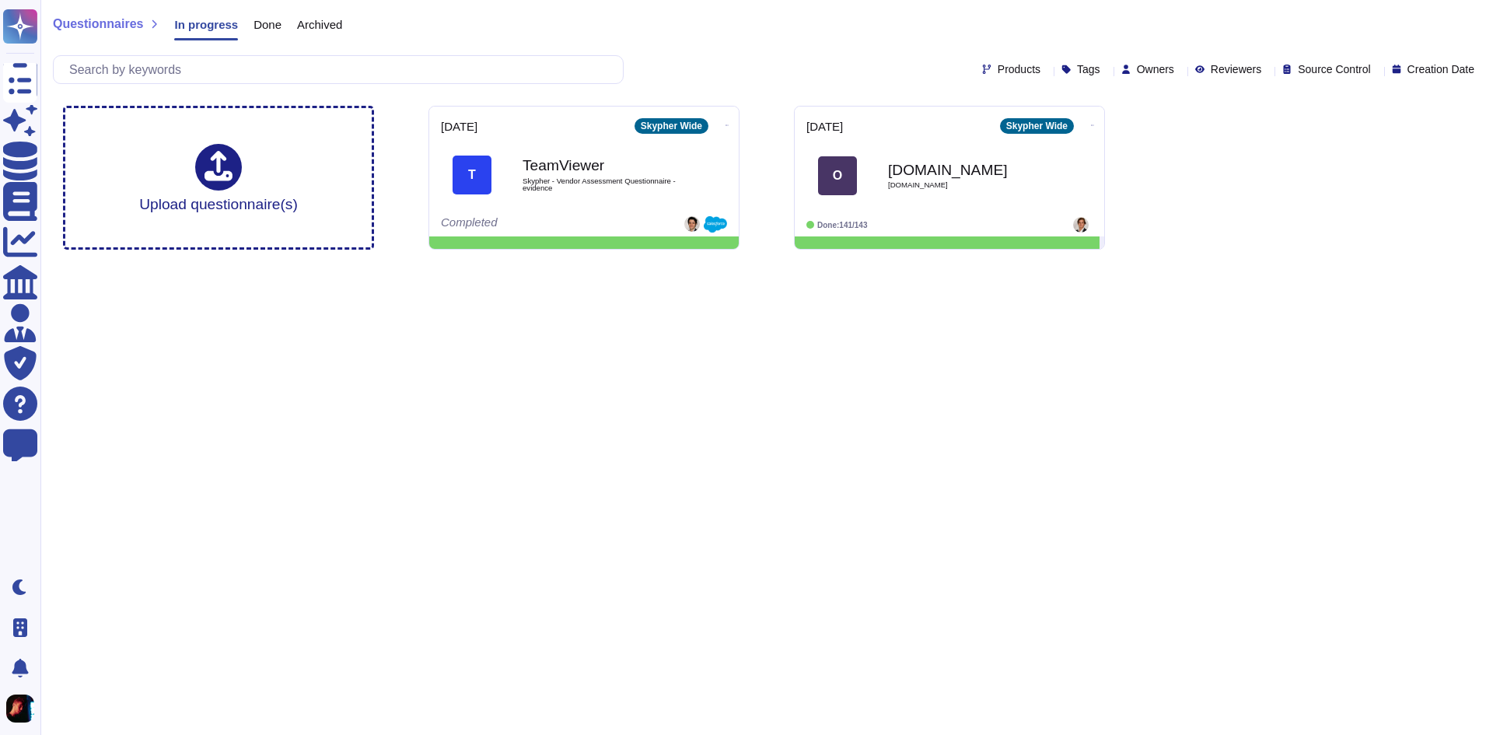
click at [999, 262] on html "Questionnaires Skypher Agent Knowledge Base Documents Analytics CAIQ / SIG Admi…" at bounding box center [746, 131] width 1493 height 262
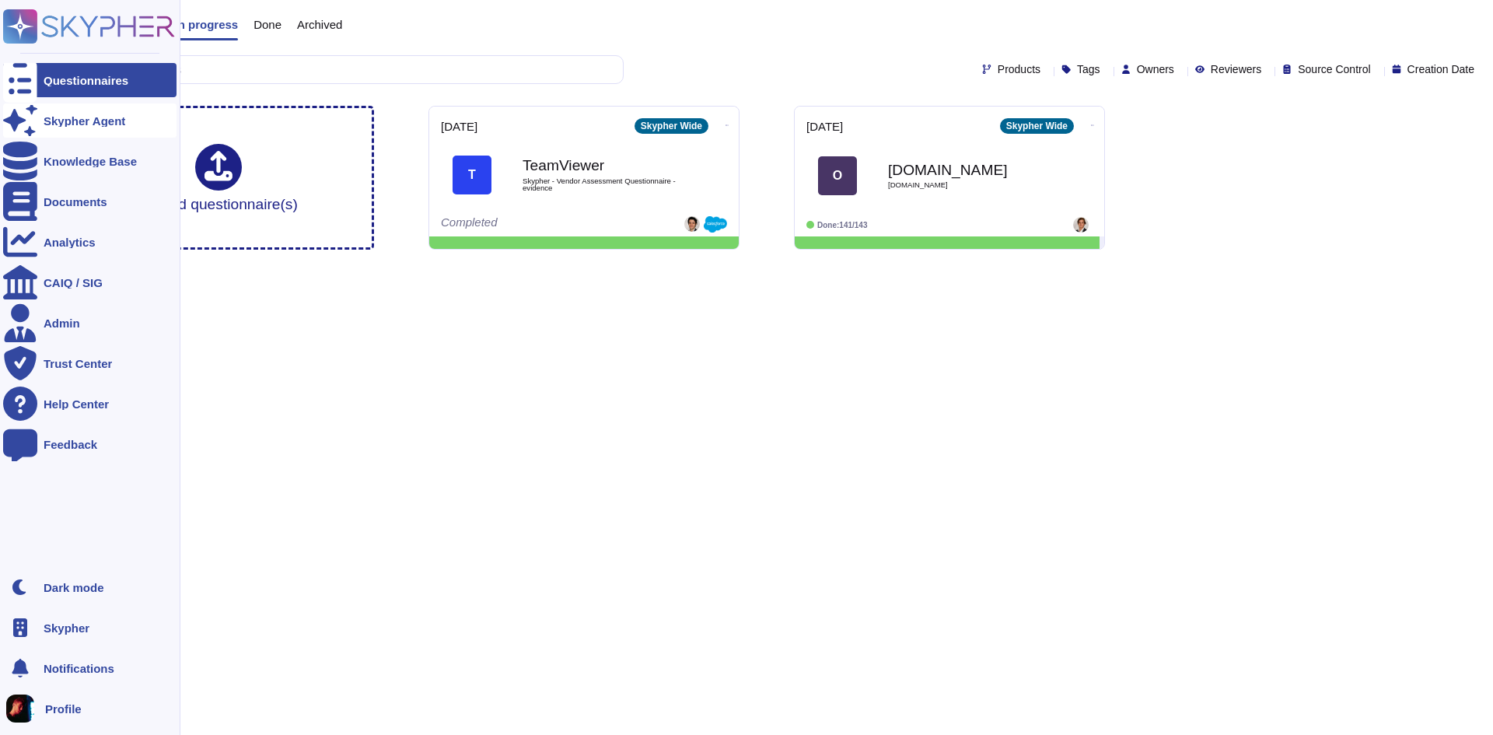
click at [47, 119] on div "Skypher Agent" at bounding box center [85, 121] width 82 height 12
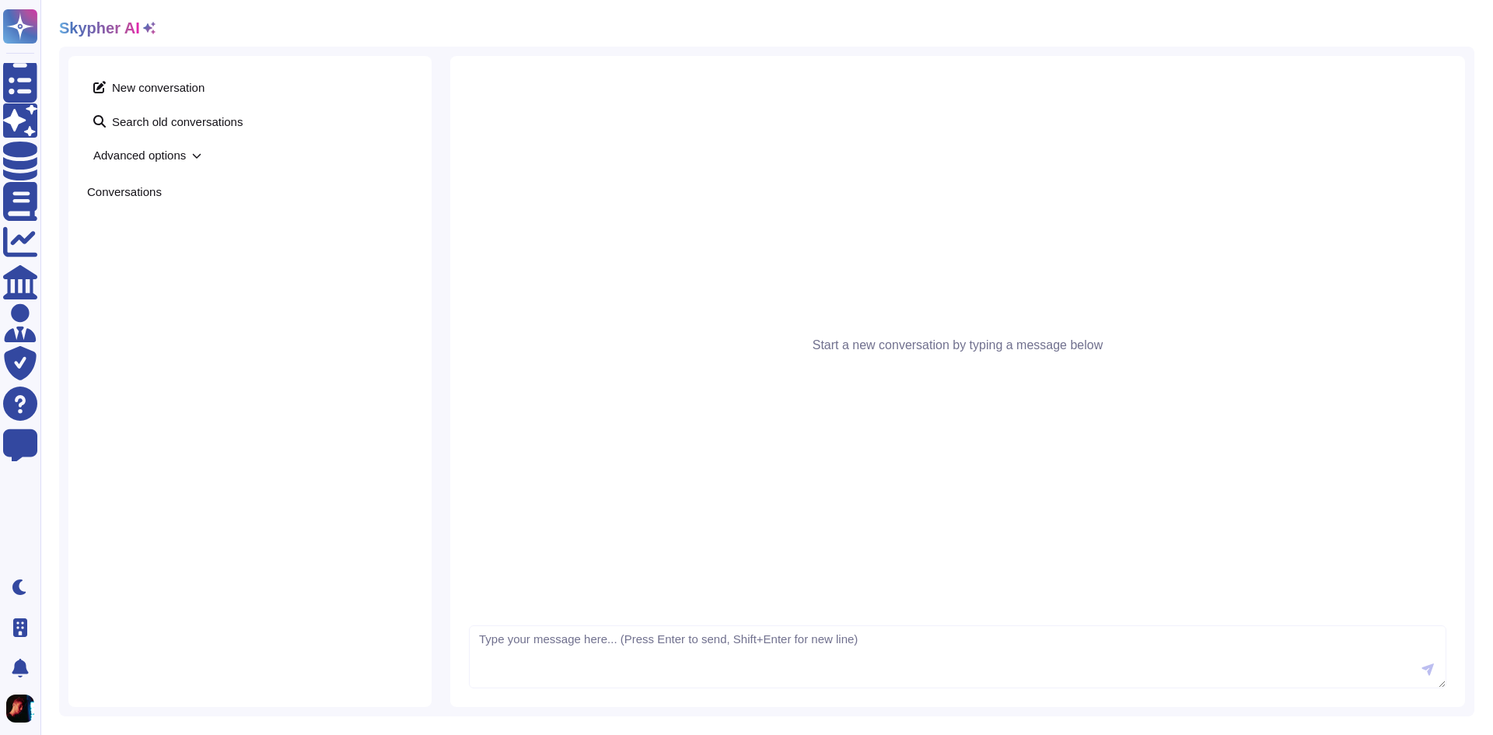
click at [719, 622] on div "Start a new conversation by typing a message below" at bounding box center [957, 381] width 1015 height 651
click at [733, 640] on textarea at bounding box center [958, 657] width 978 height 64
type textarea "B"
click at [710, 650] on textarea at bounding box center [958, 657] width 978 height 64
paste textarea "Are your employees accessing data handed to you by us on a 'need to know' basis…"
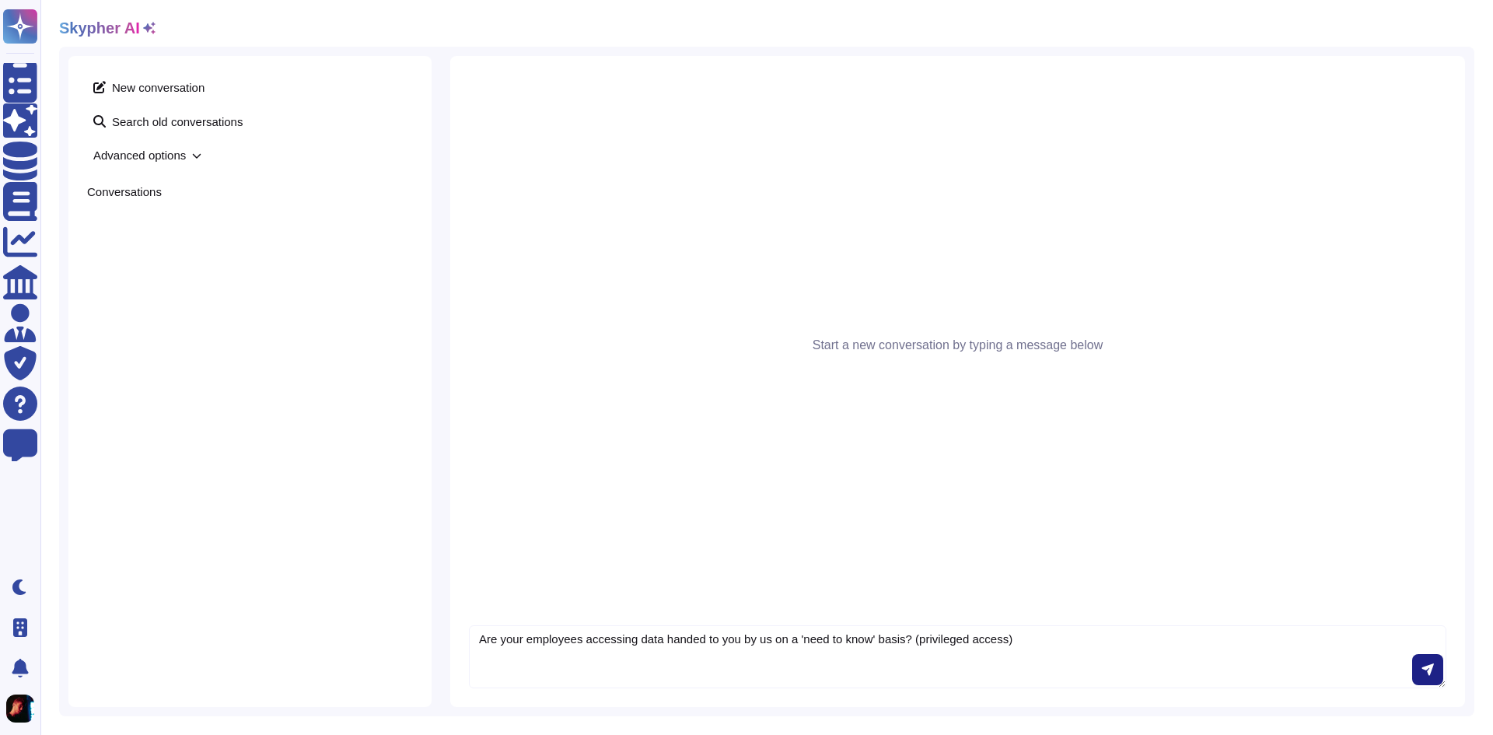
type textarea "Are your employees accessing data handed to you by us on a 'need to know' basis…"
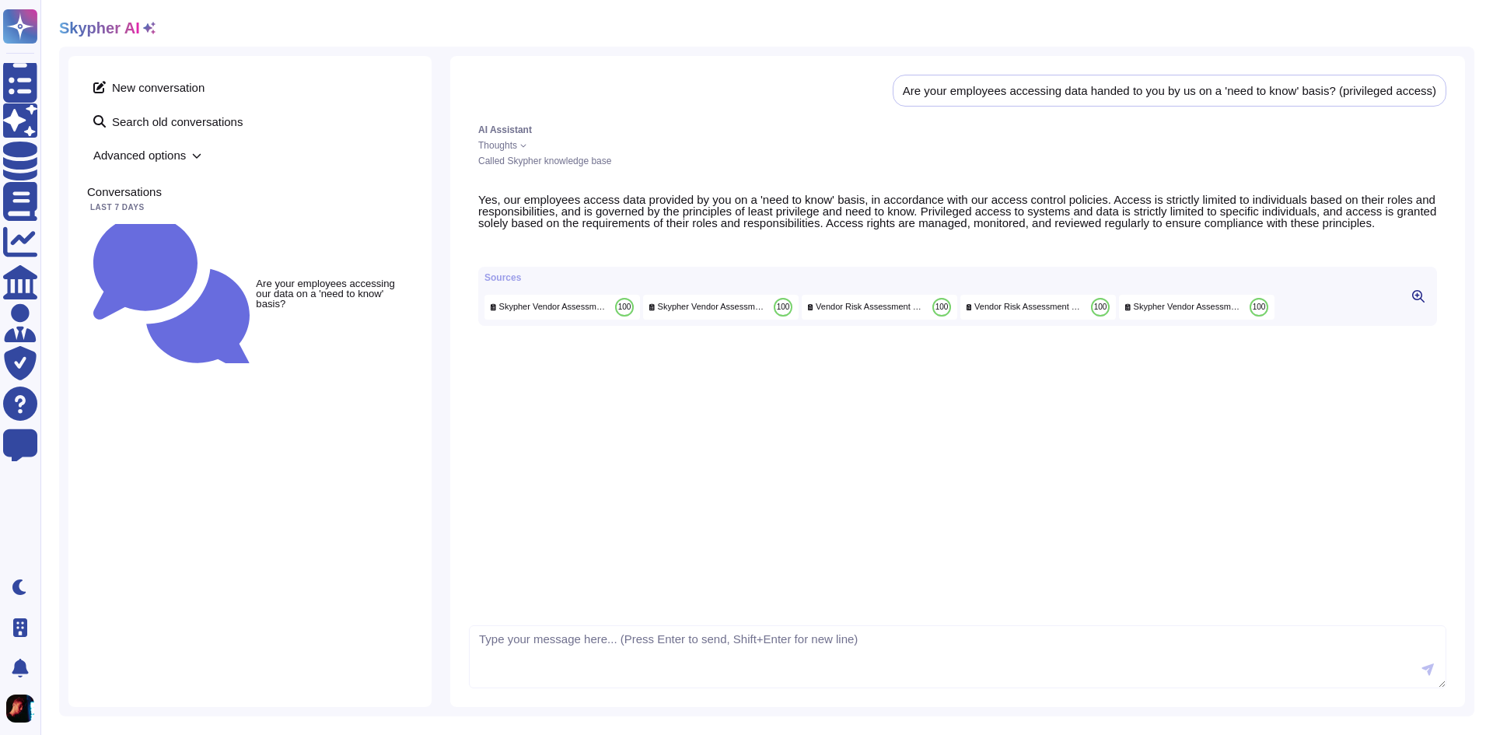
click at [1415, 303] on icon at bounding box center [1418, 296] width 12 height 12
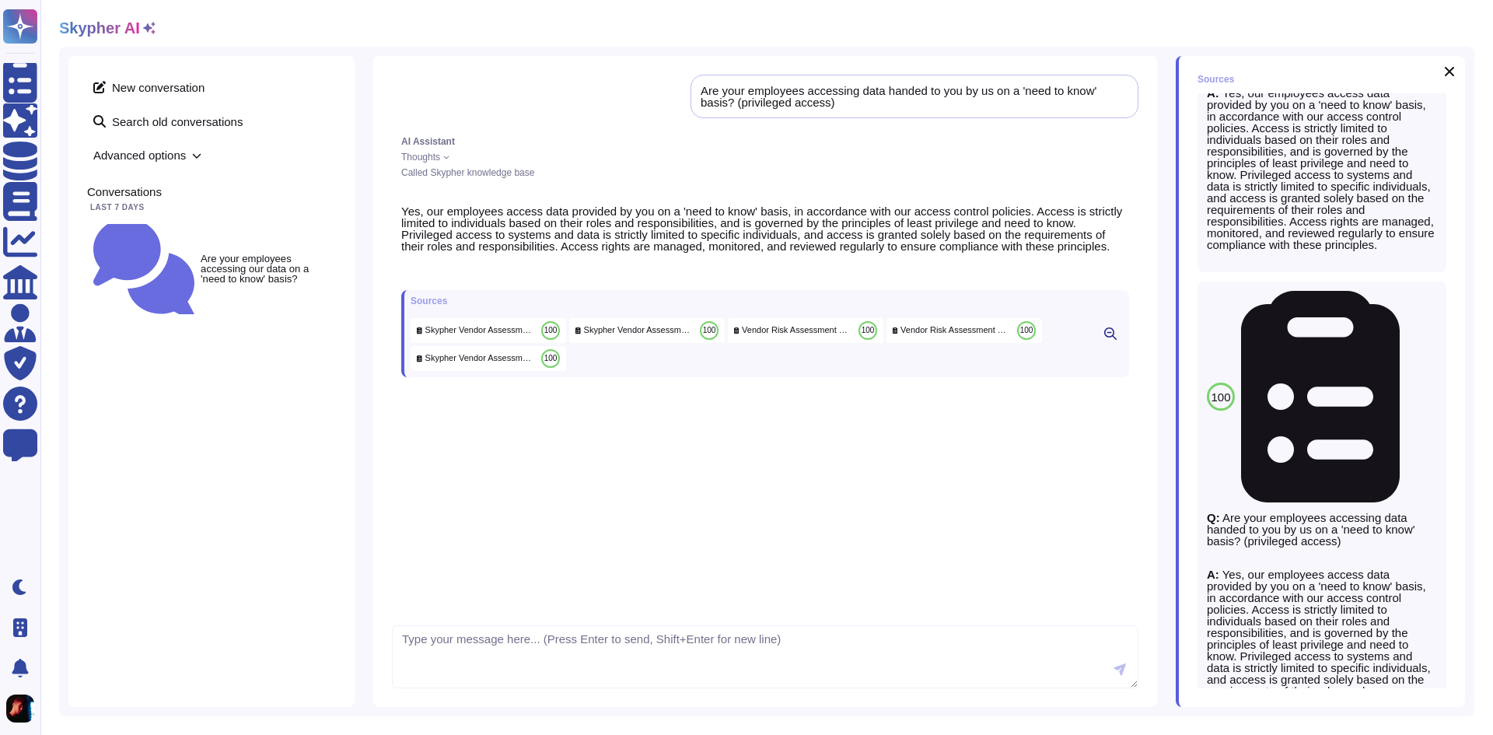
scroll to position [827, 0]
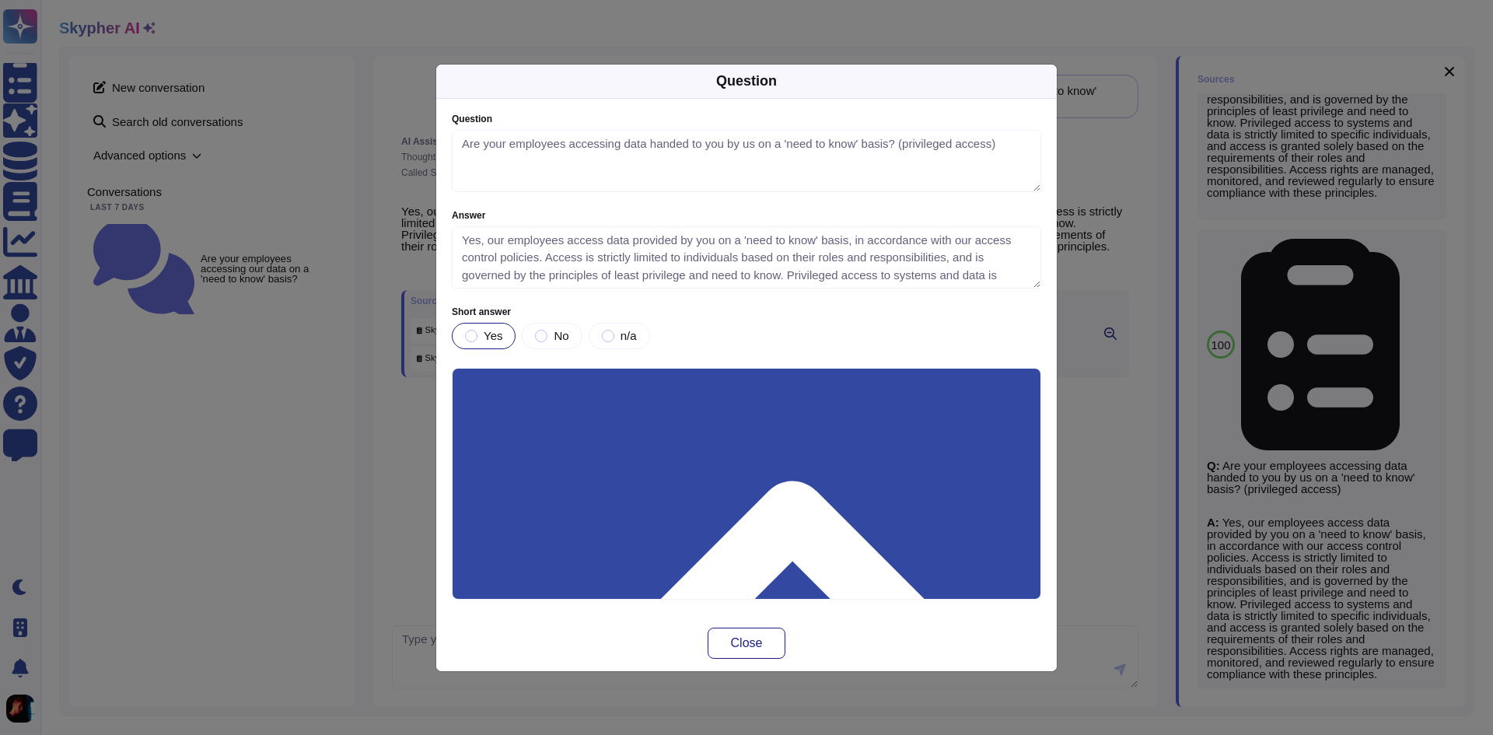
type textarea "Are your employees accessing data handed to you by us on a 'need to know' basis…"
type textarea "Yes, our employees access data provided by you on a 'need to know' basis, in ac…"
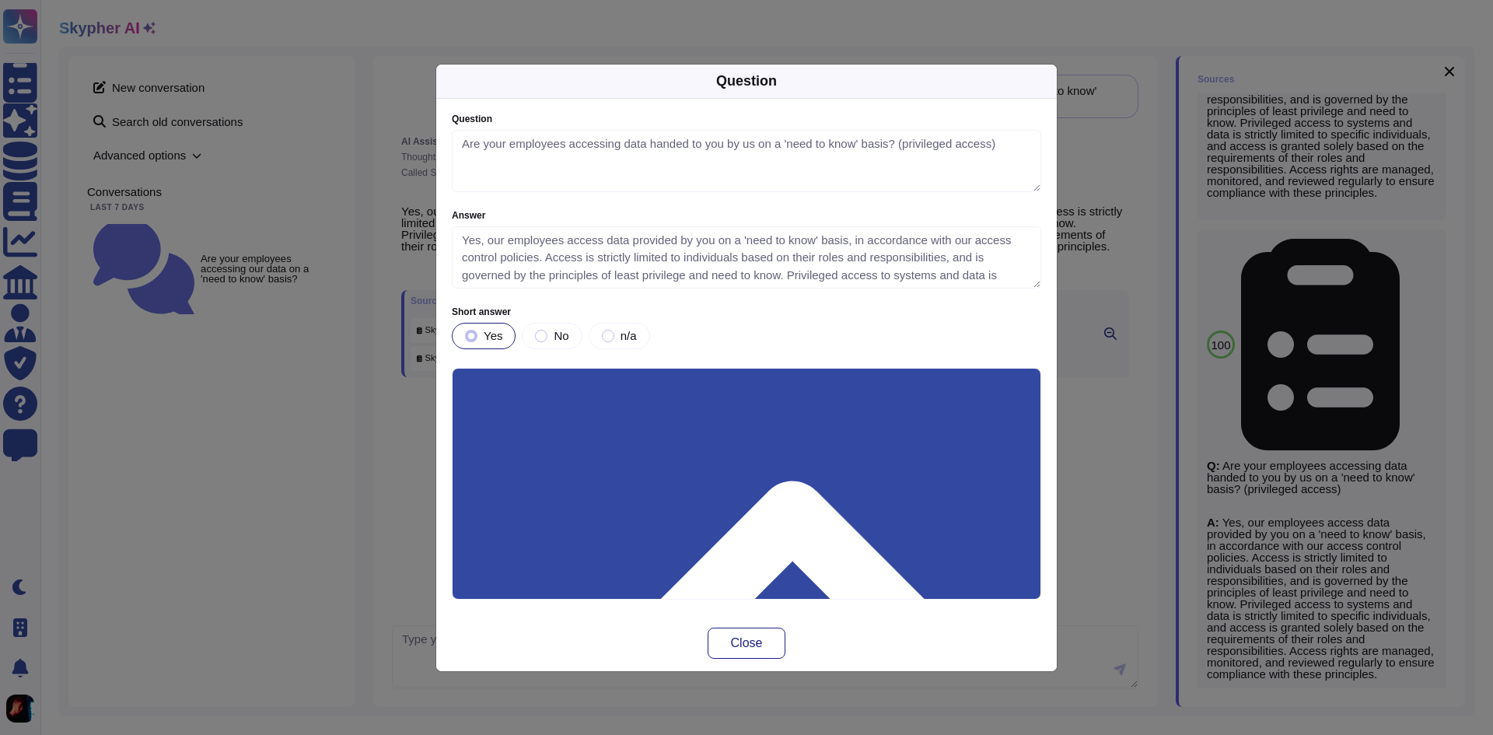
click at [569, 334] on div "No" at bounding box center [552, 336] width 60 height 26
click at [768, 653] on button "Close" at bounding box center [747, 643] width 78 height 31
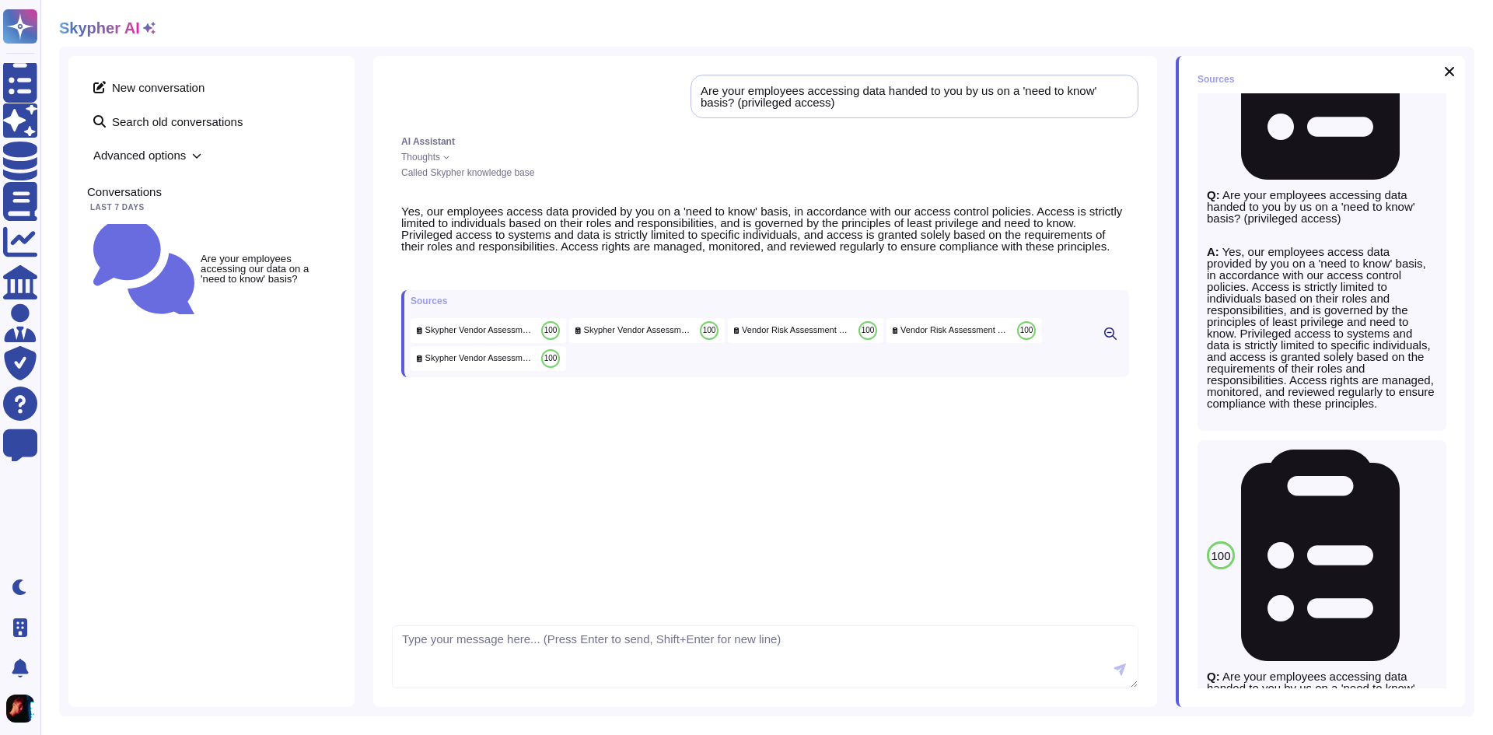
scroll to position [282, 0]
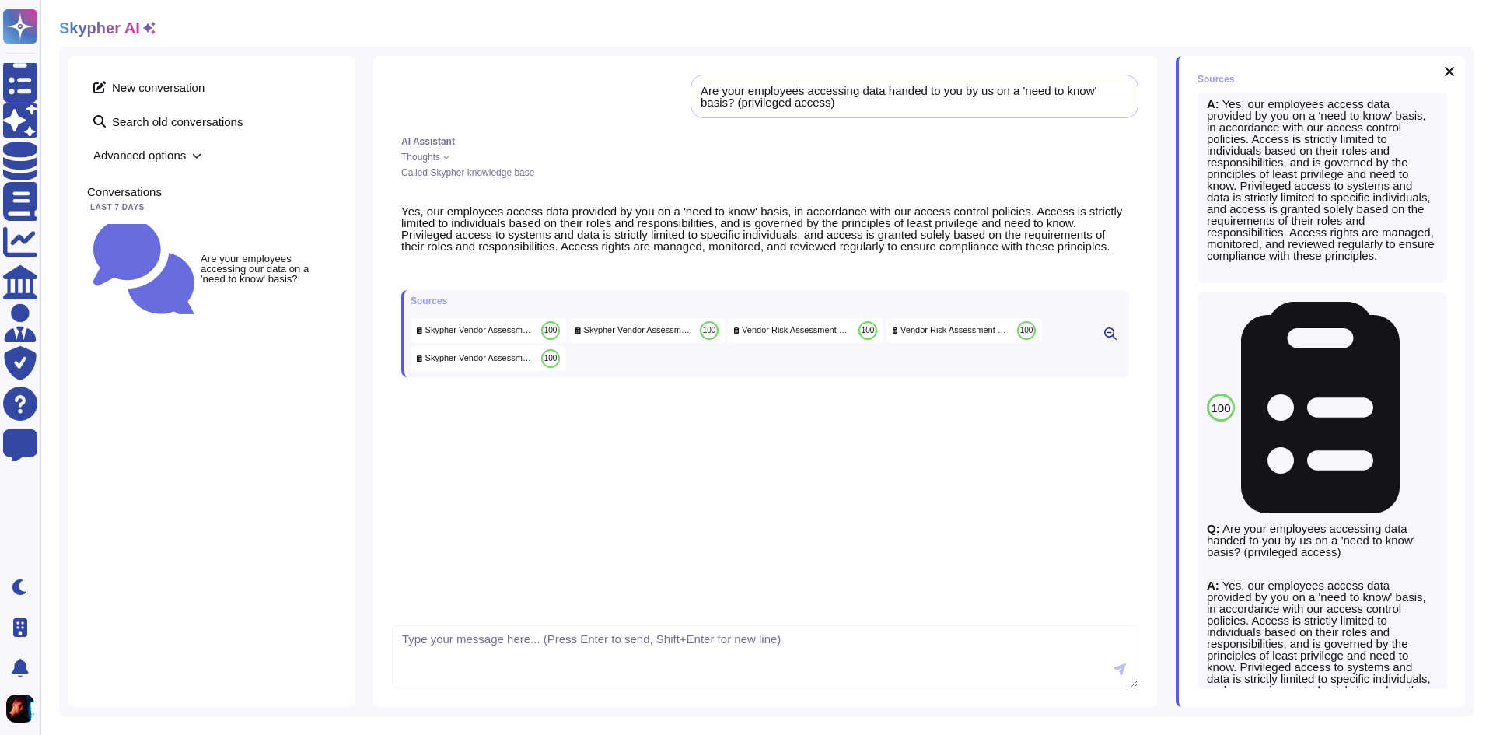
click at [1406, 402] on span "Skypher Vendor Assessment Questionnaire evidence" at bounding box center [1406, 408] width 0 height 12
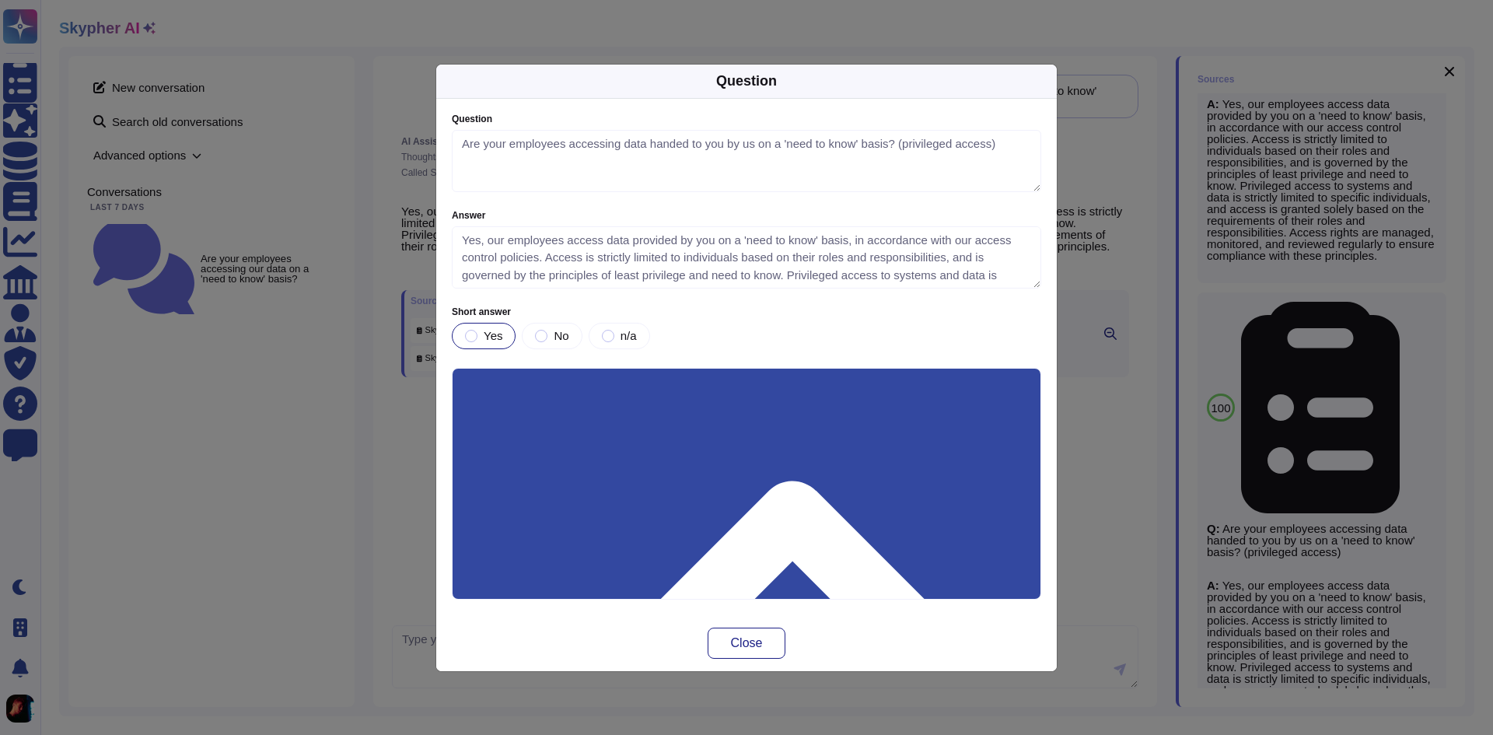
type textarea "Are your employees accessing data handed to you by us on a 'need to know' basis…"
type textarea "Yes, our employees access data provided by you on a 'need to know' basis, in ac…"
click at [747, 644] on span "Close" at bounding box center [747, 643] width 32 height 12
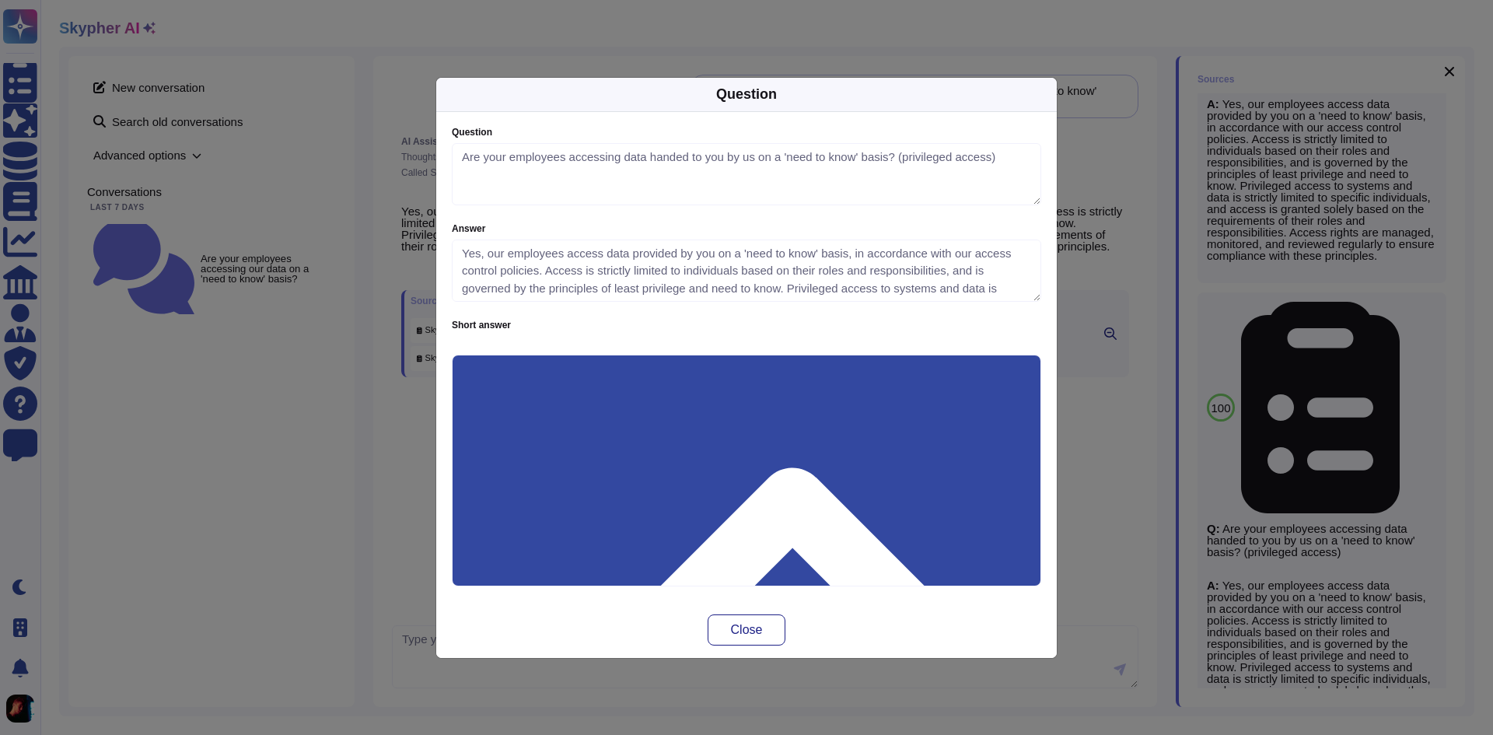
type textarea "Are your employees accessing data handed to you by us on a 'need to know' basis…"
type textarea "Yes, our employees access data provided by you on a 'need to know' basis, in ac…"
drag, startPoint x: 754, startPoint y: 617, endPoint x: 852, endPoint y: 586, distance: 103.6
click at [753, 617] on button "Close" at bounding box center [747, 629] width 78 height 31
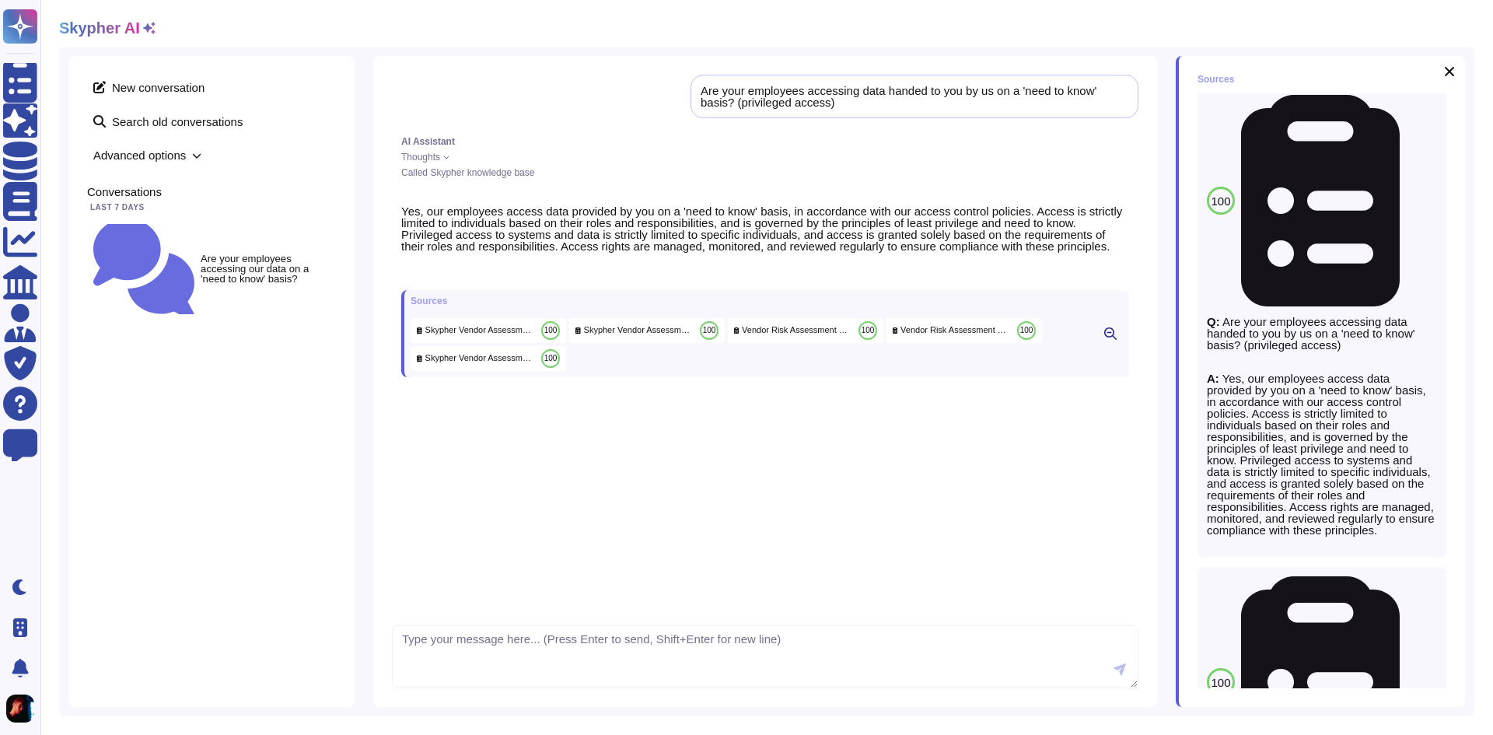
scroll to position [0, 0]
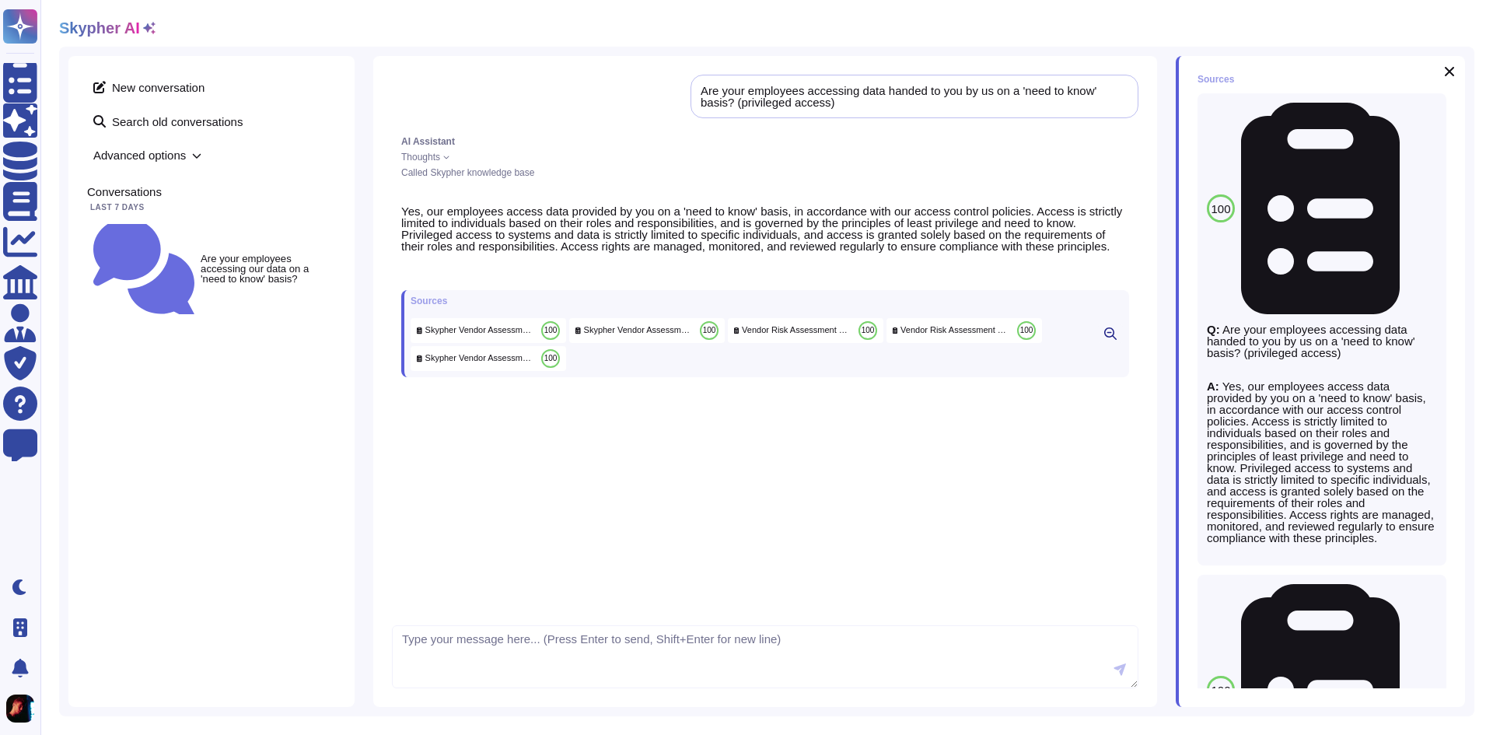
click at [1111, 340] on icon at bounding box center [1110, 333] width 12 height 12
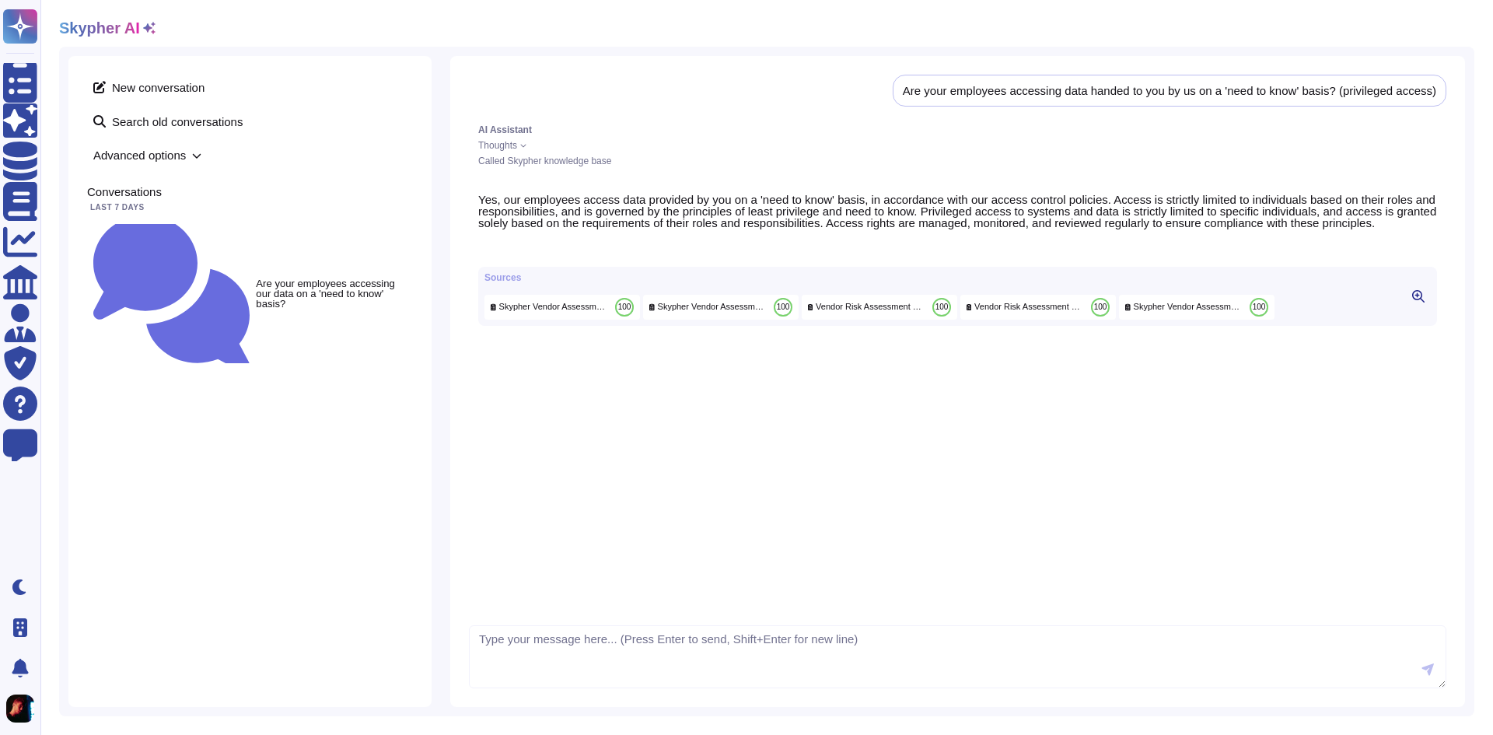
click at [1419, 303] on icon at bounding box center [1418, 296] width 12 height 12
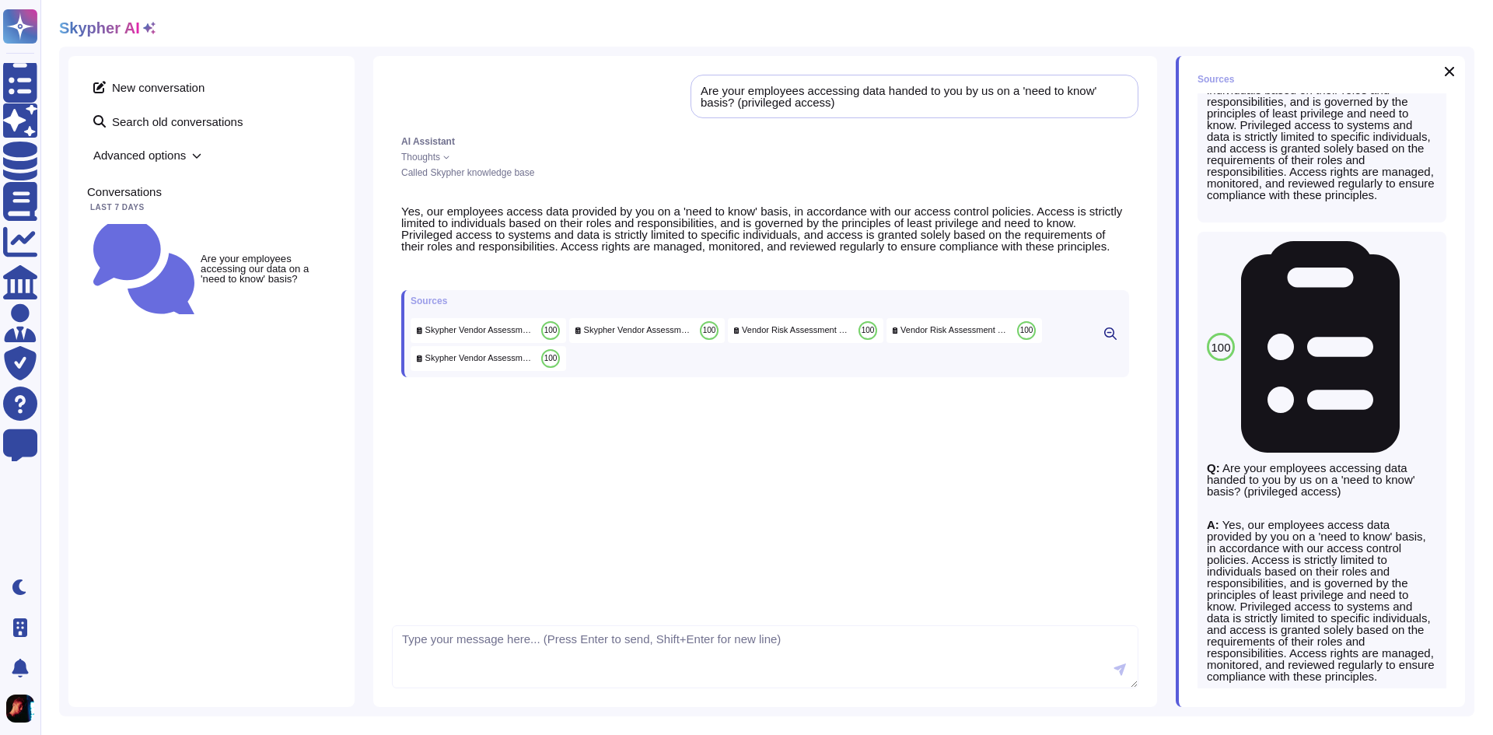
scroll to position [827, 0]
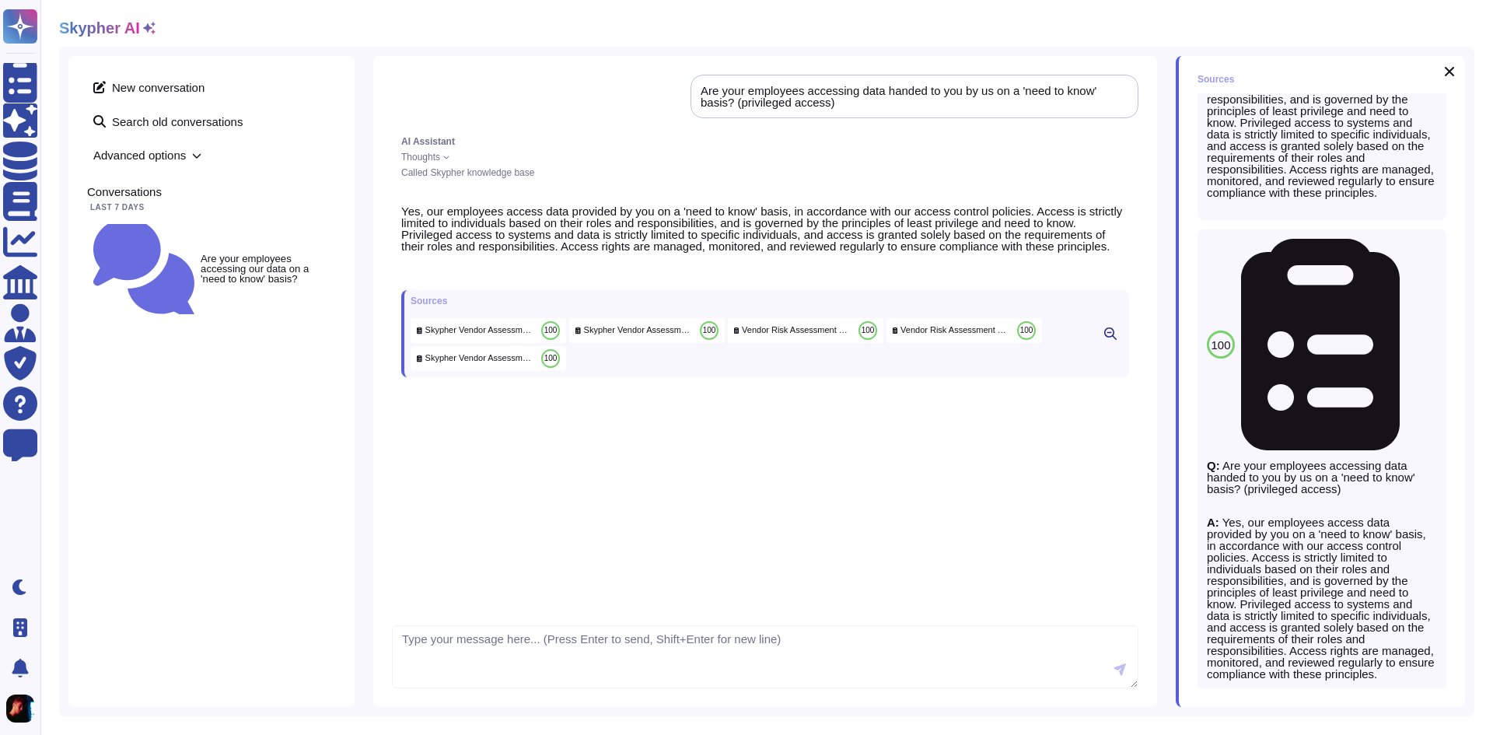
click at [183, 310] on div "New conversation Search old conversations Advanced options Conversations Last 7…" at bounding box center [211, 381] width 286 height 651
click at [160, 152] on span "Advanced options" at bounding box center [211, 155] width 249 height 24
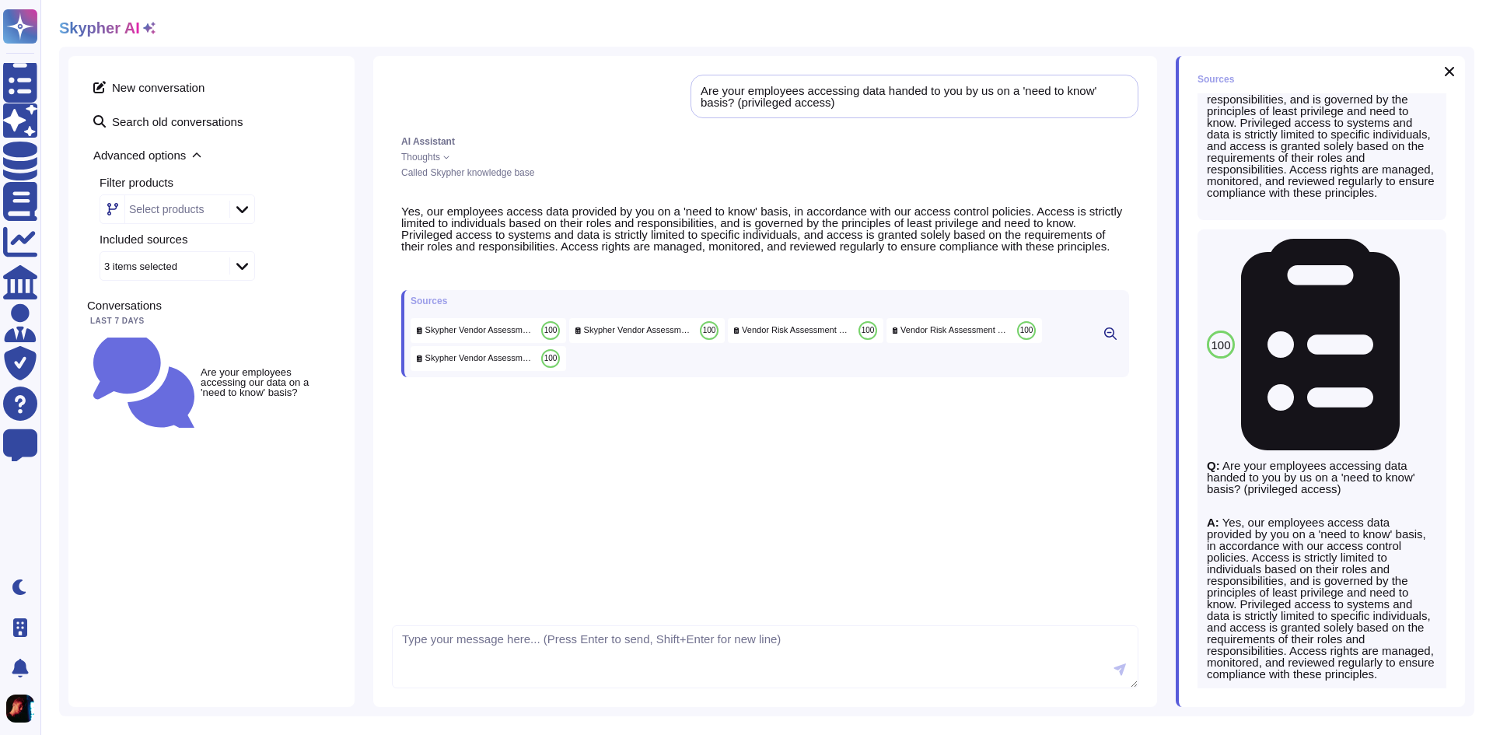
click at [159, 152] on span "Advanced options" at bounding box center [211, 155] width 249 height 24
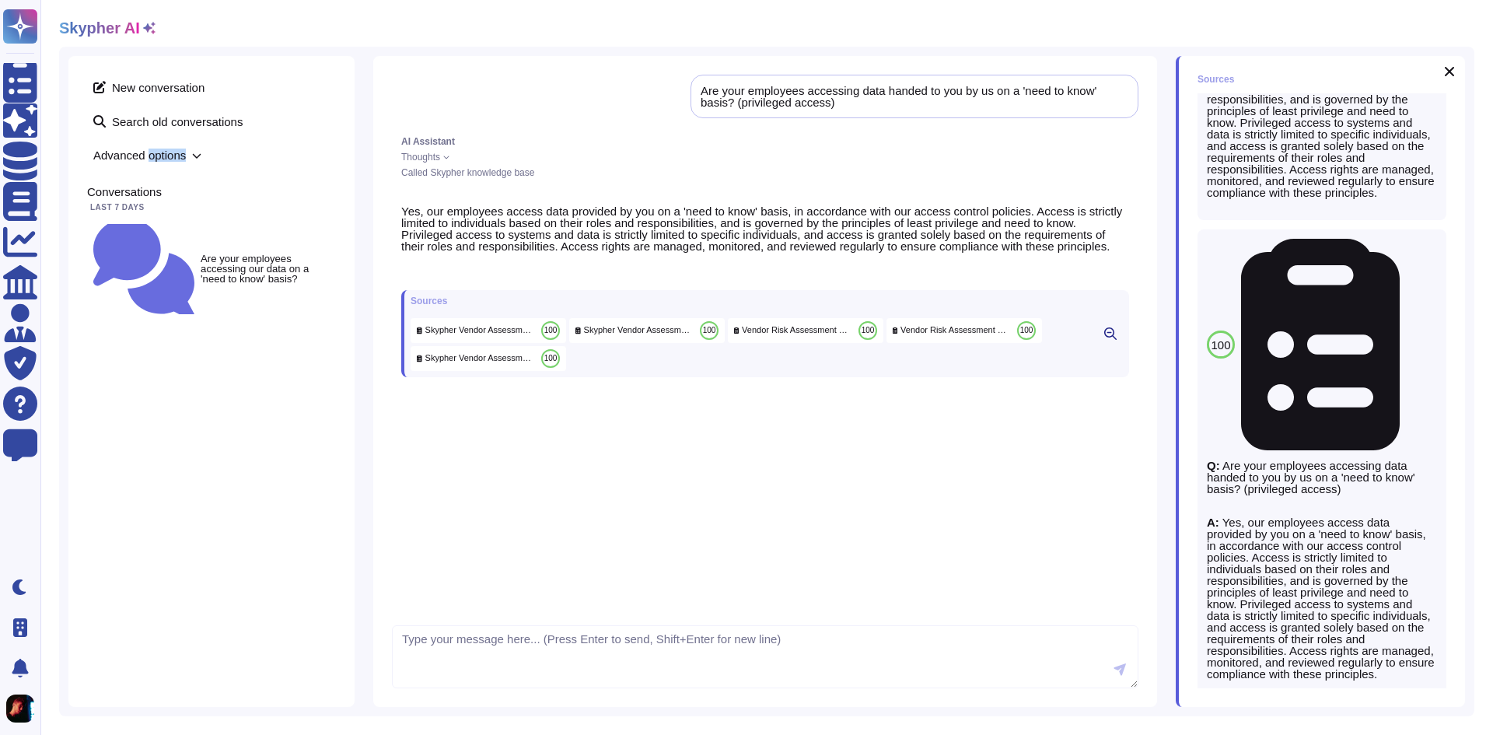
click at [159, 152] on span "Advanced options" at bounding box center [211, 155] width 249 height 24
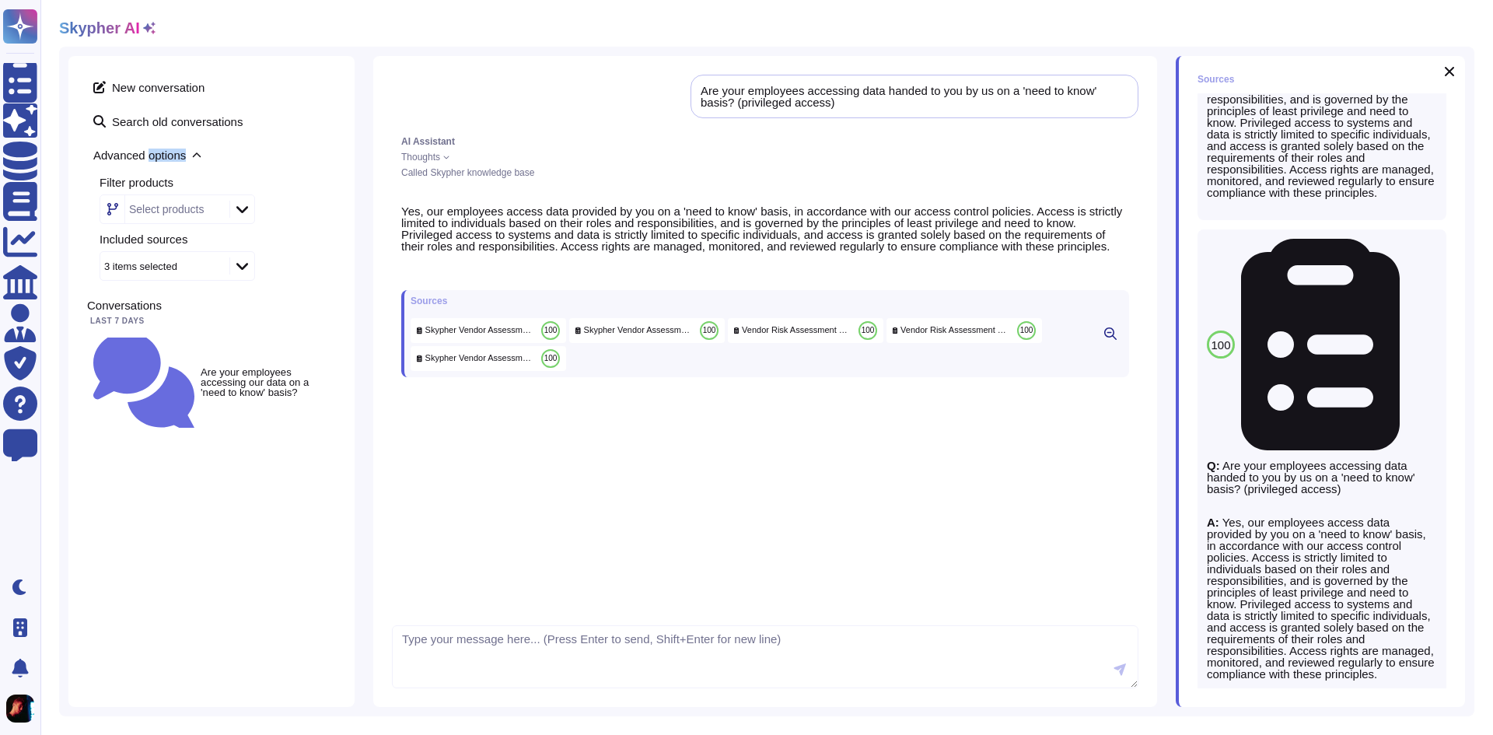
click at [171, 155] on span "Advanced options" at bounding box center [211, 155] width 249 height 24
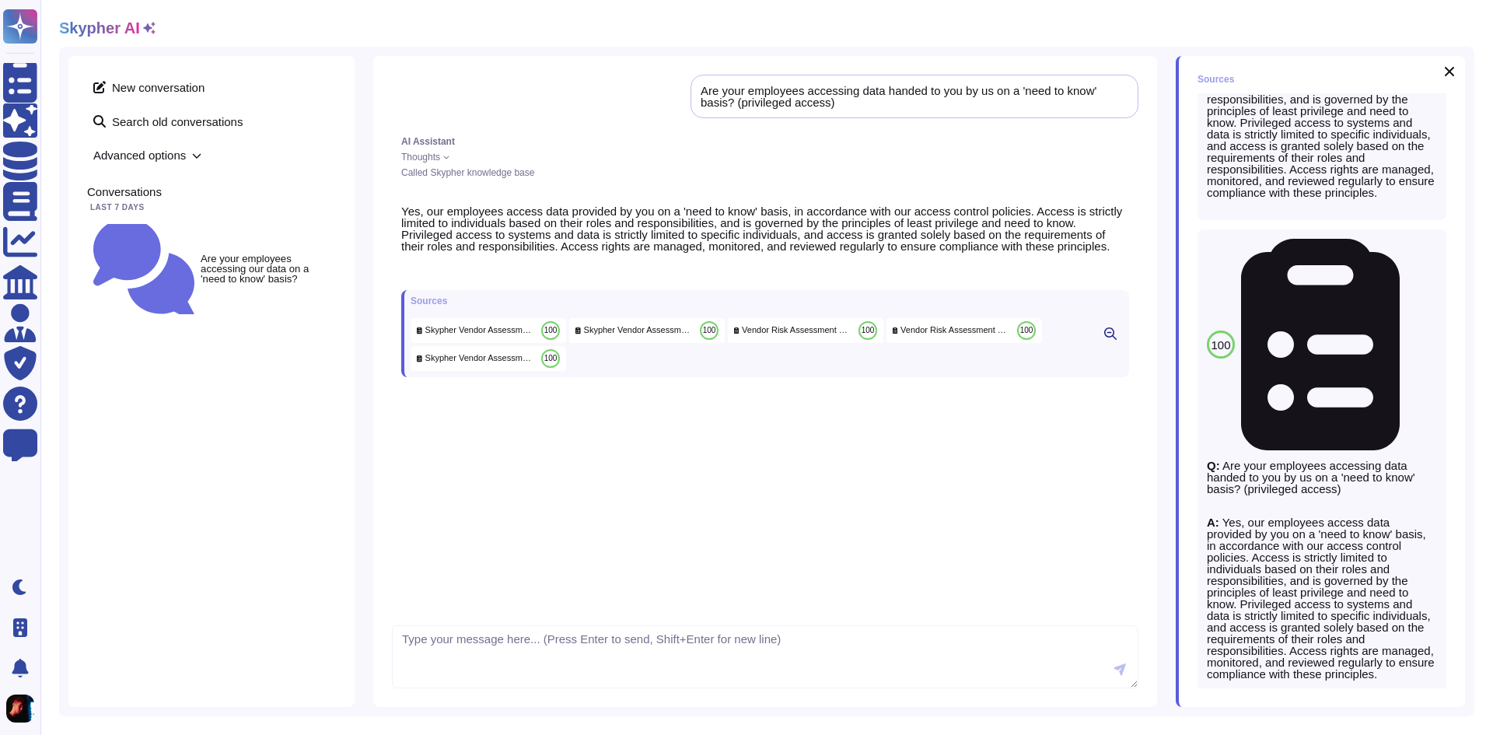
click at [198, 163] on span "Advanced options" at bounding box center [211, 155] width 249 height 24
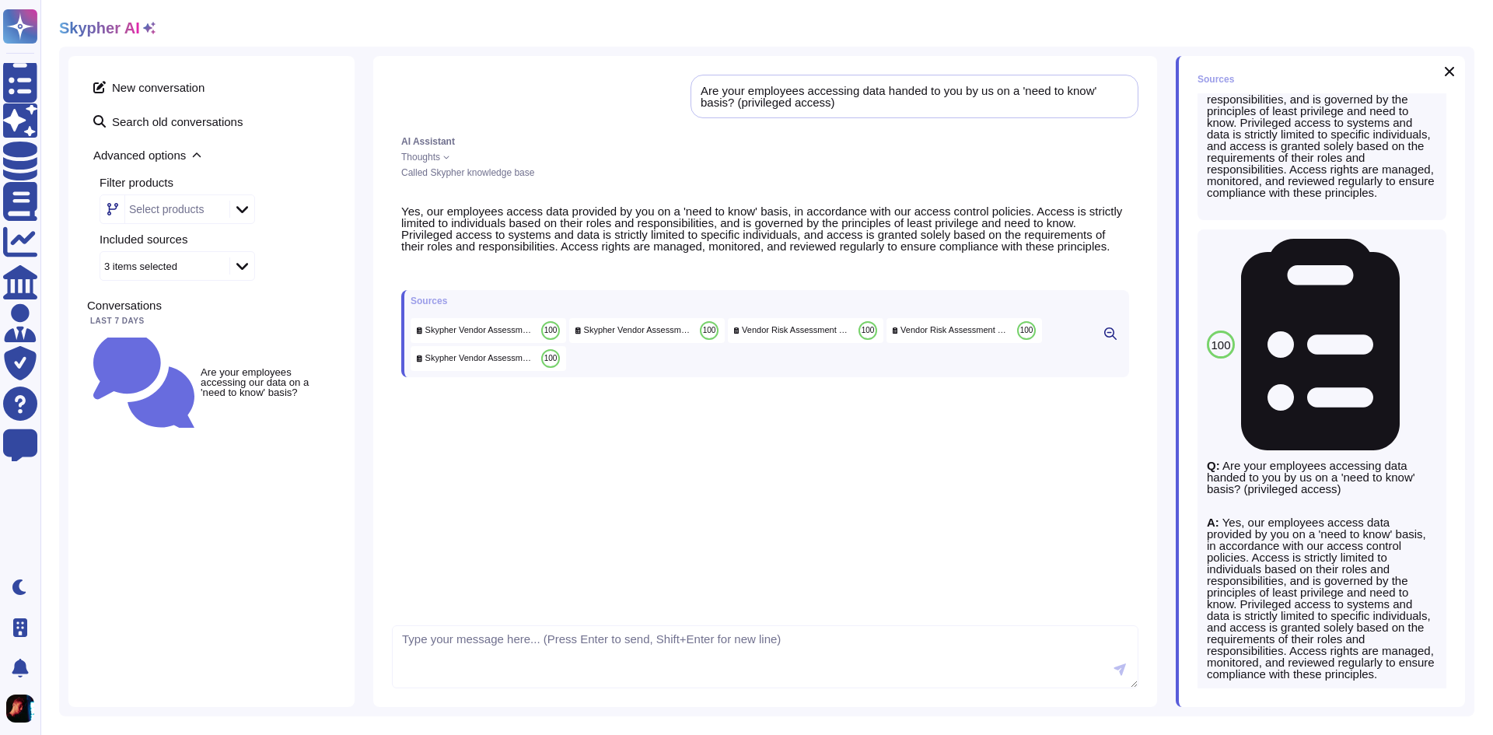
click at [246, 264] on icon at bounding box center [242, 266] width 12 height 7
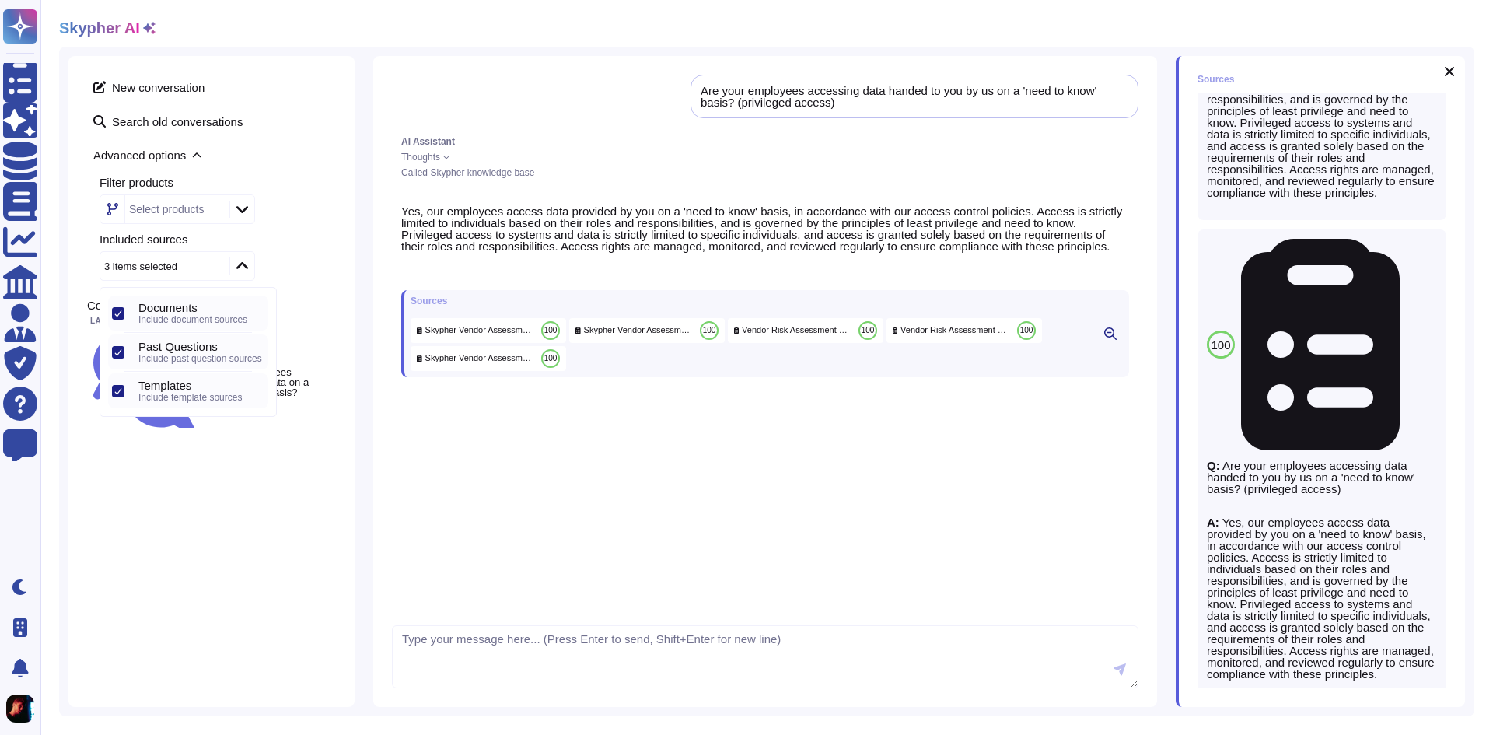
click at [246, 264] on icon at bounding box center [242, 266] width 12 height 16
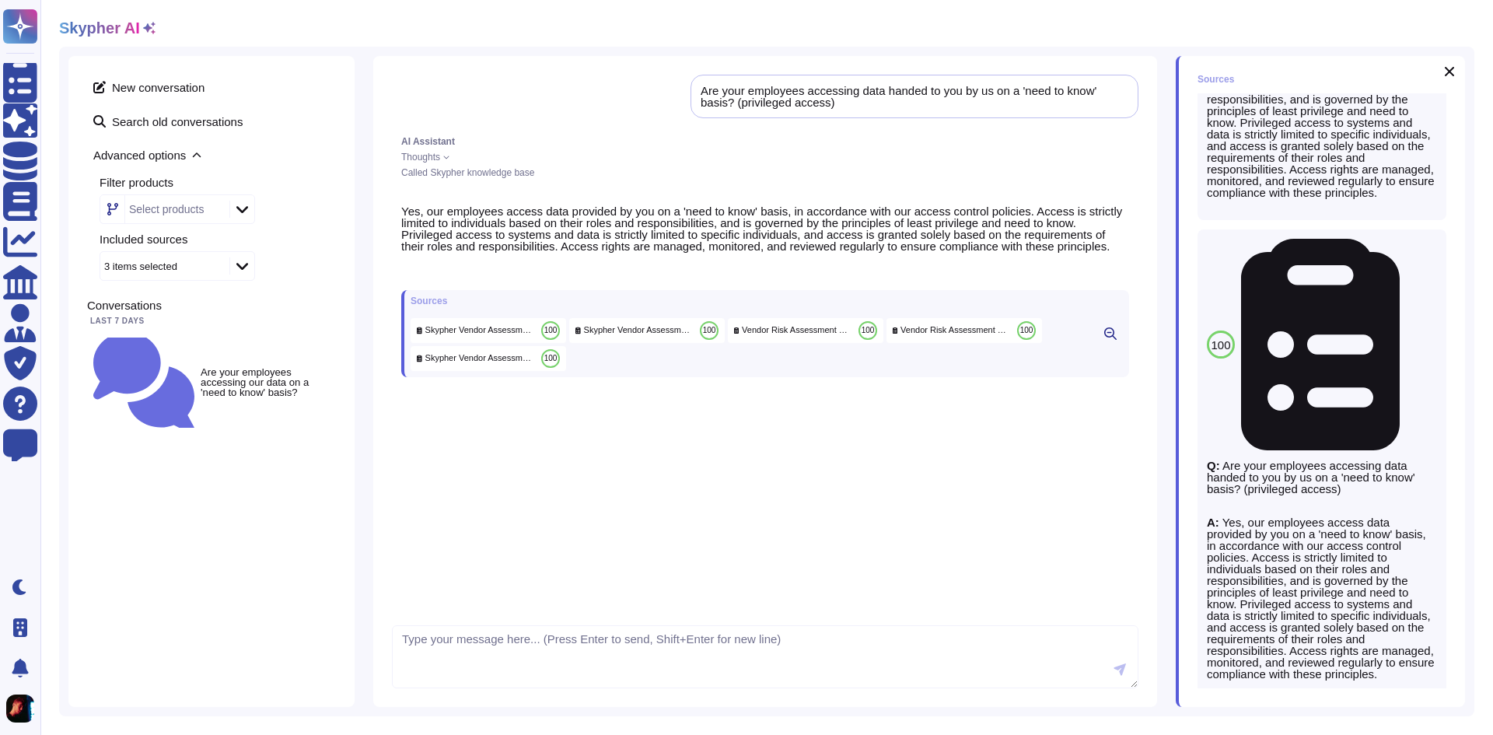
click at [236, 200] on div "Select products" at bounding box center [178, 209] width 156 height 30
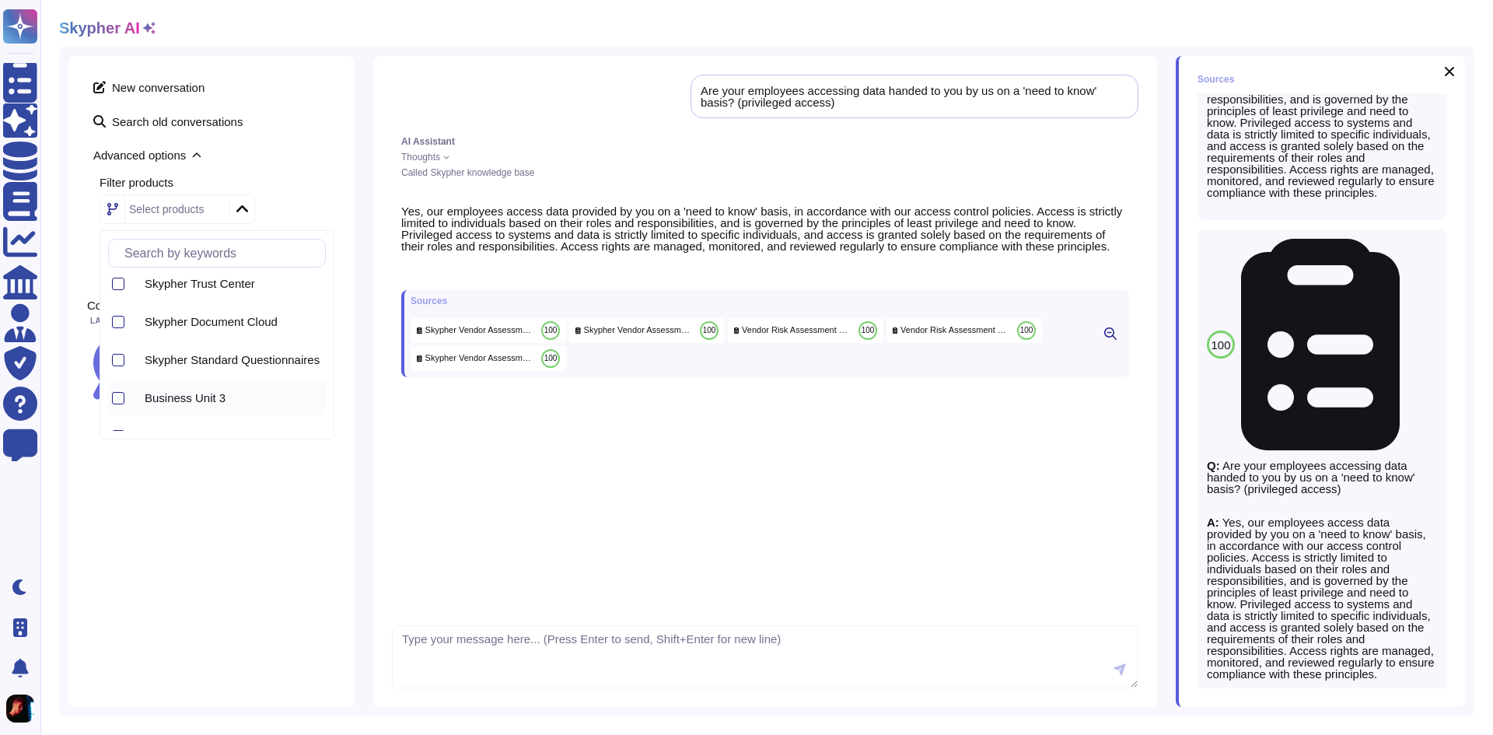
scroll to position [146, 0]
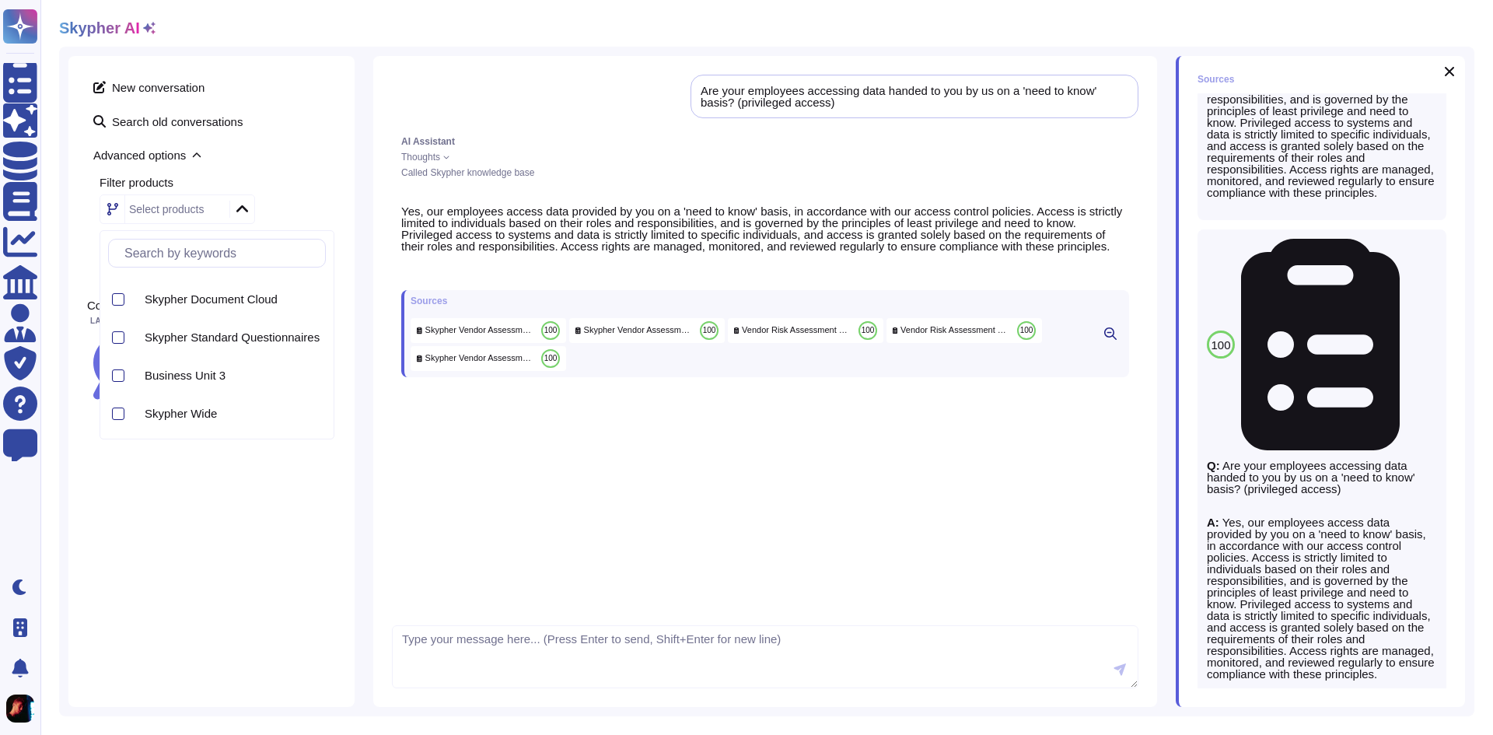
click at [251, 203] on div at bounding box center [241, 209] width 25 height 17
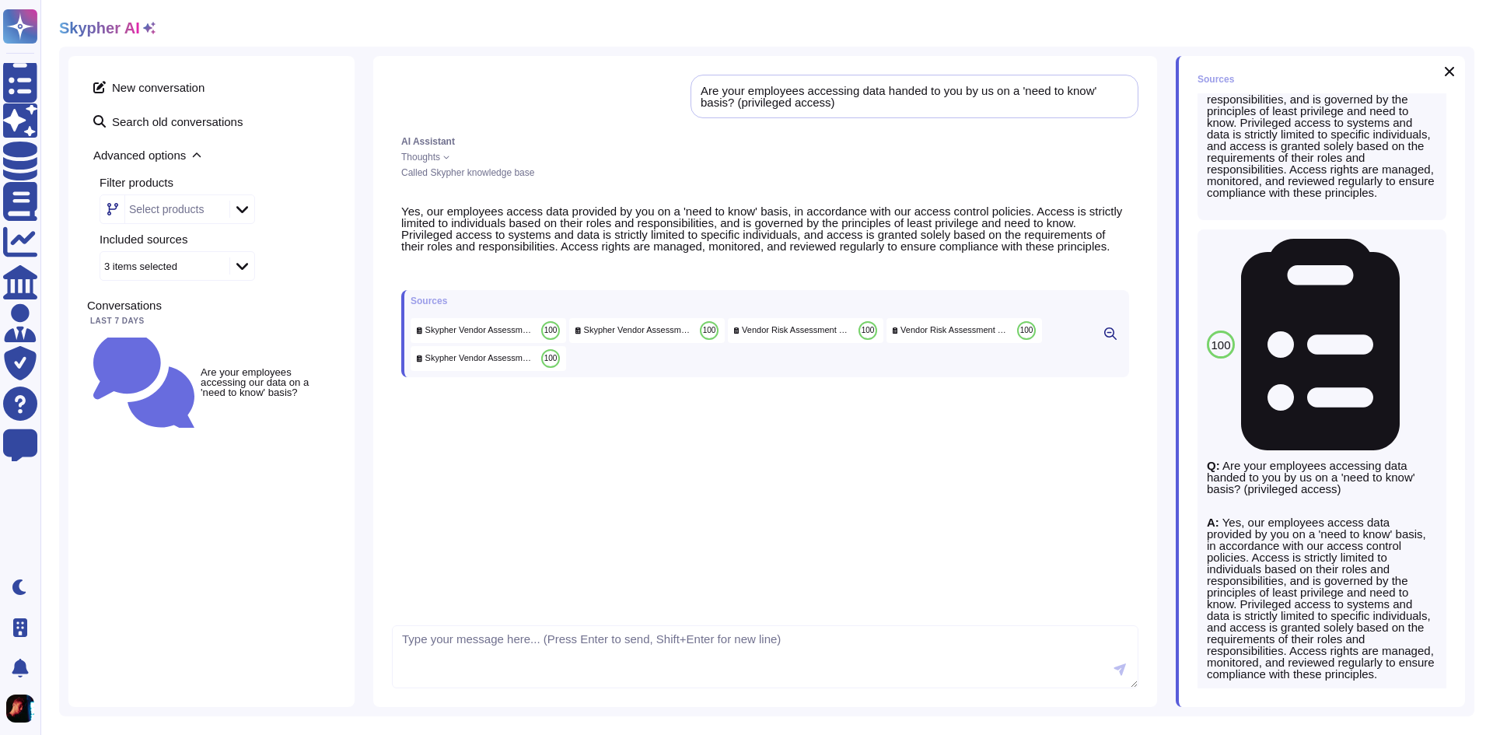
click at [187, 163] on span "Advanced options" at bounding box center [211, 155] width 249 height 24
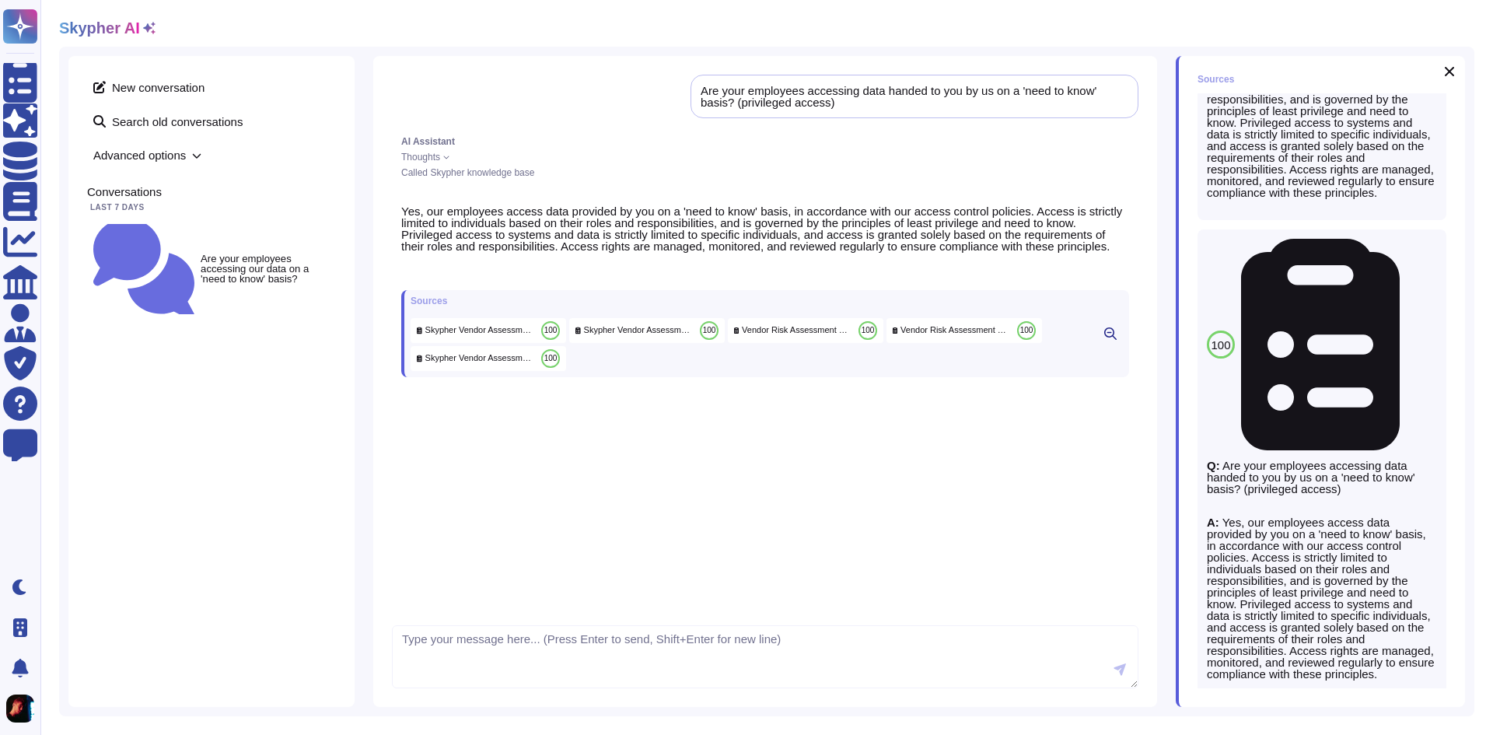
click at [1151, 69] on icon at bounding box center [1151, 69] width 0 height 0
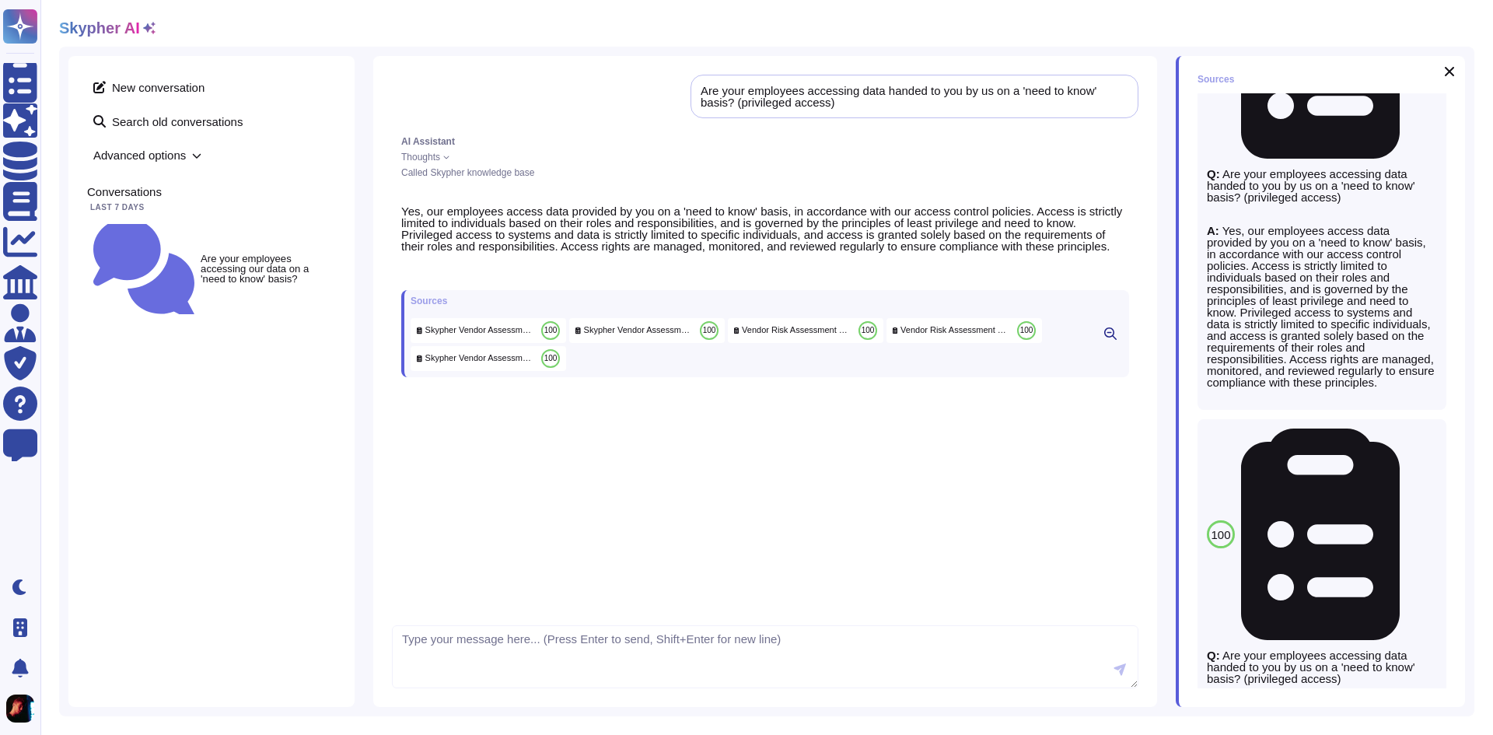
scroll to position [0, 0]
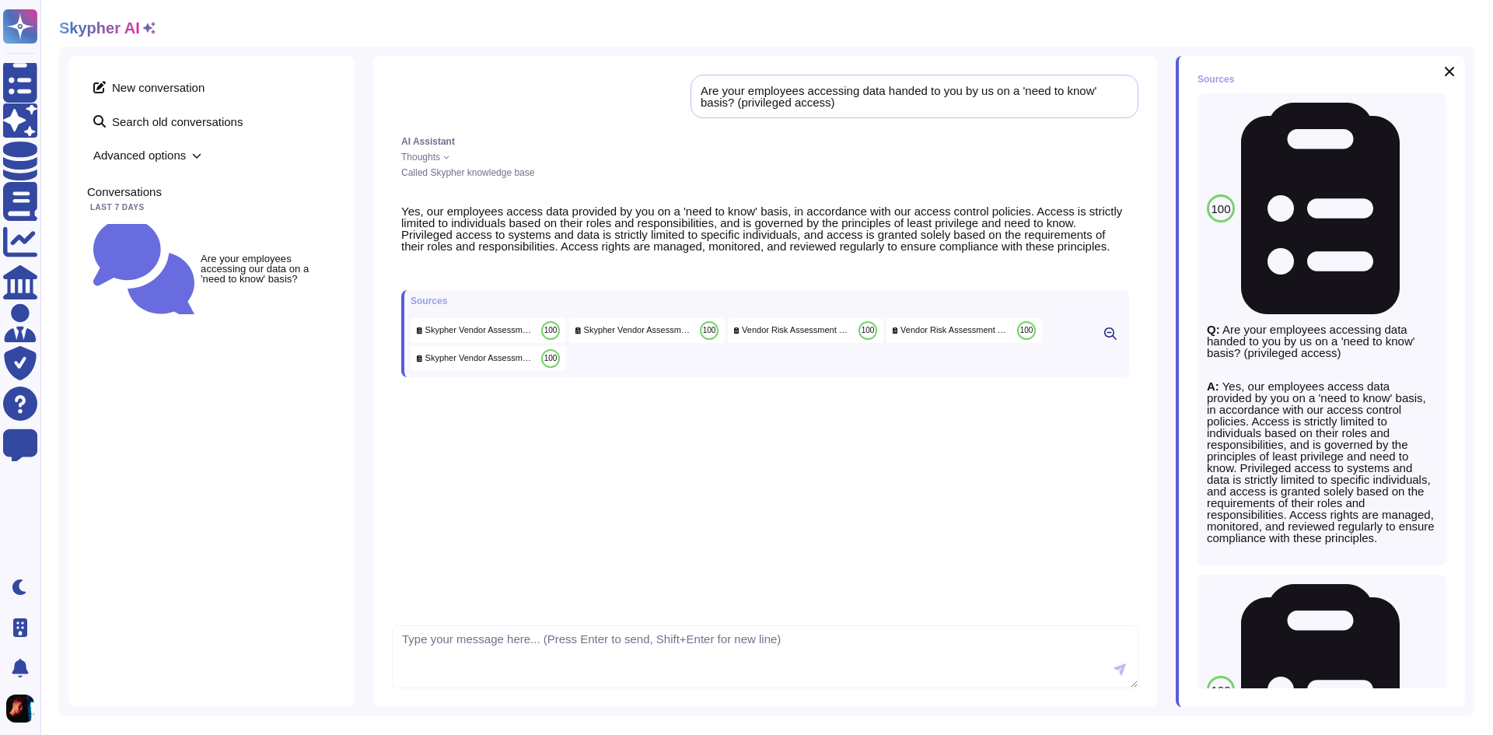
click at [443, 156] on icon at bounding box center [446, 157] width 6 height 6
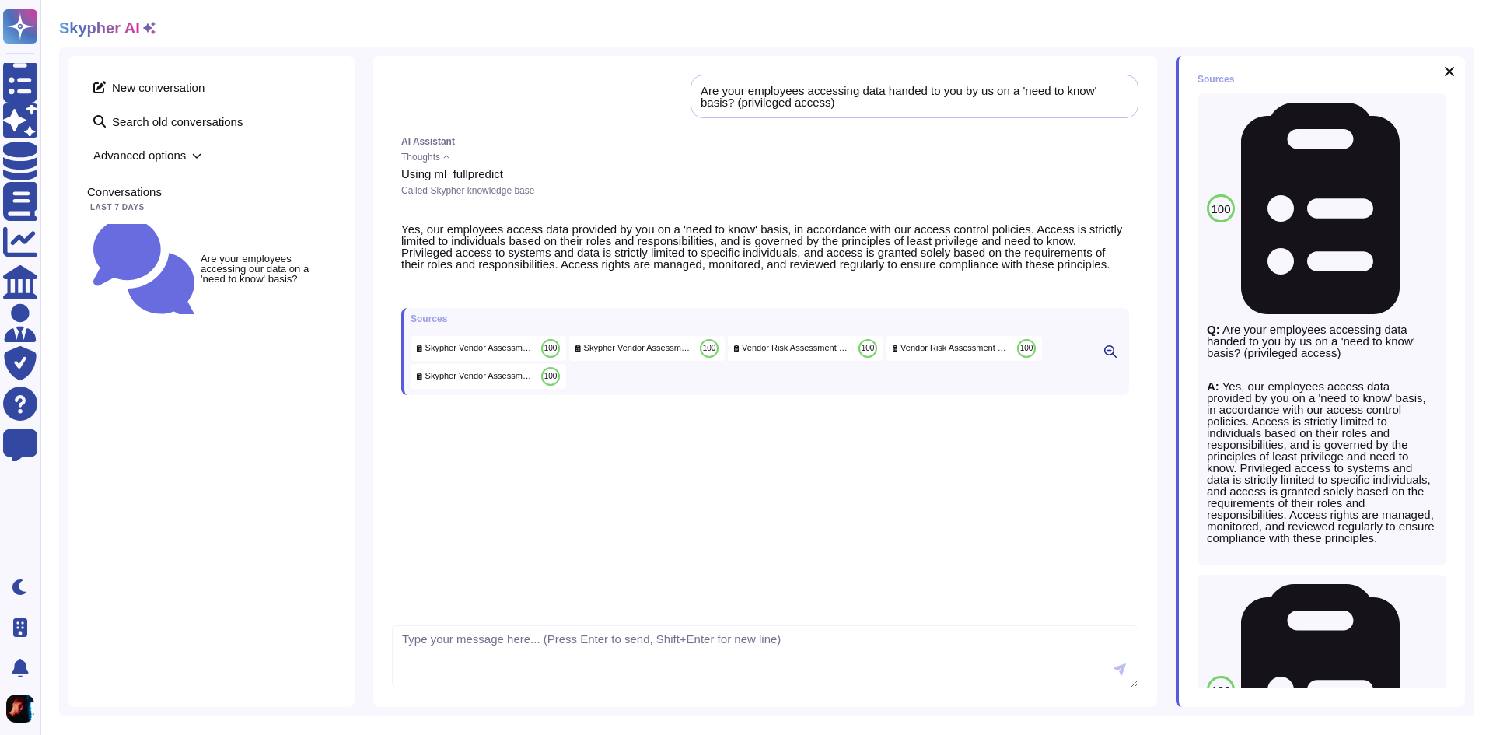
click at [449, 153] on div "Thoughts" at bounding box center [765, 156] width 728 height 9
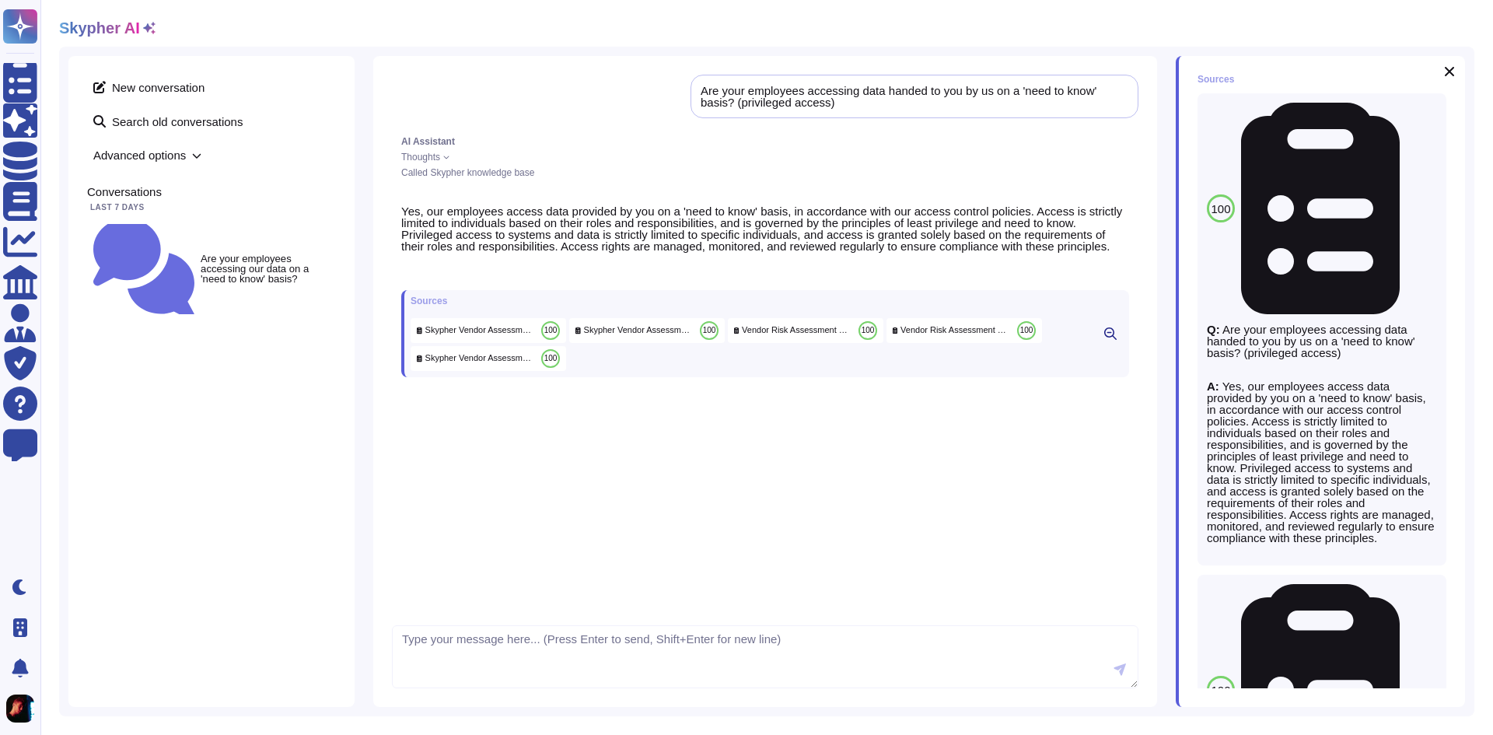
click at [477, 172] on span "Called Skypher knowledge base" at bounding box center [467, 172] width 133 height 11
click at [446, 152] on div "Thoughts" at bounding box center [765, 156] width 728 height 9
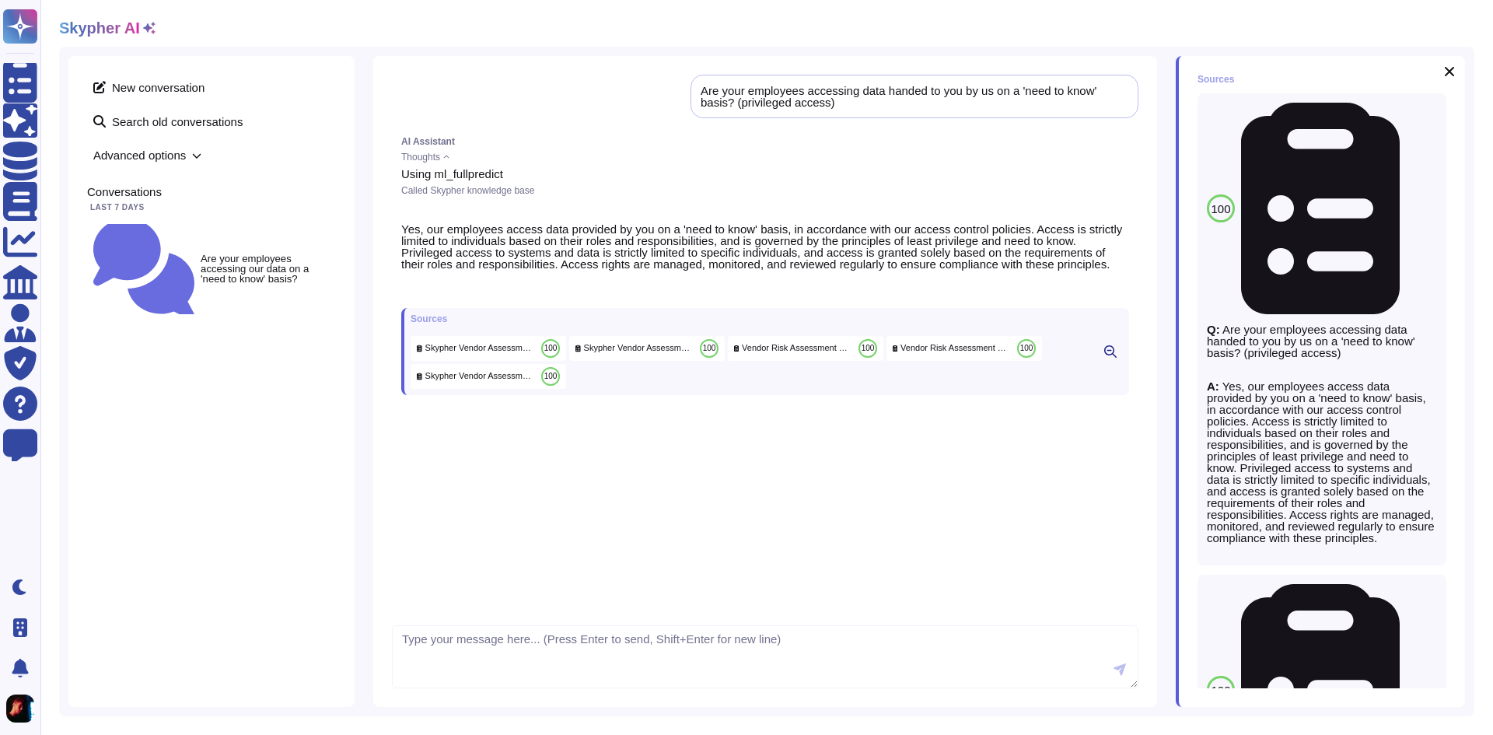
click at [475, 191] on span "Called Skypher knowledge base" at bounding box center [467, 190] width 133 height 11
click at [449, 153] on div "Thoughts" at bounding box center [765, 156] width 728 height 9
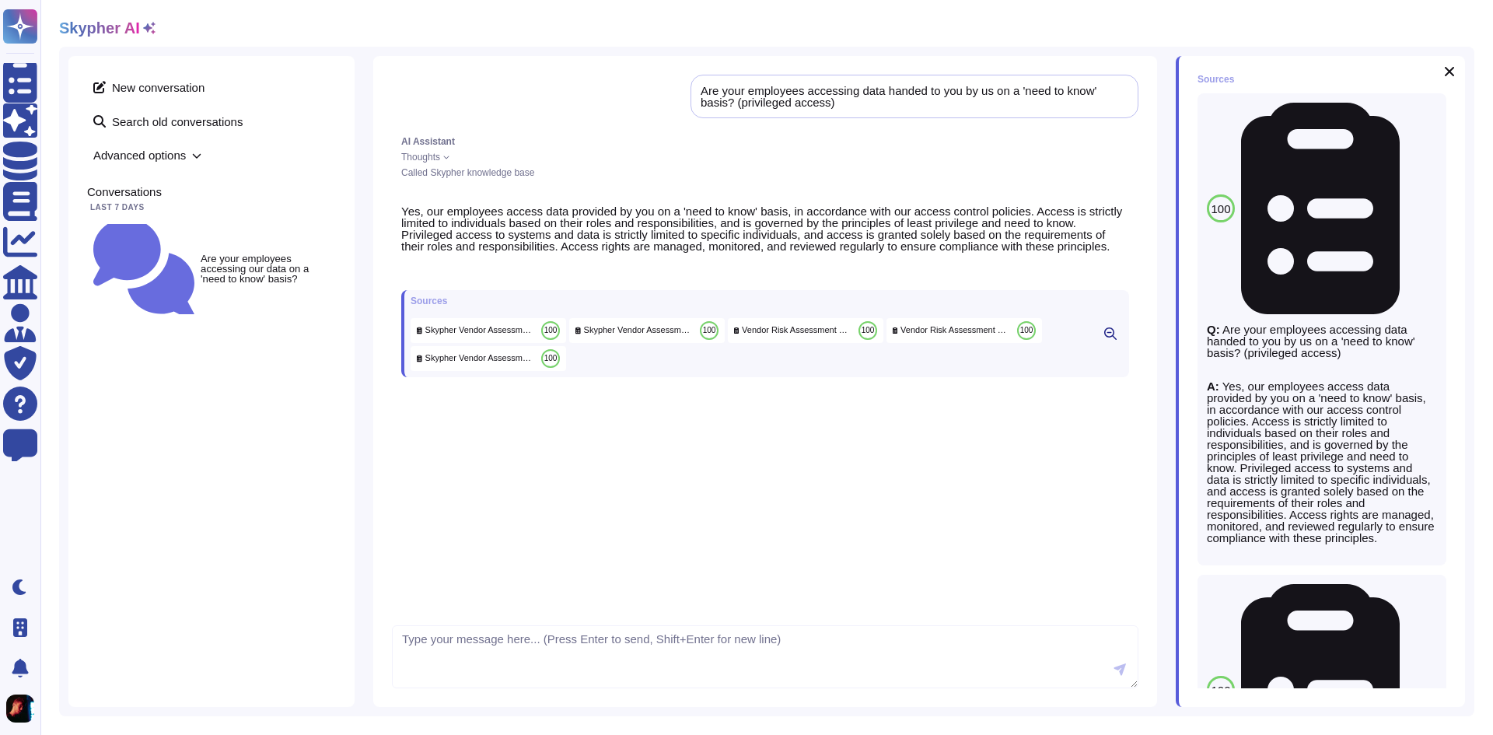
click at [1034, 184] on div "AI Assistant Thoughts Called Skypher knowledge base" at bounding box center [765, 157] width 747 height 59
click at [289, 328] on div "New conversation Search old conversations Advanced options Conversations Last 7…" at bounding box center [211, 381] width 286 height 651
click at [1117, 342] on button at bounding box center [1110, 333] width 25 height 19
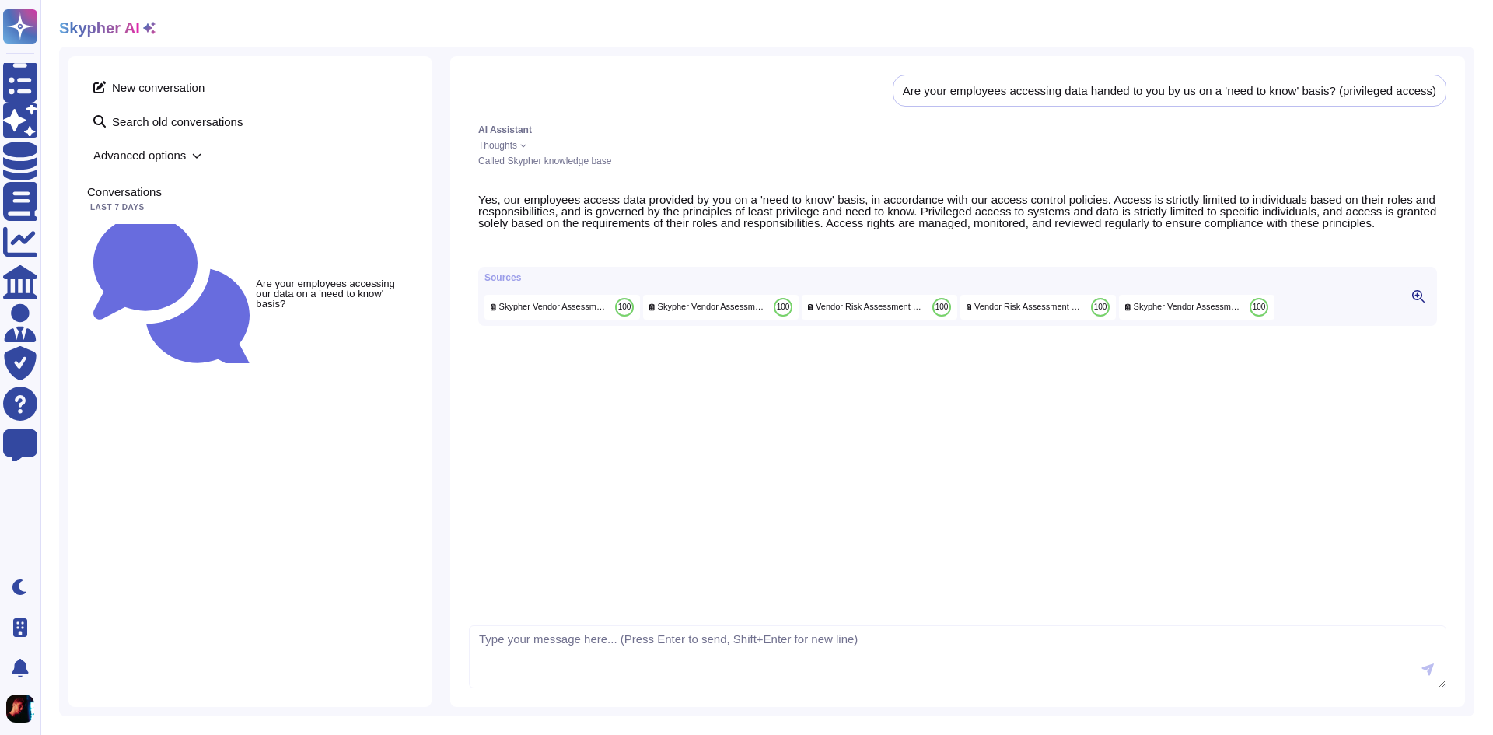
click at [1415, 303] on icon at bounding box center [1418, 296] width 12 height 12
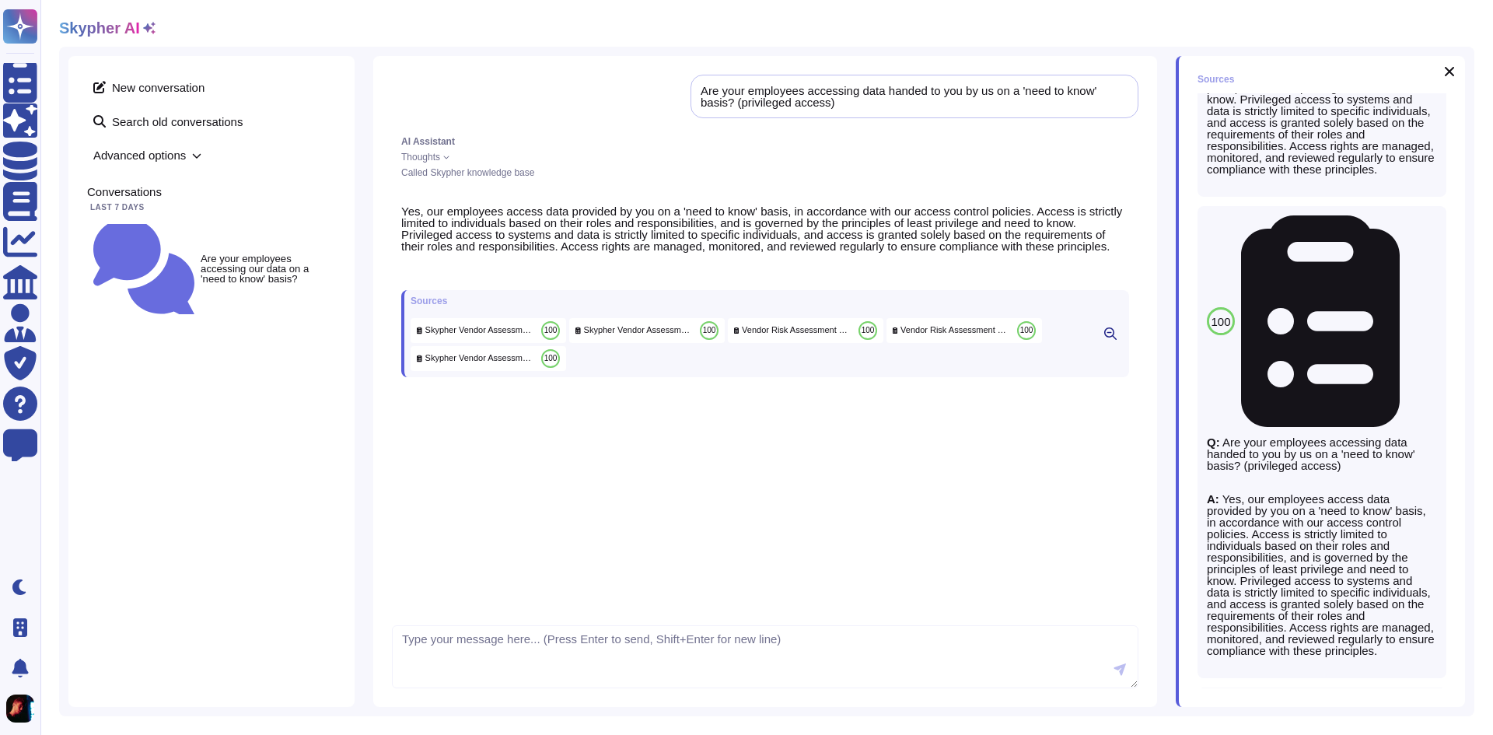
scroll to position [827, 0]
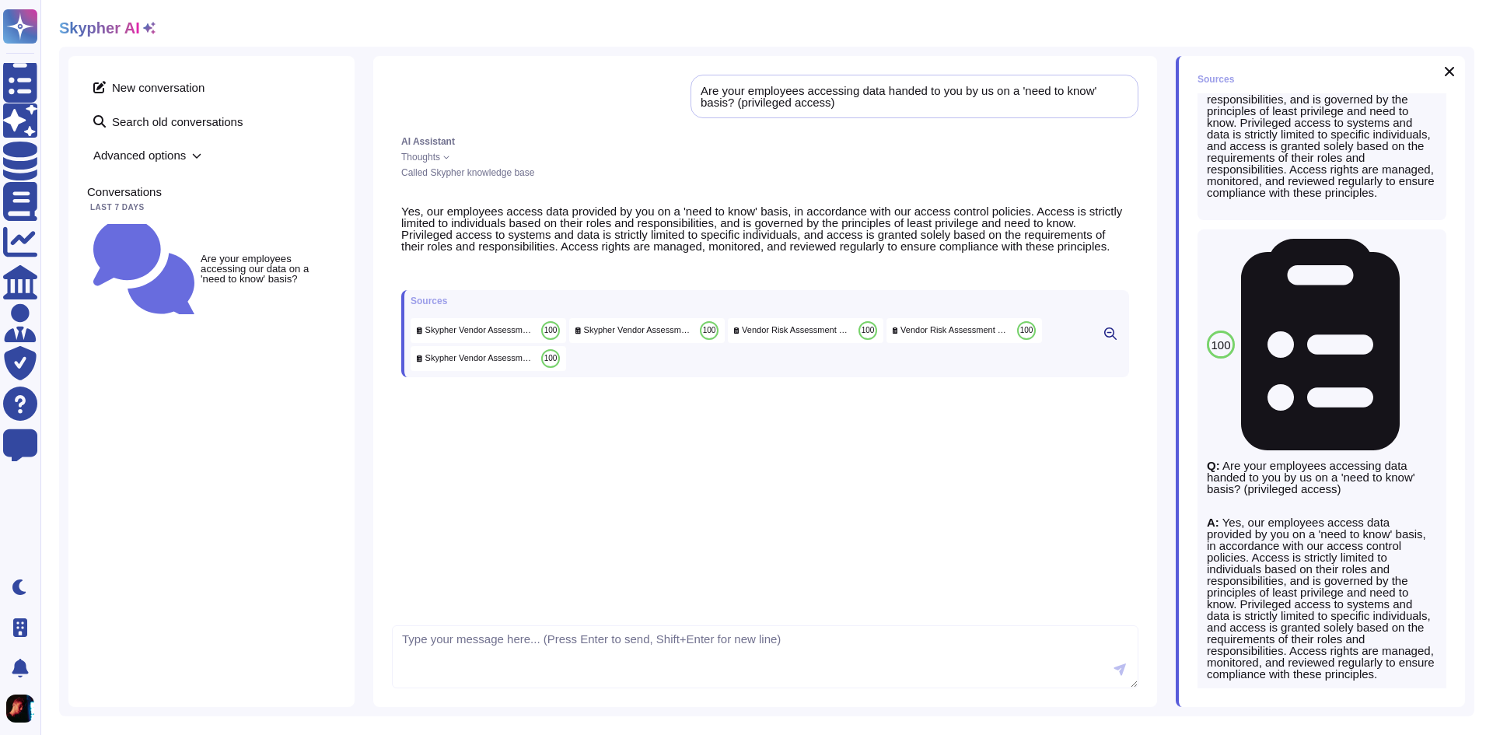
click at [275, 436] on div "New conversation Search old conversations Advanced options Conversations Last 7…" at bounding box center [211, 381] width 286 height 651
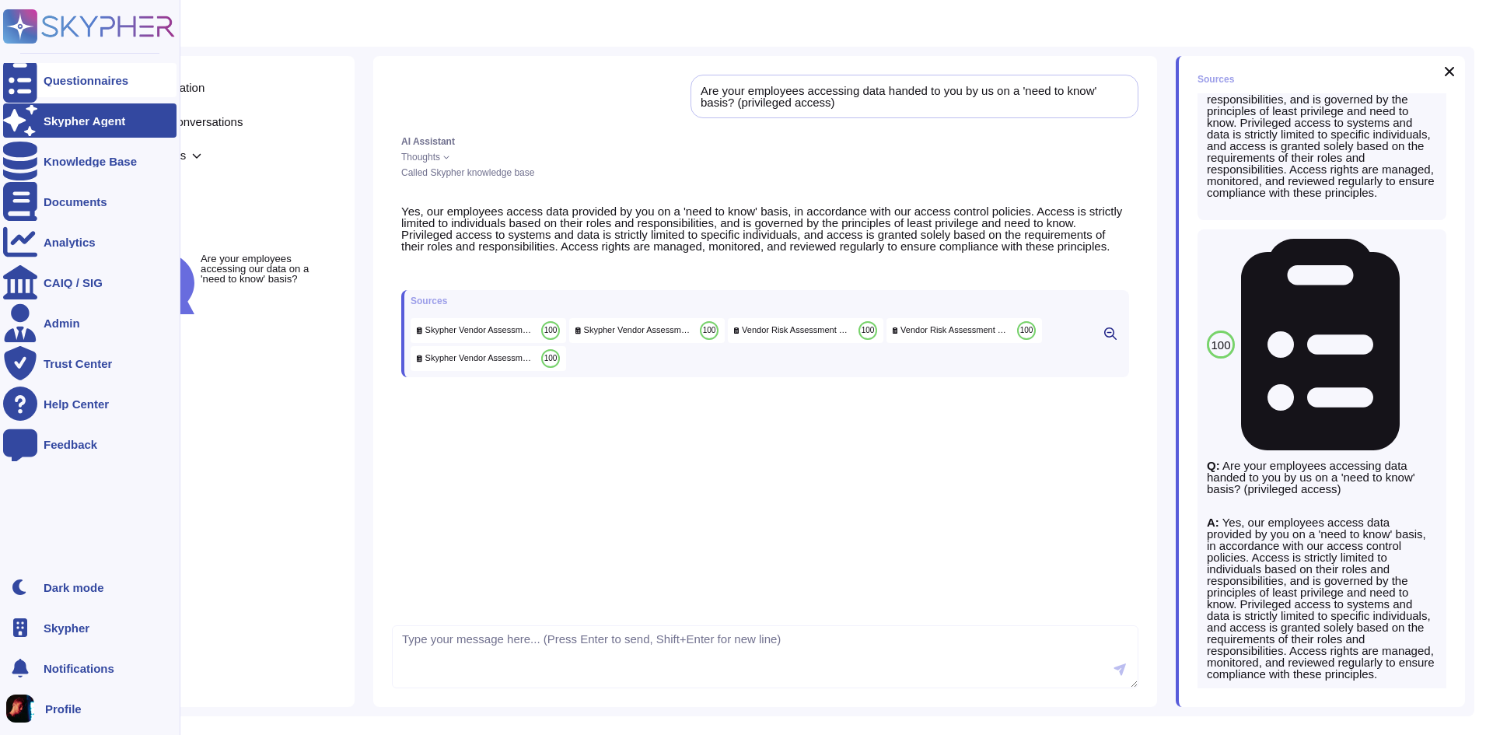
click at [30, 72] on div at bounding box center [20, 80] width 34 height 34
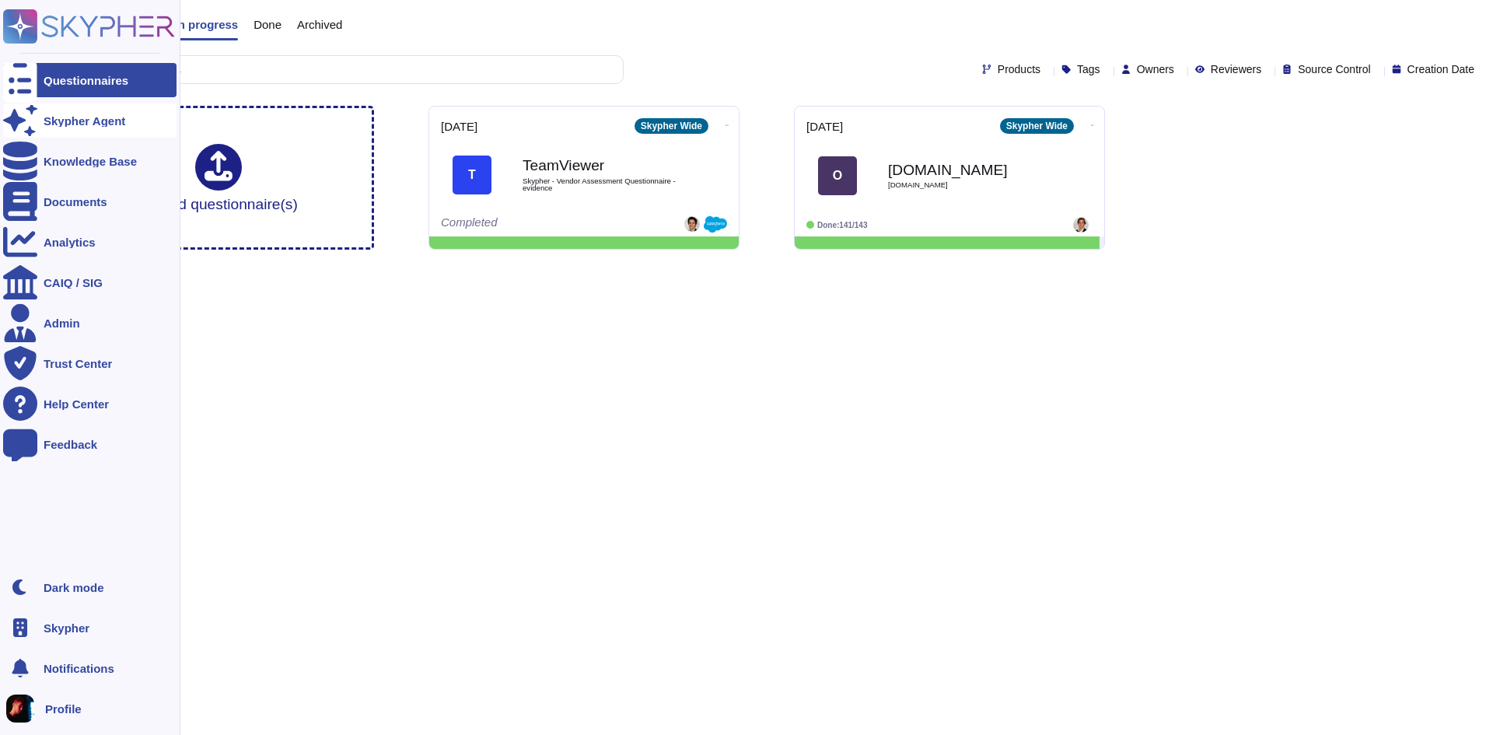
click at [22, 122] on icon at bounding box center [20, 120] width 34 height 30
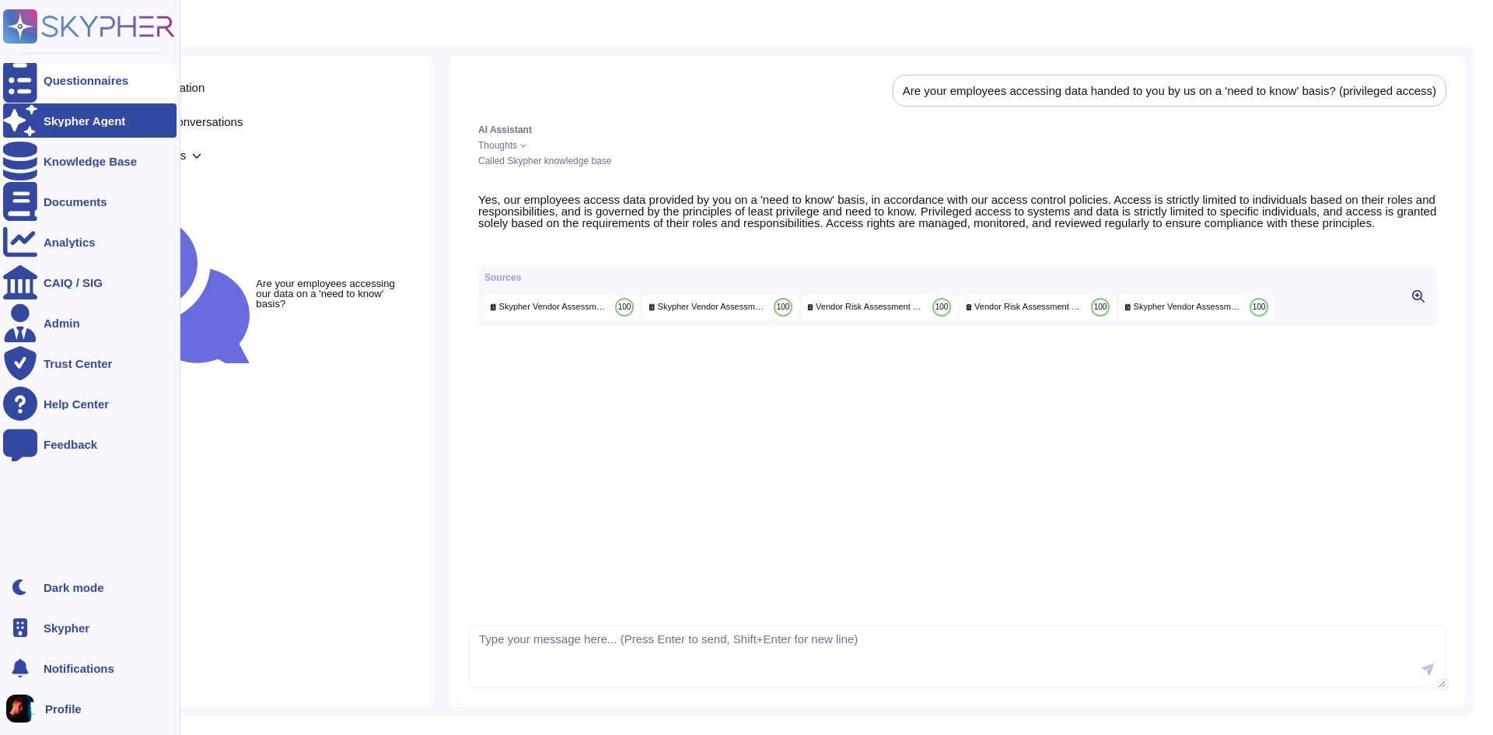
click at [30, 80] on div at bounding box center [20, 80] width 34 height 34
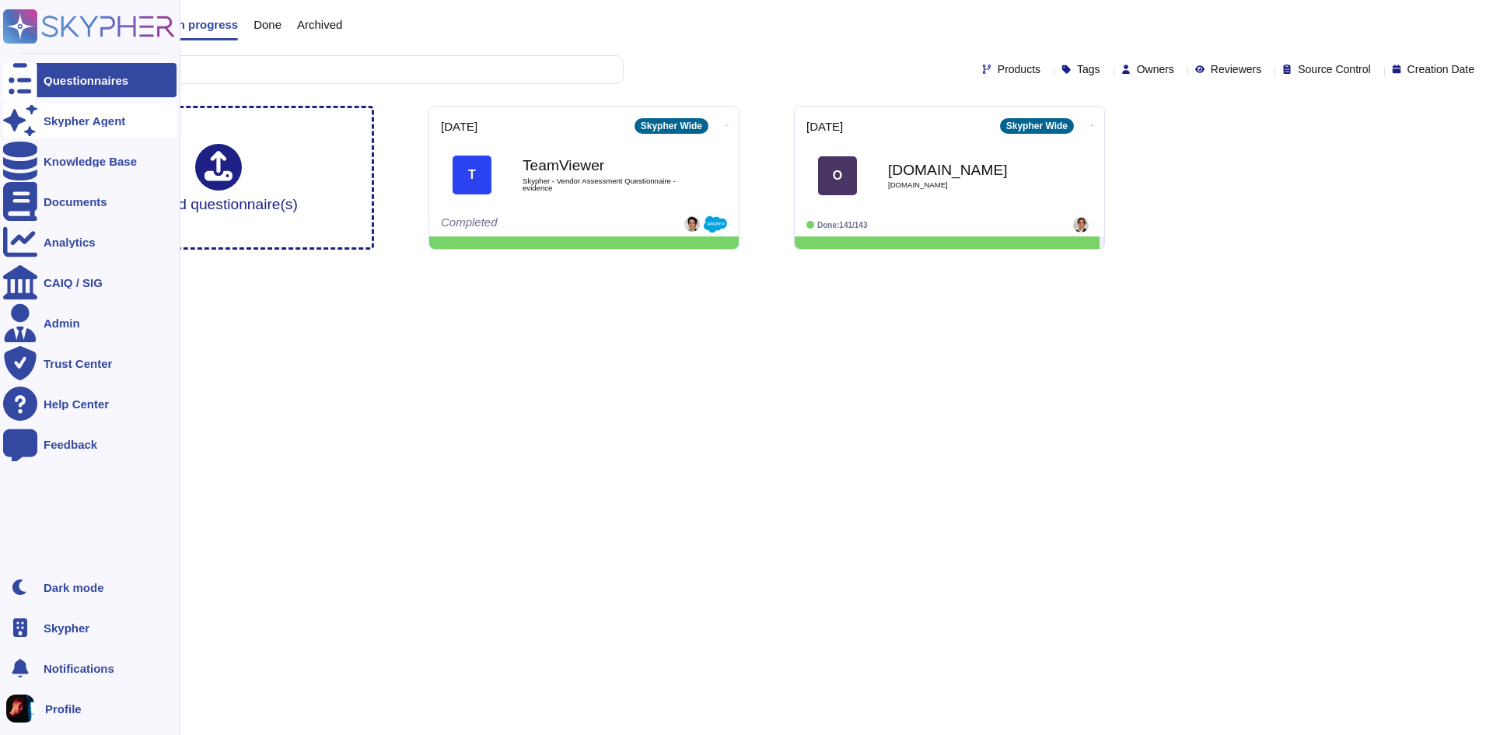
click at [39, 126] on div "Skypher Agent" at bounding box center [89, 120] width 173 height 34
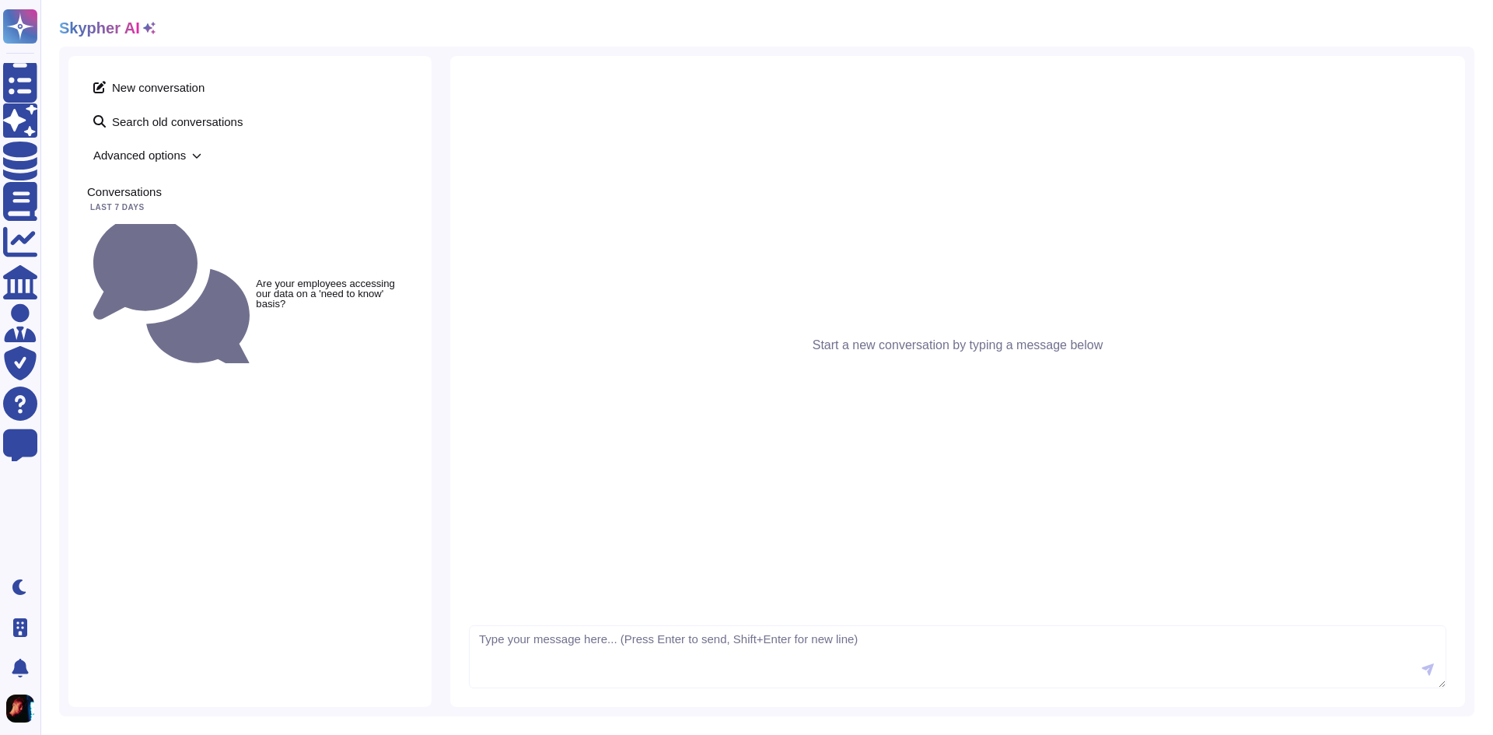
click at [265, 373] on div "New conversation Search old conversations Advanced options Conversations Last 7…" at bounding box center [249, 381] width 363 height 651
click at [226, 443] on div "New conversation Search old conversations Advanced options Conversations Last 7…" at bounding box center [249, 381] width 363 height 651
click at [254, 393] on div "New conversation Search old conversations Advanced options Conversations Last 7…" at bounding box center [249, 381] width 363 height 651
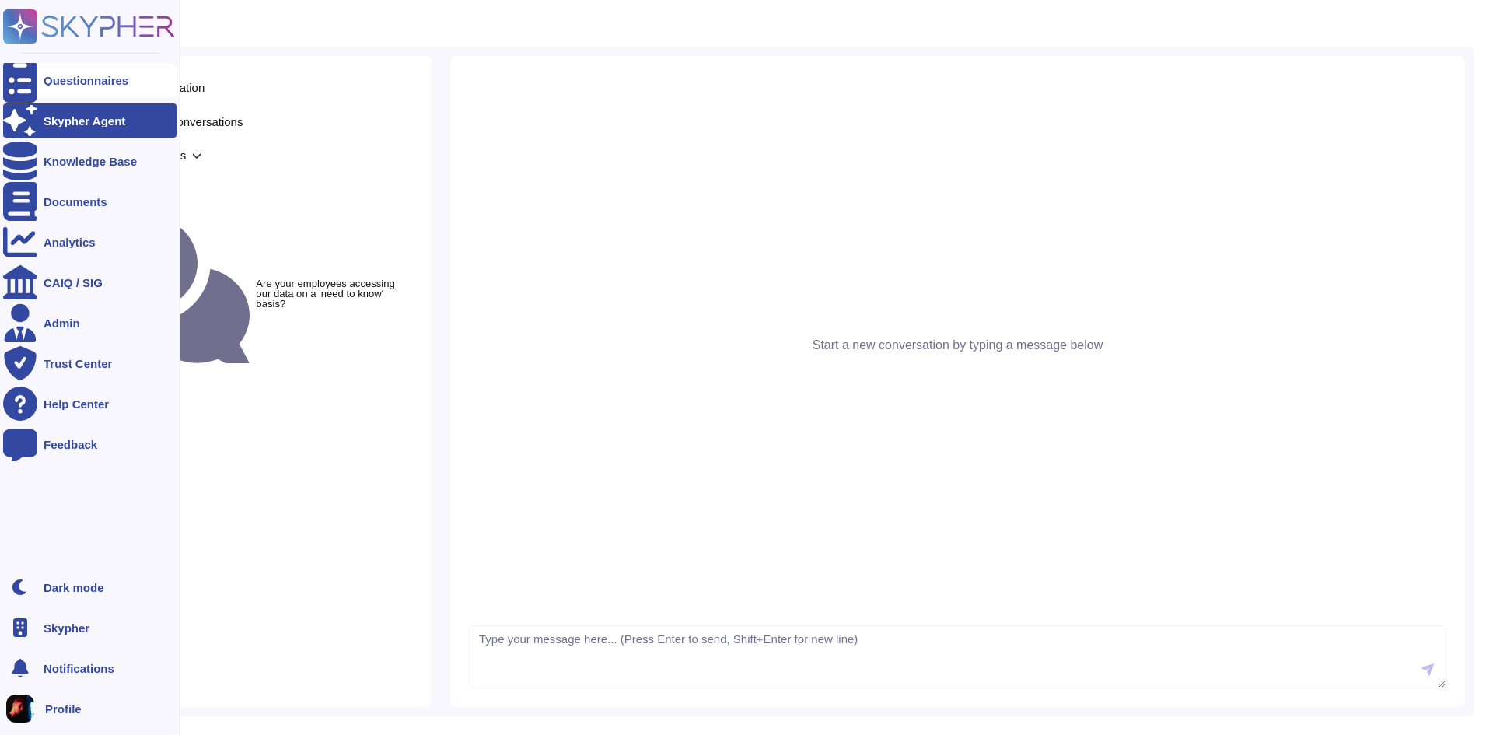
click at [29, 87] on div at bounding box center [20, 80] width 34 height 34
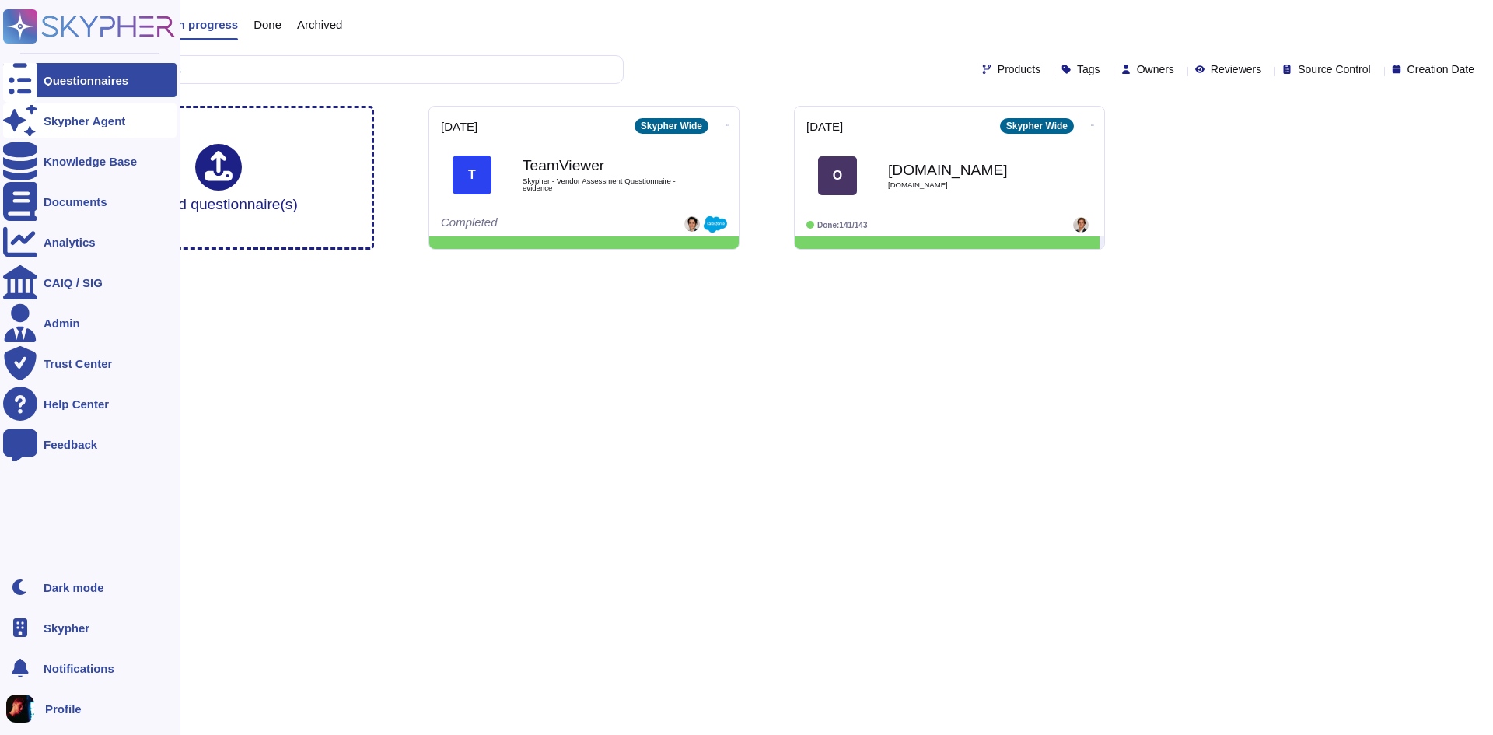
click at [85, 112] on div "Skypher Agent" at bounding box center [89, 120] width 173 height 34
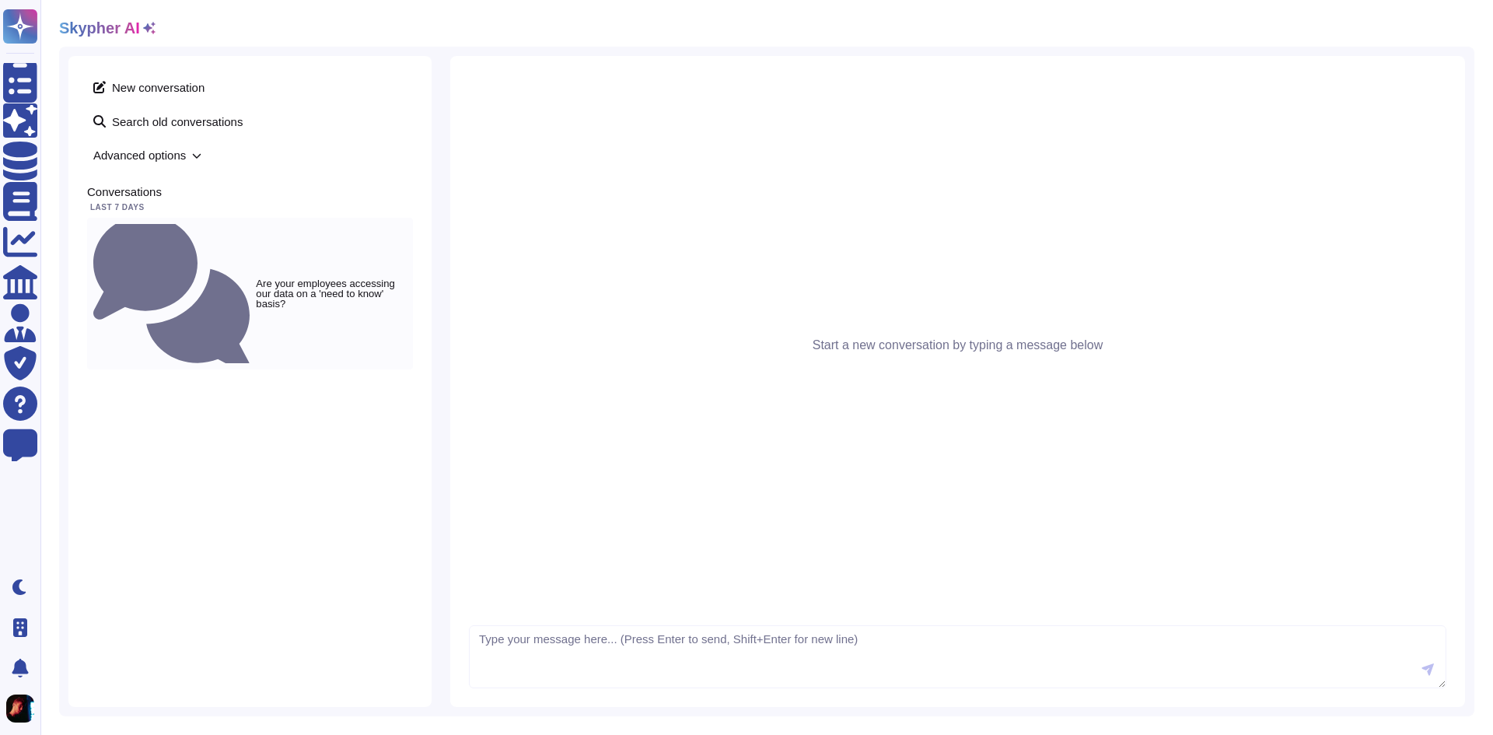
click at [258, 219] on div "Are your employees accessing our data on a 'need to know' basis?" at bounding box center [250, 294] width 326 height 152
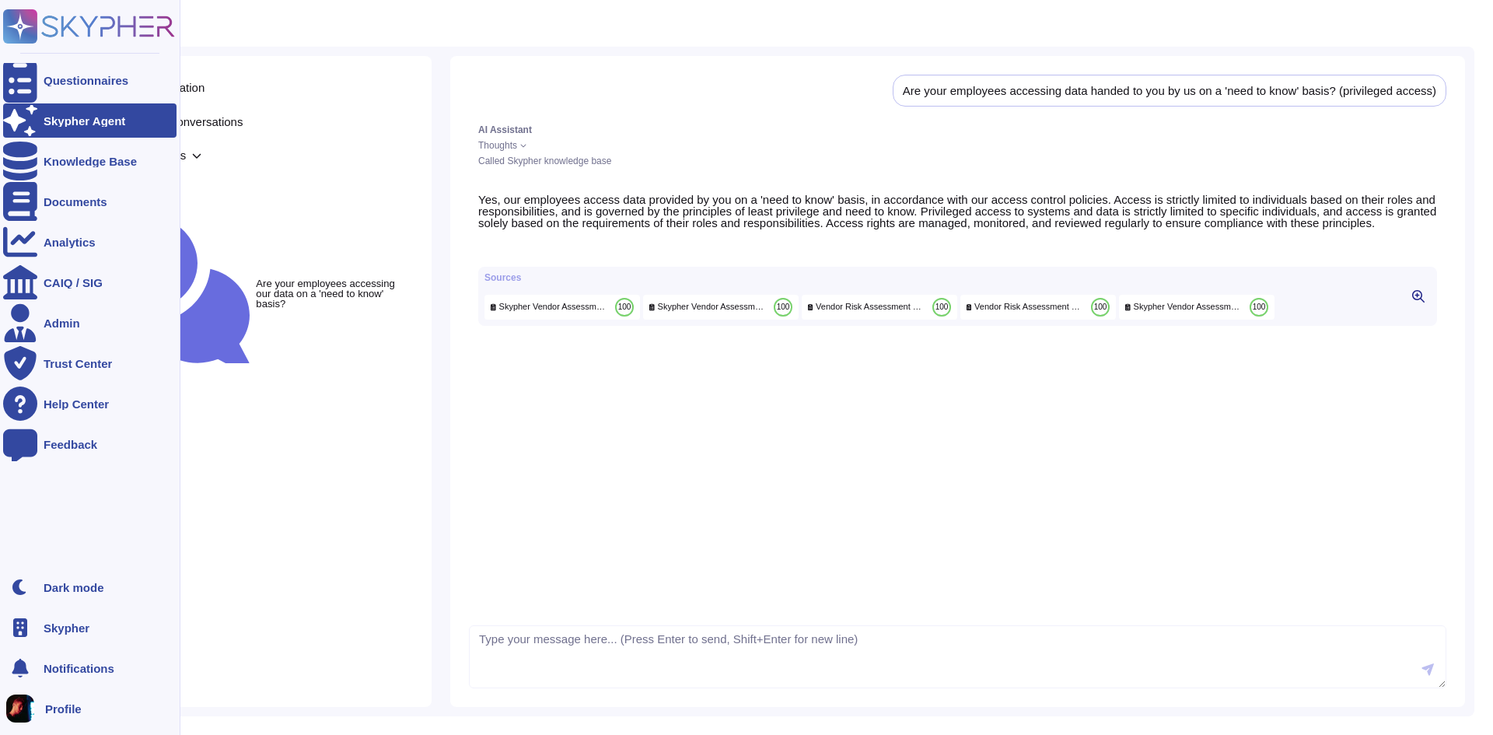
click at [47, 58] on div "Questionnaires Skypher Agent Knowledge Base Documents Analytics CAIQ / SIG Admi…" at bounding box center [89, 284] width 173 height 551
click at [65, 75] on div "Questionnaires" at bounding box center [86, 81] width 85 height 12
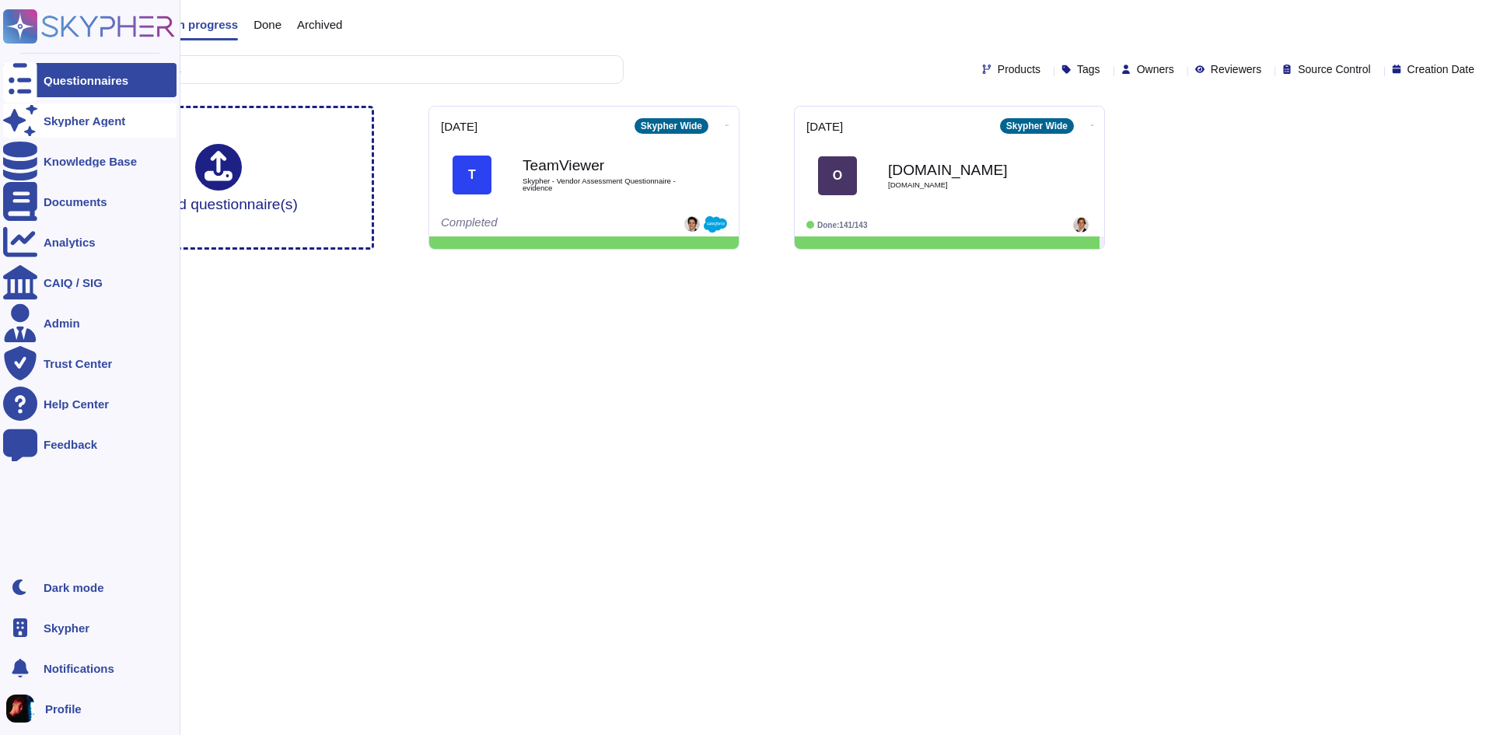
click at [33, 115] on div at bounding box center [20, 120] width 34 height 34
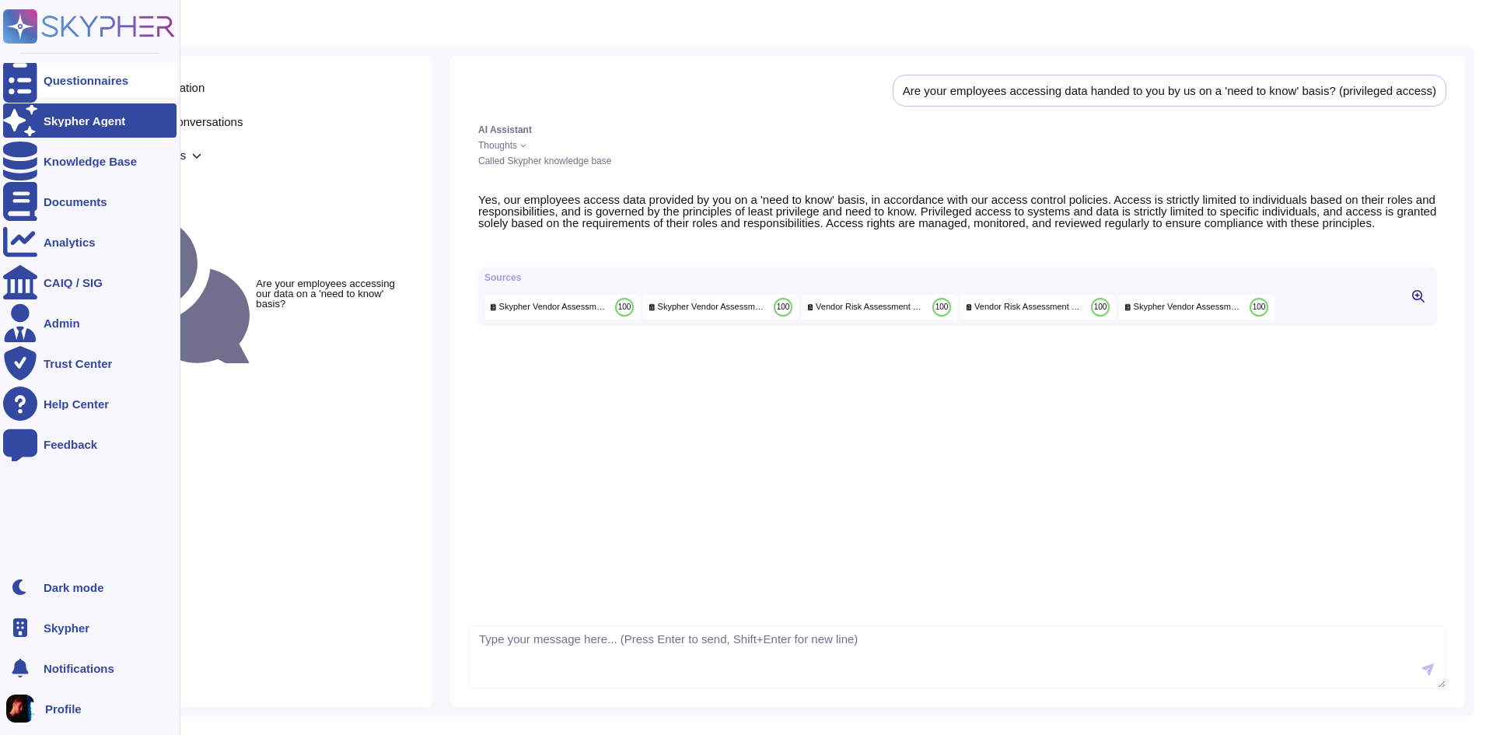
click at [54, 91] on div "Questionnaires" at bounding box center [89, 80] width 173 height 34
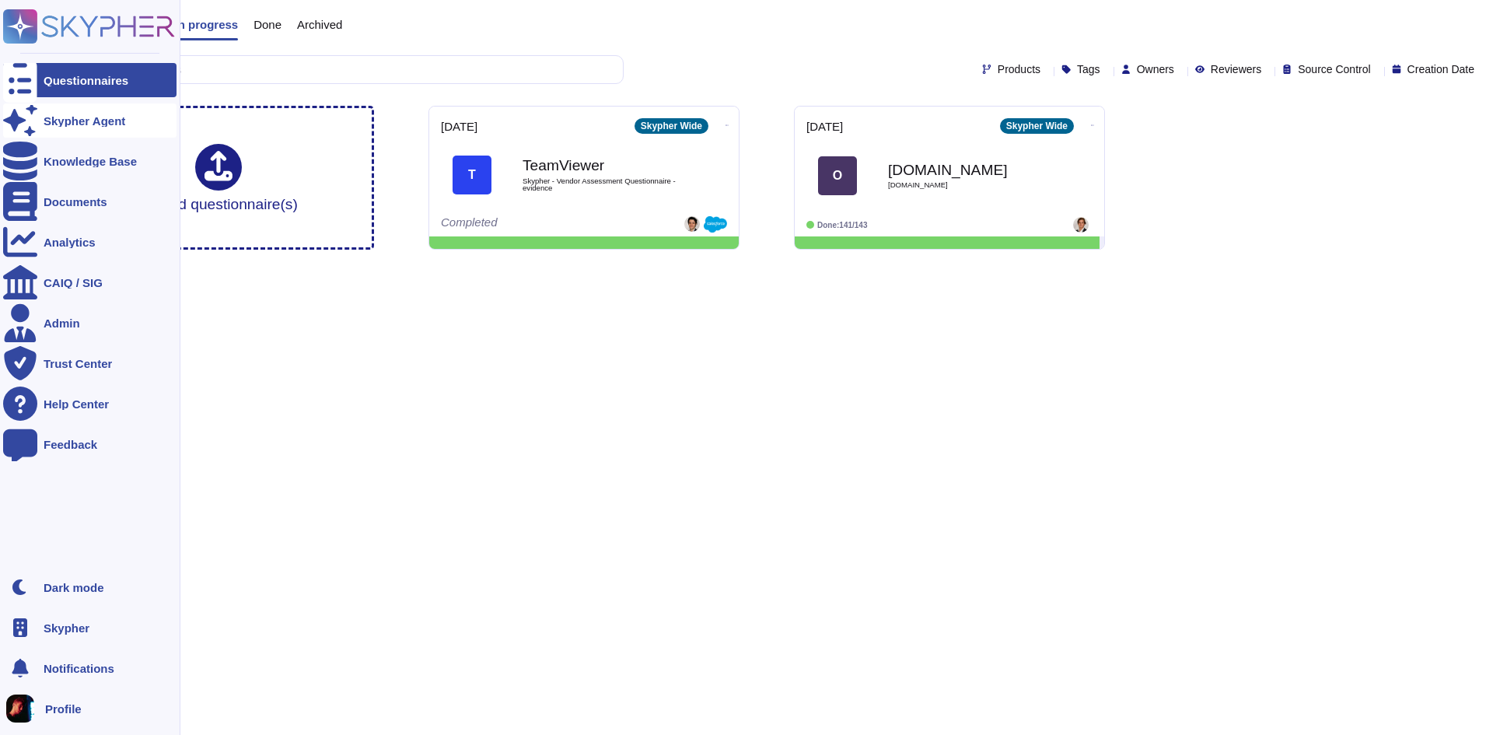
click at [30, 121] on div at bounding box center [20, 120] width 34 height 34
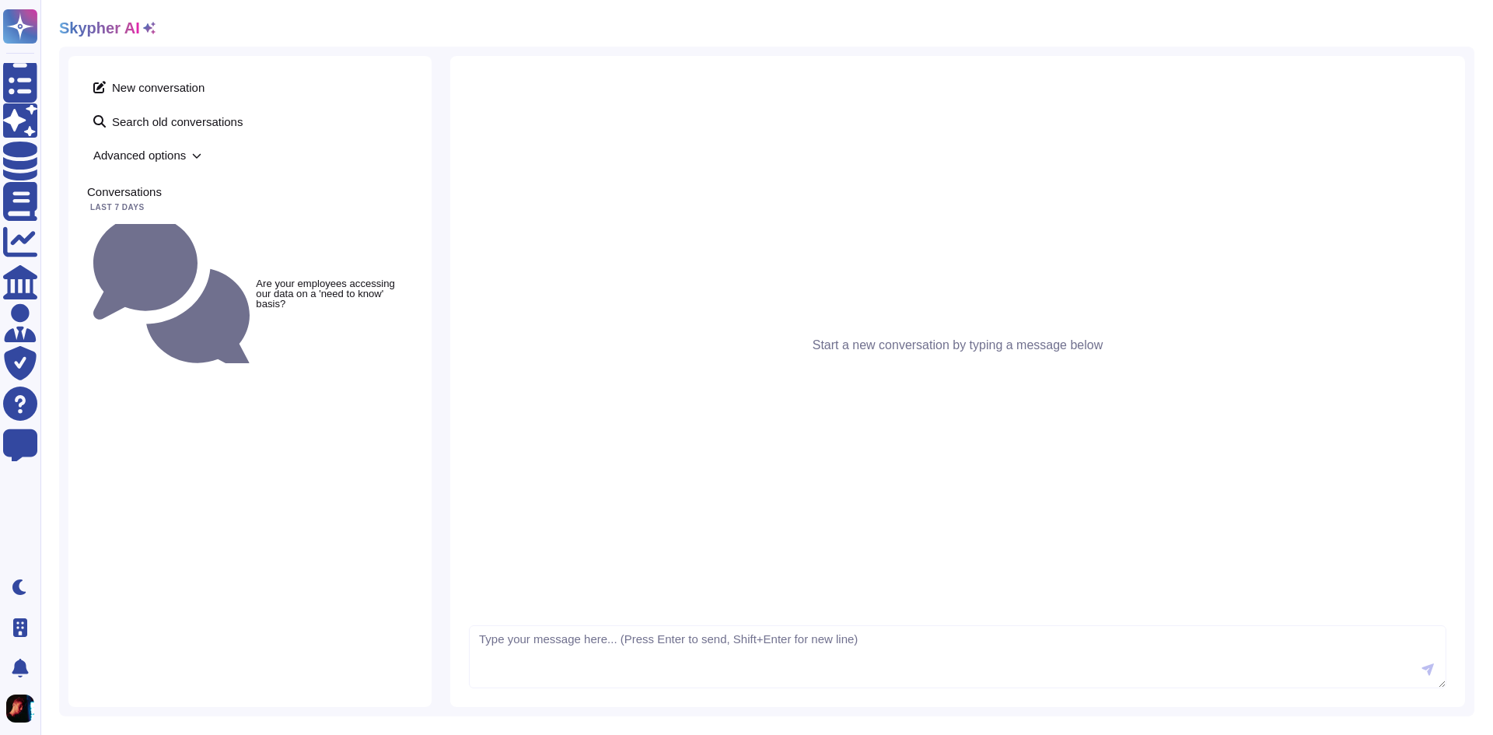
click at [240, 458] on div "New conversation Search old conversations Advanced options Conversations Last 7…" at bounding box center [249, 381] width 363 height 651
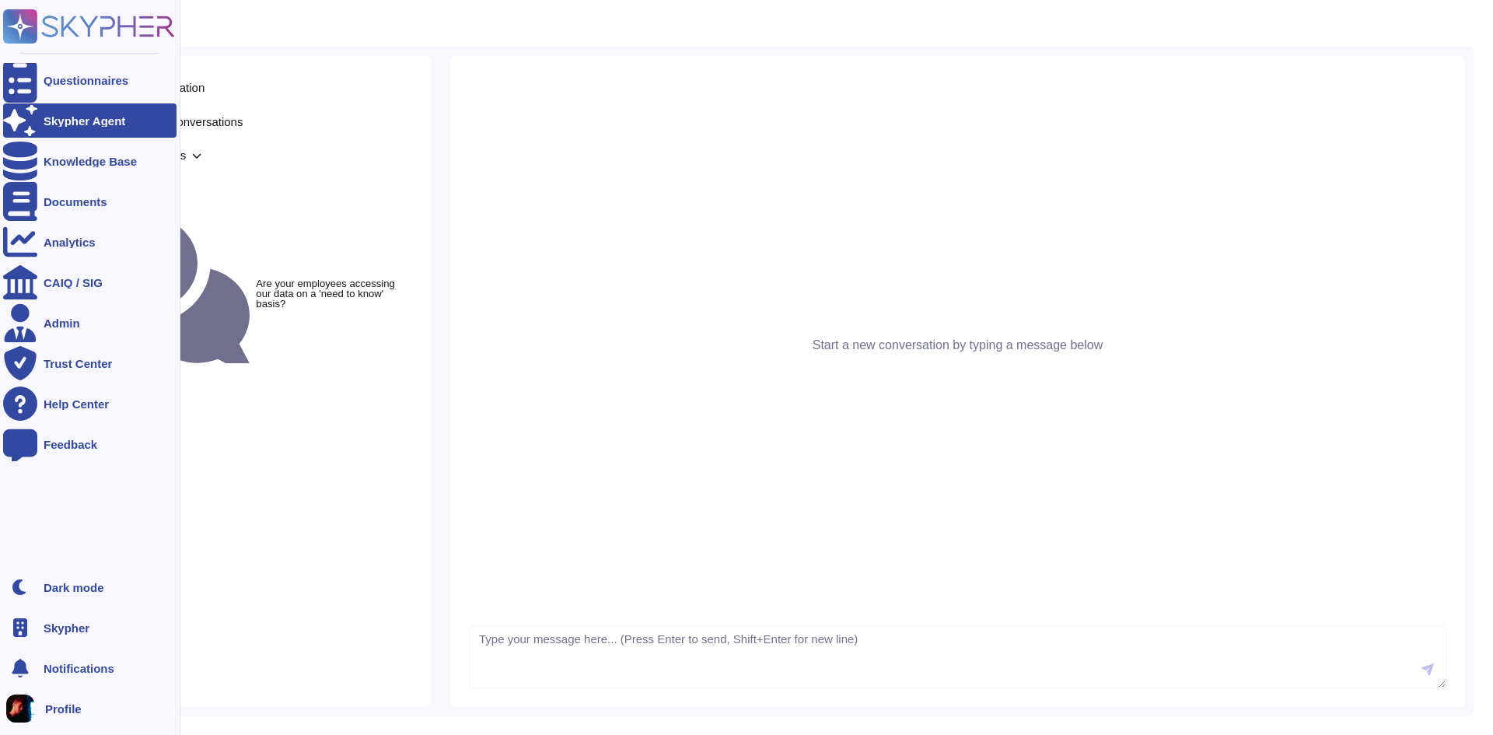
click at [39, 126] on div "Skypher Agent" at bounding box center [89, 120] width 173 height 34
click at [21, 119] on icon at bounding box center [20, 120] width 34 height 30
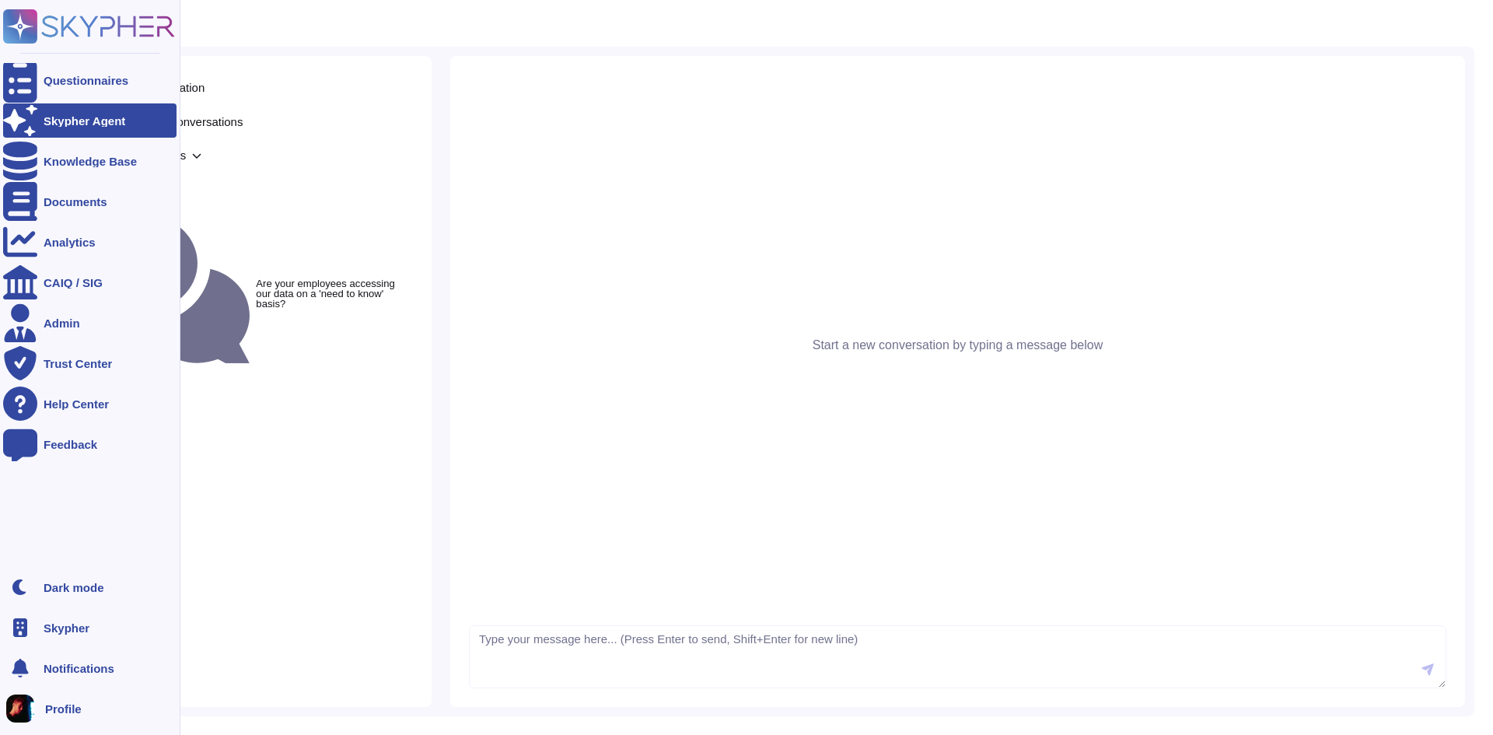
click at [16, 117] on icon at bounding box center [20, 120] width 34 height 30
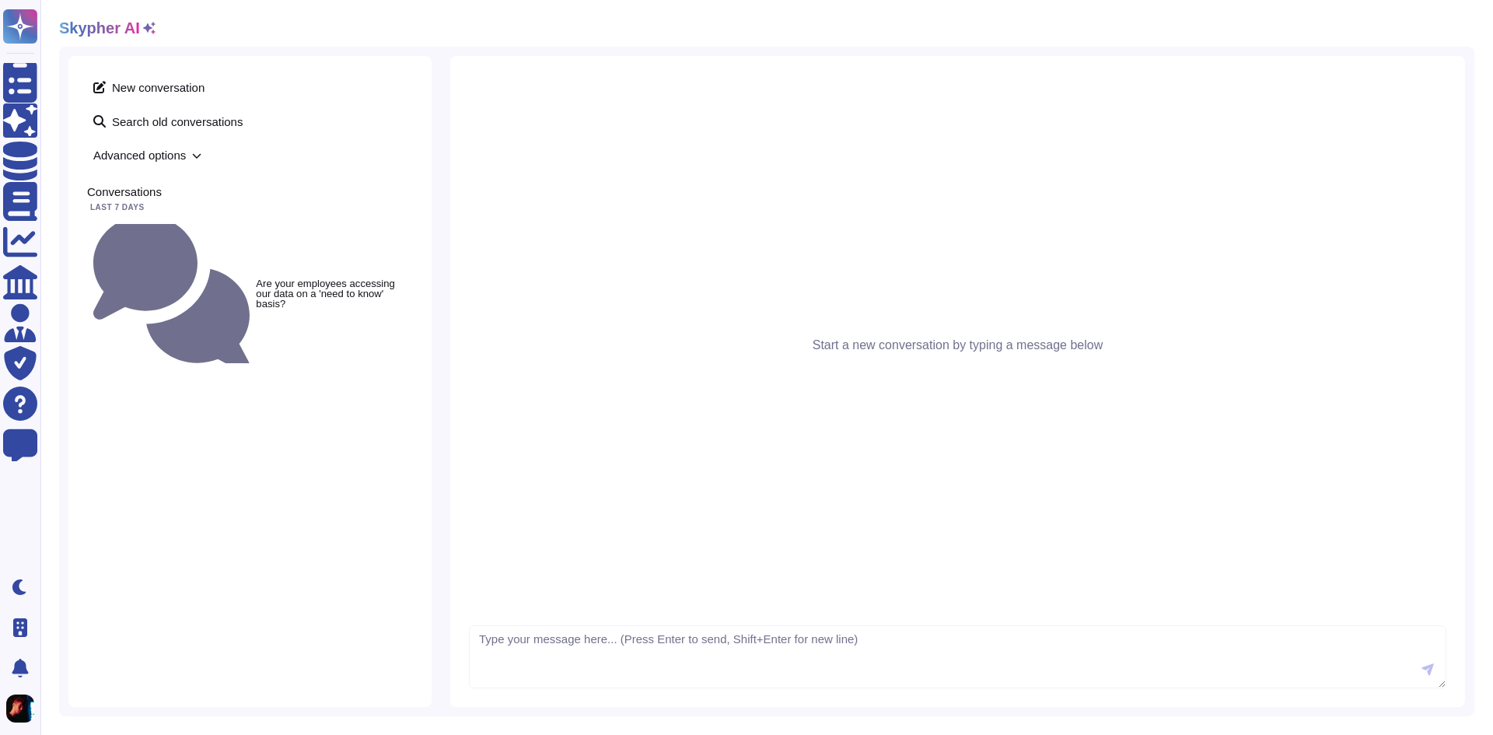
drag, startPoint x: 287, startPoint y: 320, endPoint x: 242, endPoint y: 203, distance: 125.1
click at [278, 287] on div "New conversation Search old conversations Advanced options Conversations Last 7…" at bounding box center [249, 381] width 363 height 651
click at [143, 23] on icon at bounding box center [149, 28] width 12 height 12
click at [145, 31] on icon at bounding box center [149, 28] width 12 height 12
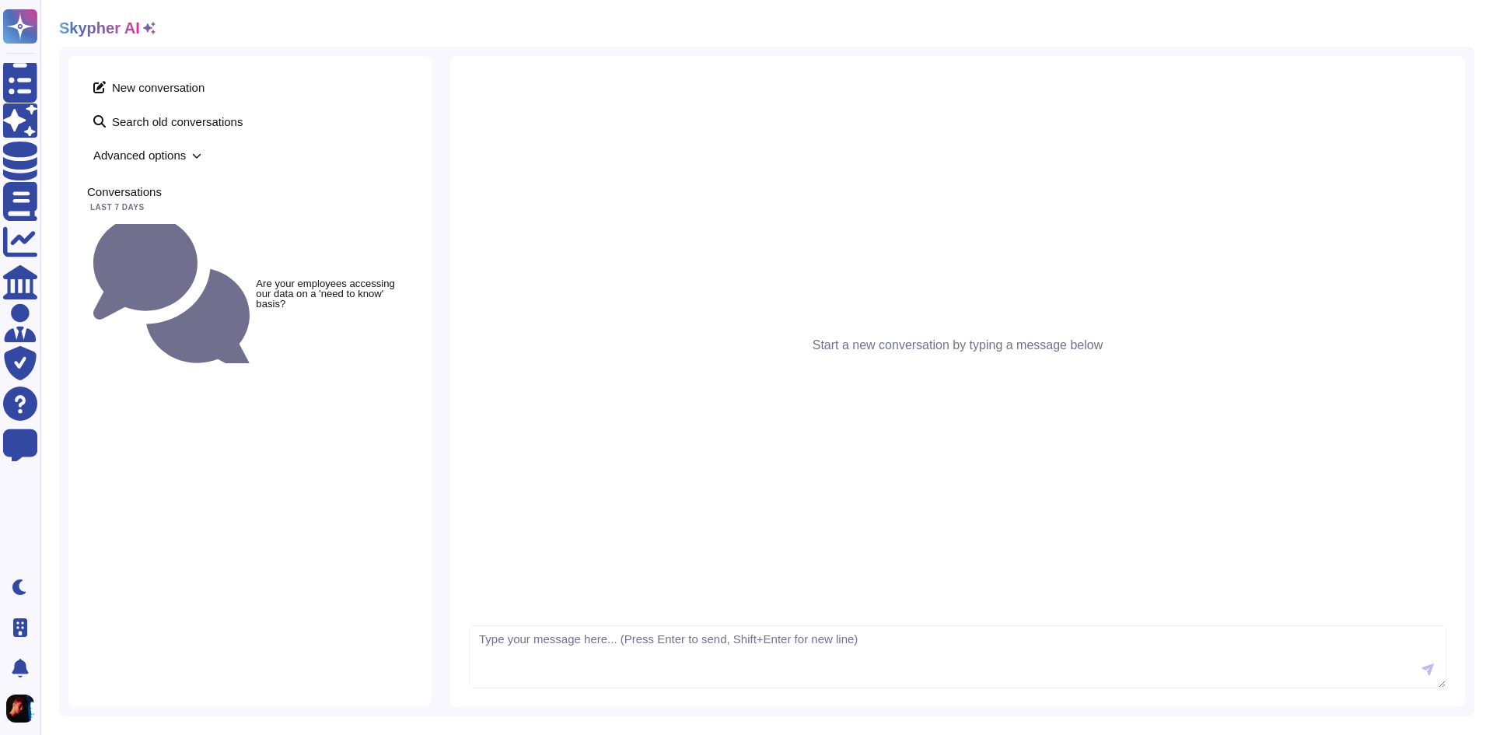
click at [124, 24] on h2 "Skypher AI" at bounding box center [99, 28] width 81 height 19
click at [96, 21] on h2 "Skypher AI" at bounding box center [99, 28] width 81 height 19
click at [146, 26] on icon at bounding box center [149, 28] width 12 height 12
click at [143, 26] on icon at bounding box center [149, 28] width 12 height 12
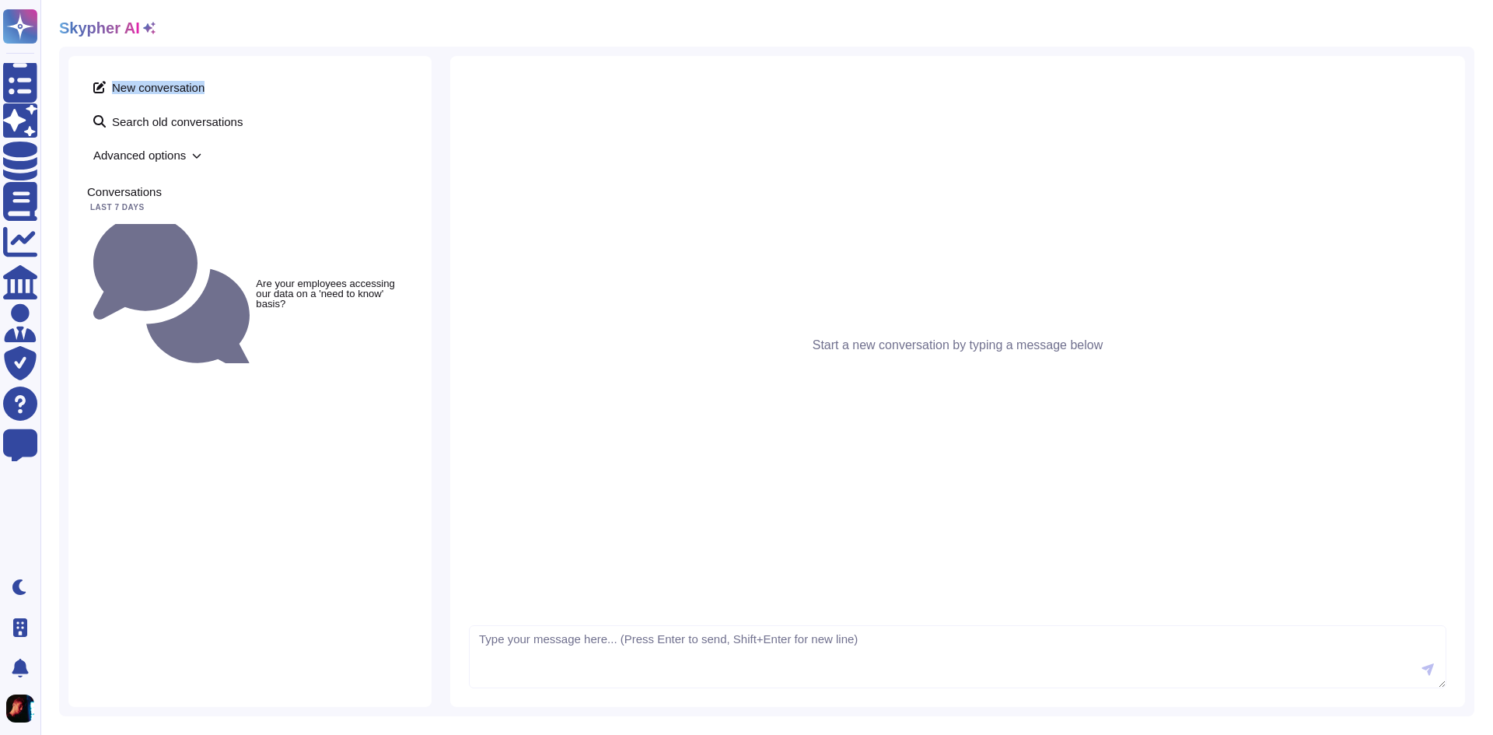
click at [143, 26] on icon at bounding box center [149, 28] width 12 height 12
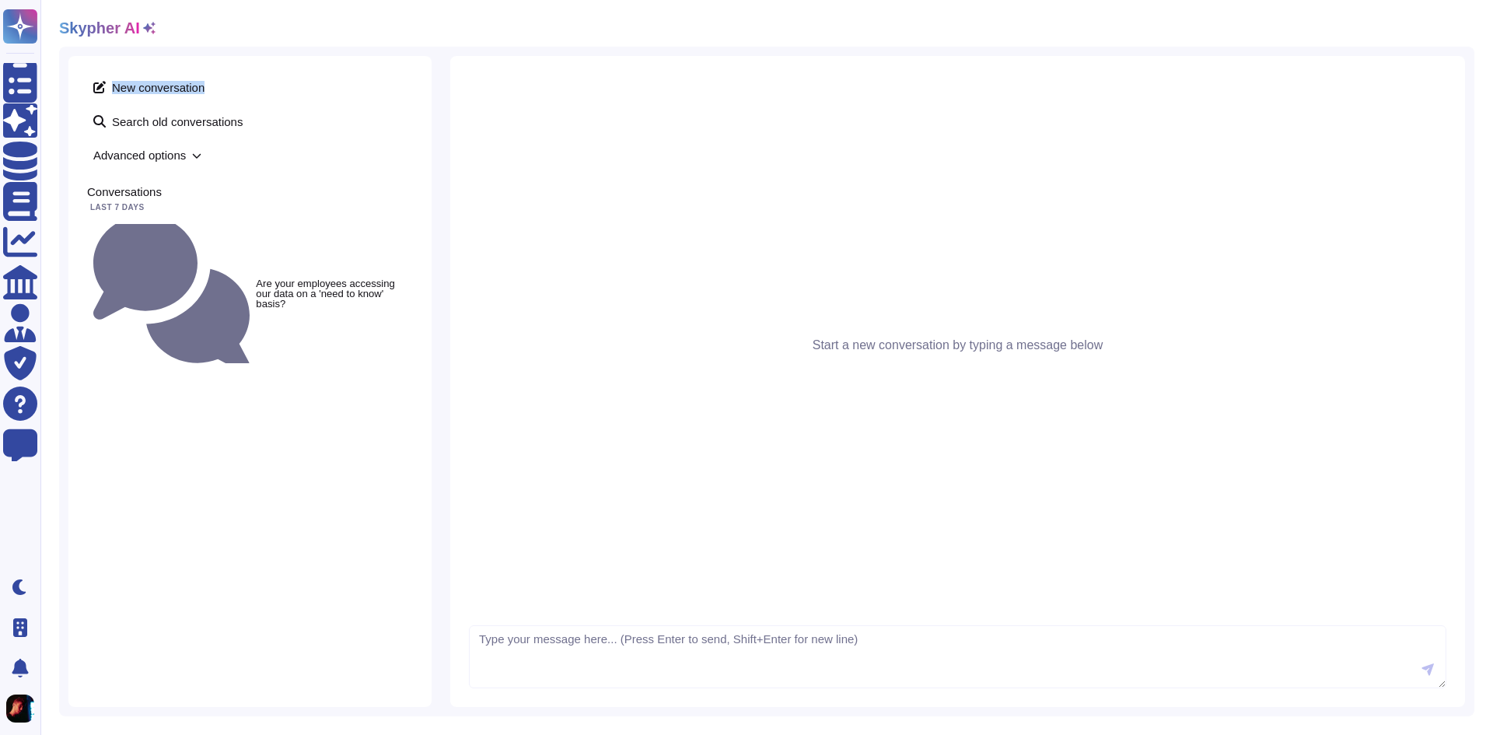
click at [143, 26] on icon at bounding box center [149, 28] width 12 height 12
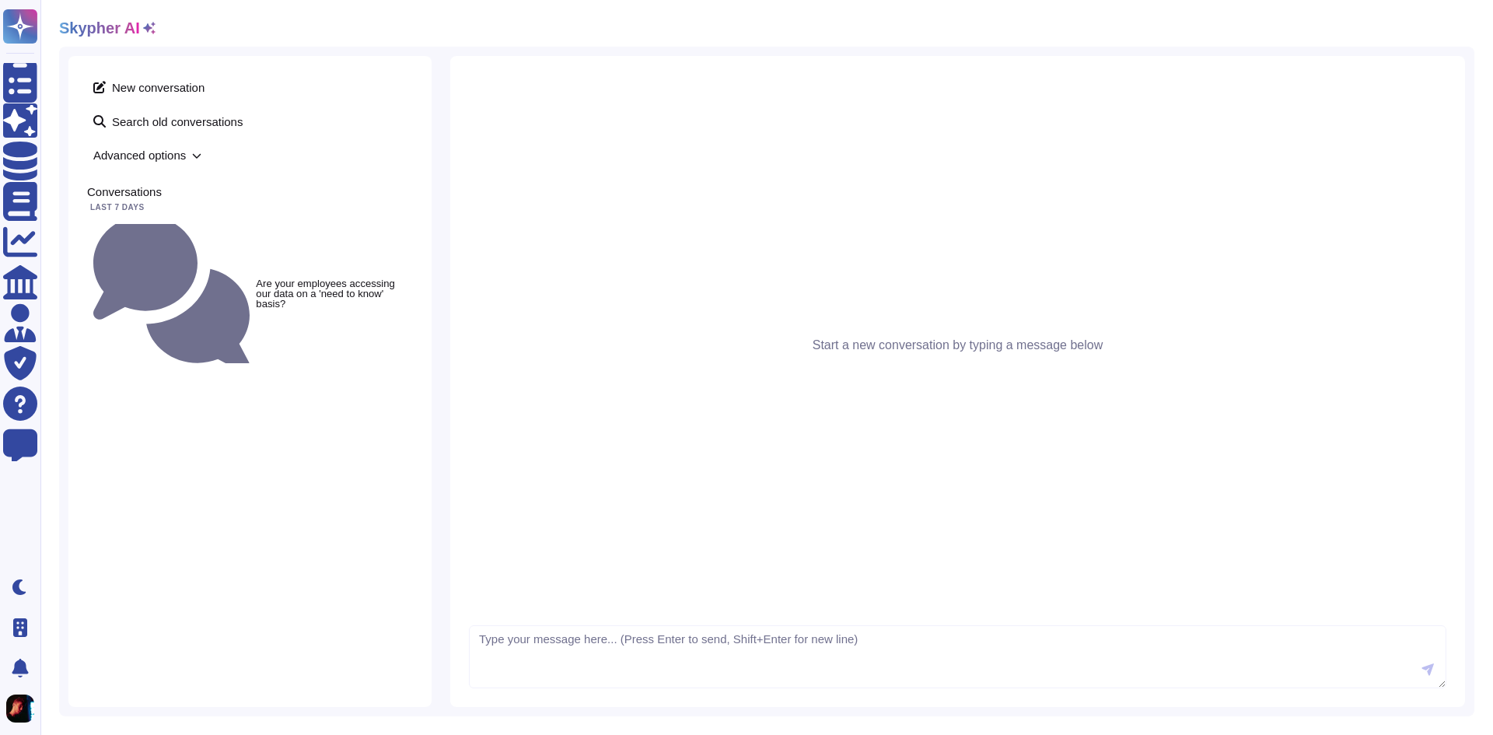
click at [184, 149] on span "Advanced options" at bounding box center [250, 155] width 326 height 24
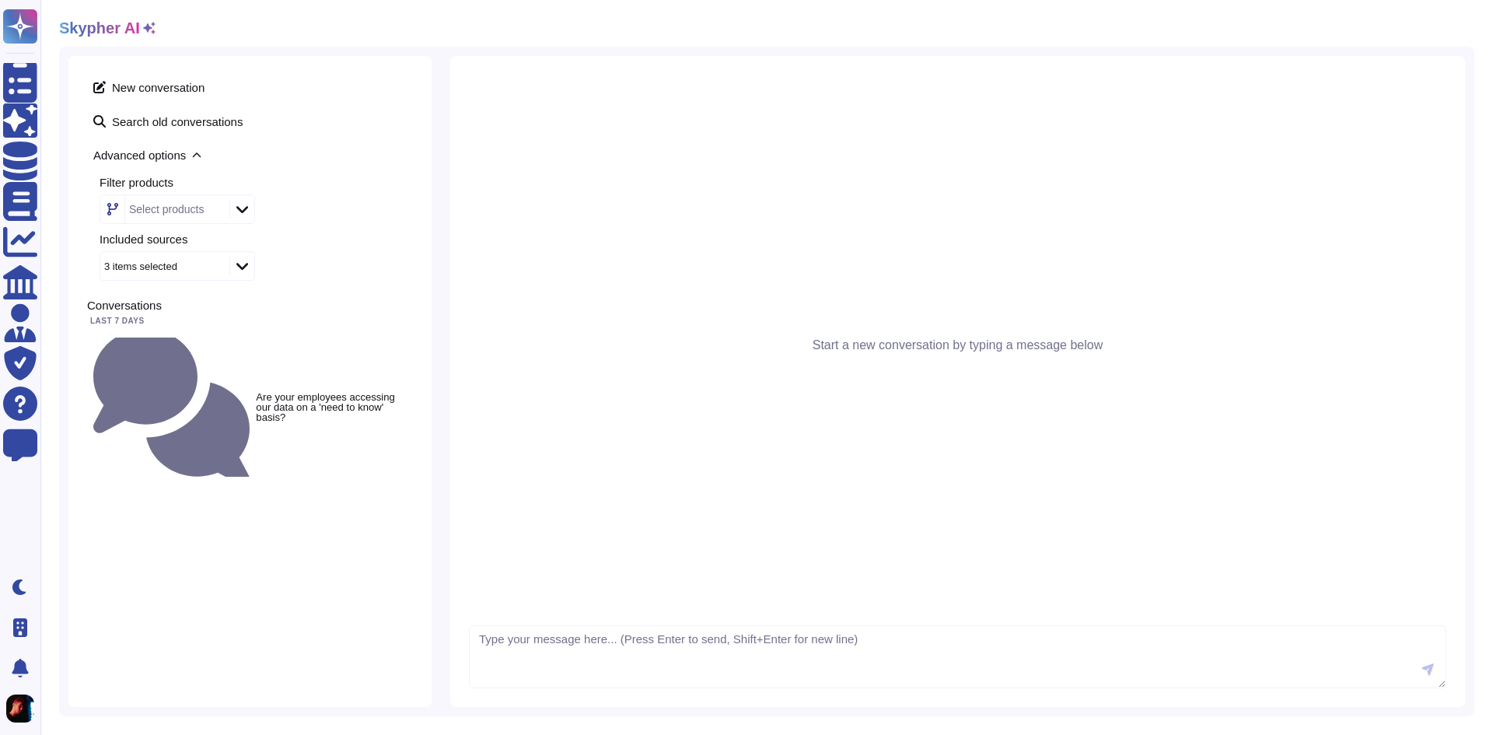
click at [181, 144] on span "Advanced options" at bounding box center [250, 155] width 326 height 24
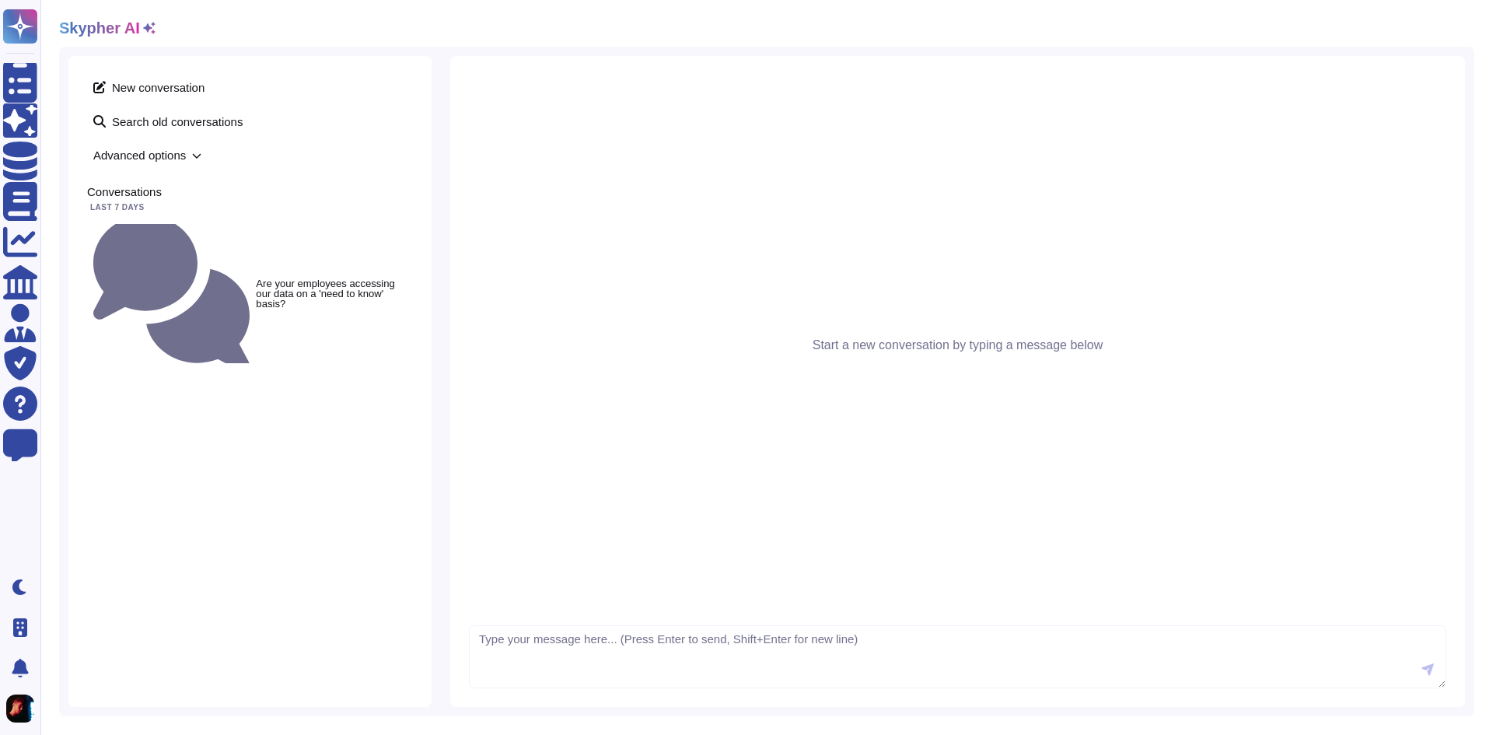
click at [359, 541] on div "New conversation Search old conversations Advanced options Conversations Last 7…" at bounding box center [249, 381] width 363 height 651
click at [145, 37] on div "Skypher AI New conversation Search old conversations Advanced options Conversat…" at bounding box center [766, 367] width 1453 height 735
click at [145, 33] on icon at bounding box center [149, 28] width 12 height 12
click at [143, 23] on icon at bounding box center [149, 28] width 12 height 12
click at [143, 33] on icon at bounding box center [149, 28] width 12 height 12
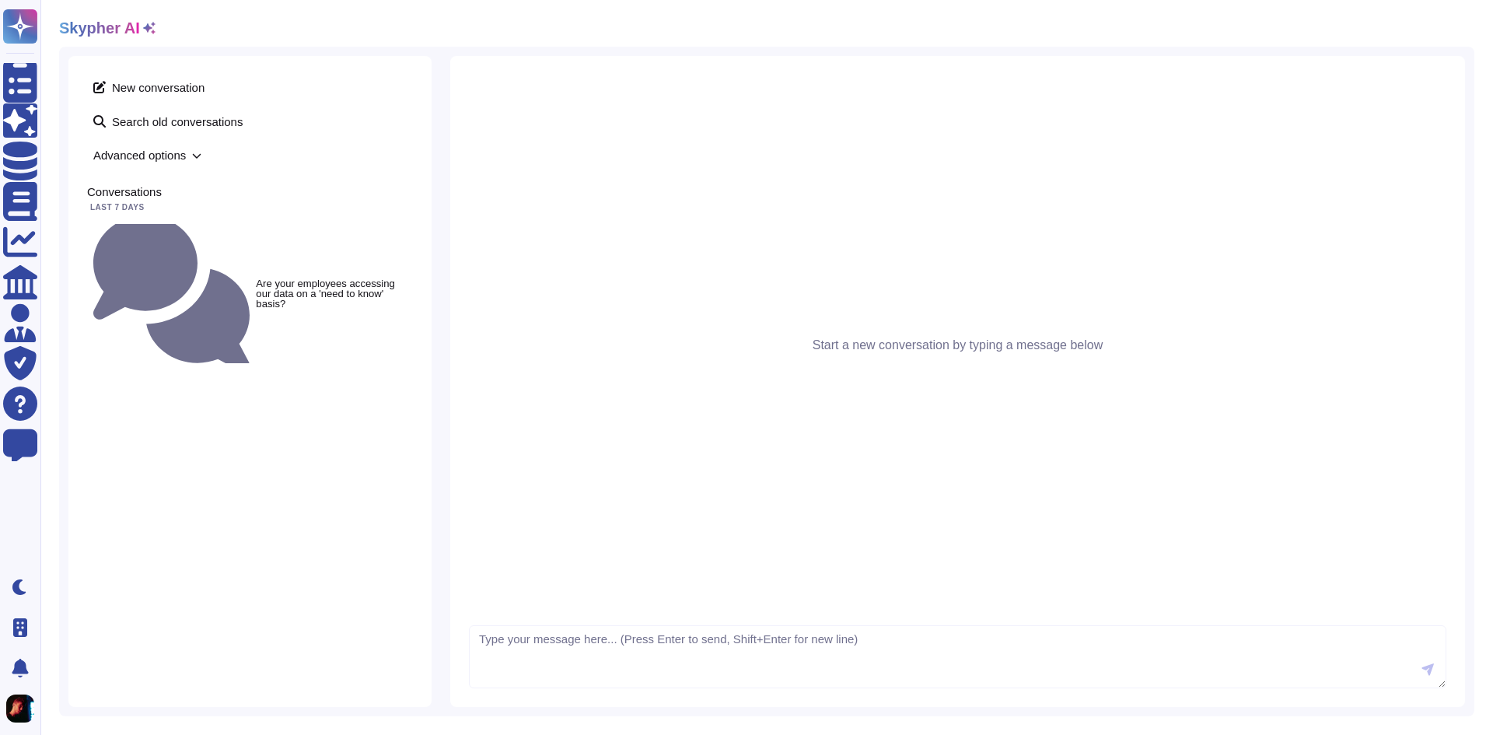
click at [111, 33] on h2 "Skypher AI" at bounding box center [99, 28] width 81 height 19
click at [148, 31] on icon at bounding box center [149, 28] width 12 height 12
click at [147, 31] on icon at bounding box center [149, 28] width 12 height 12
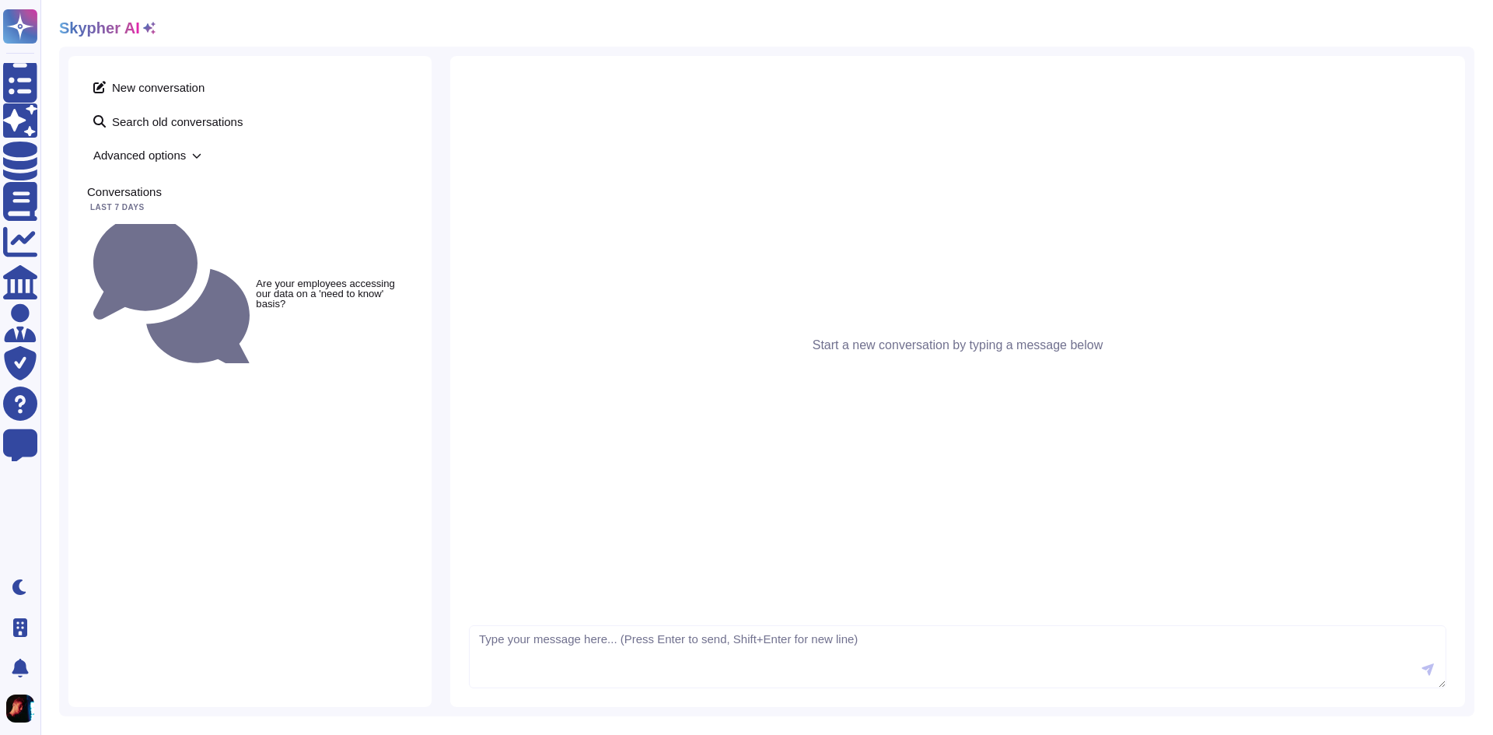
click at [145, 33] on icon at bounding box center [149, 28] width 12 height 12
click at [144, 33] on icon at bounding box center [149, 28] width 12 height 12
click at [143, 26] on icon at bounding box center [149, 28] width 12 height 12
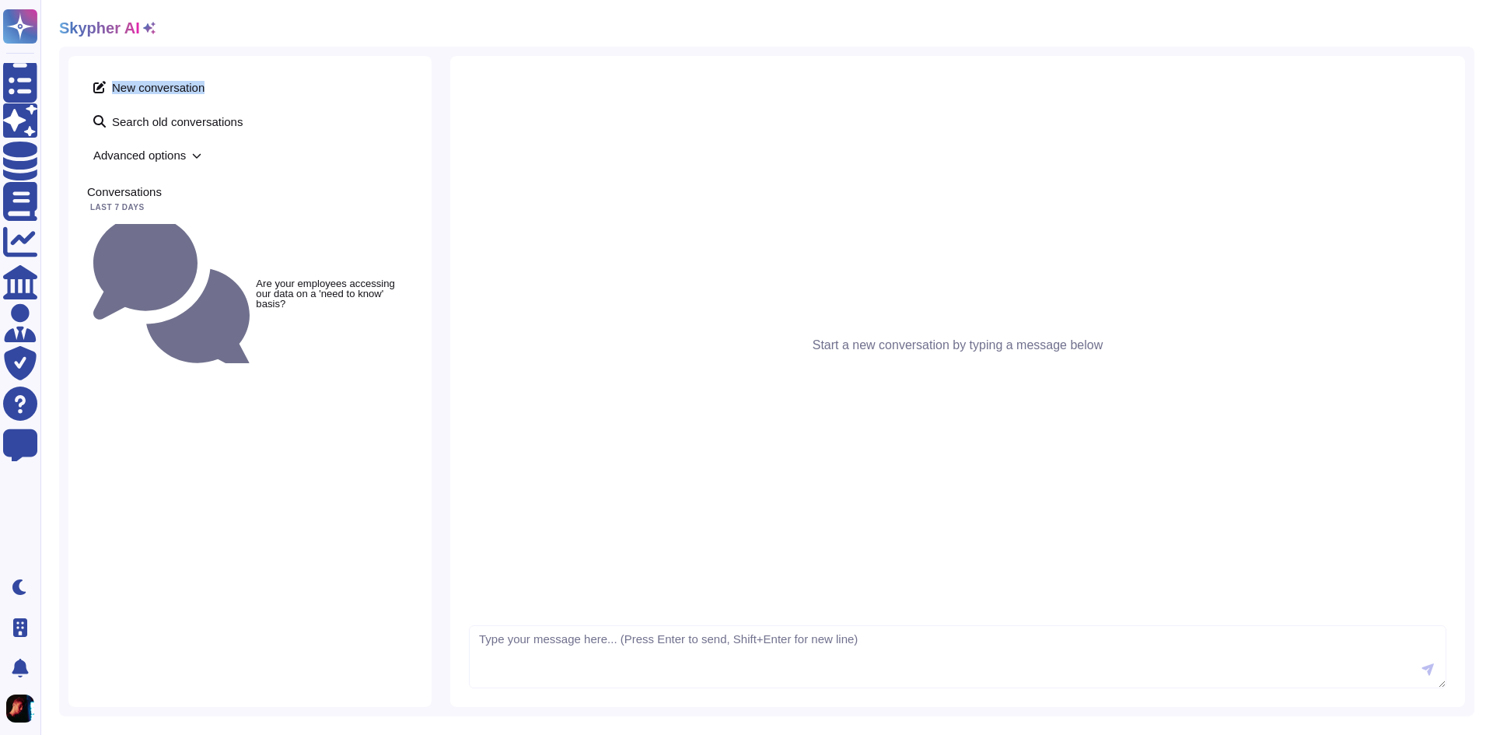
click at [143, 26] on icon at bounding box center [149, 28] width 12 height 12
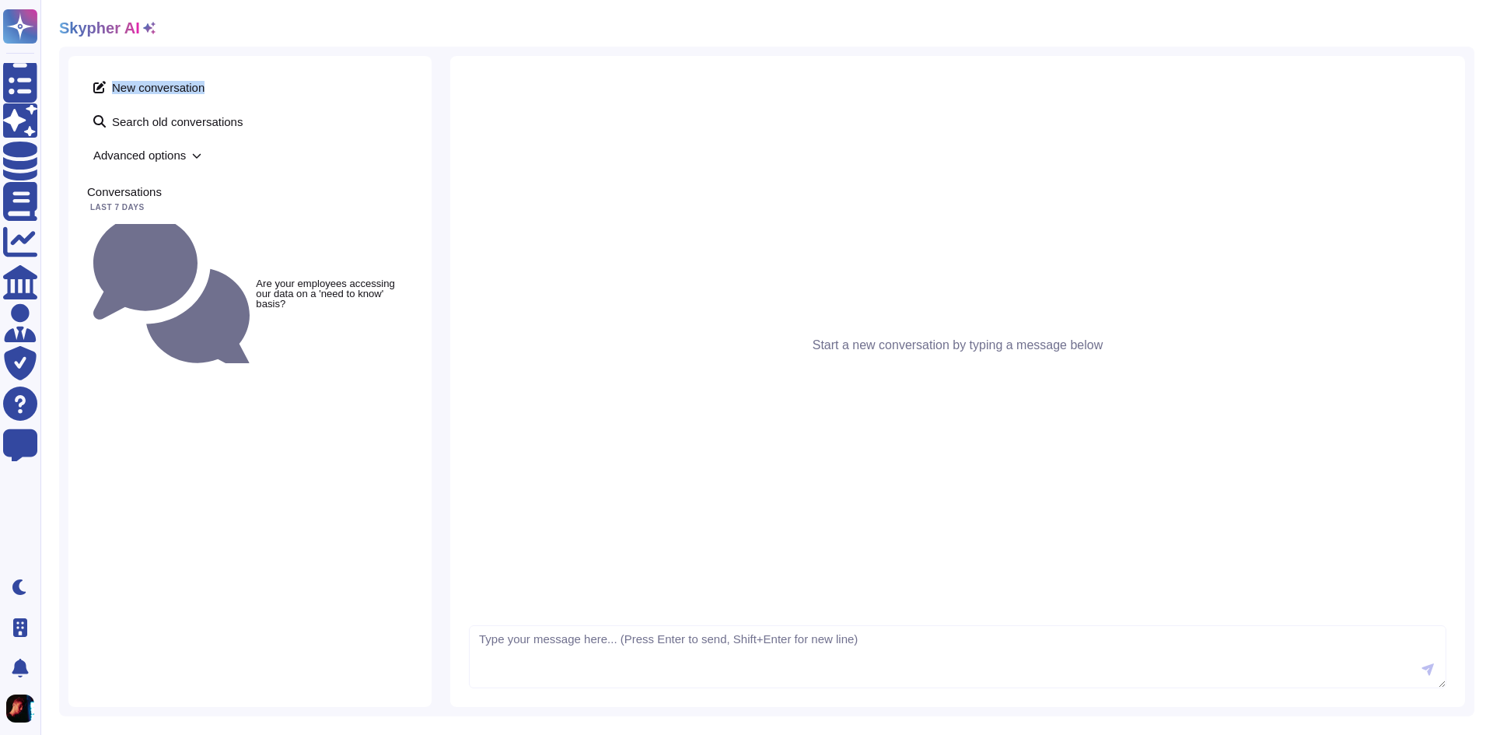
click at [143, 26] on icon at bounding box center [149, 28] width 12 height 12
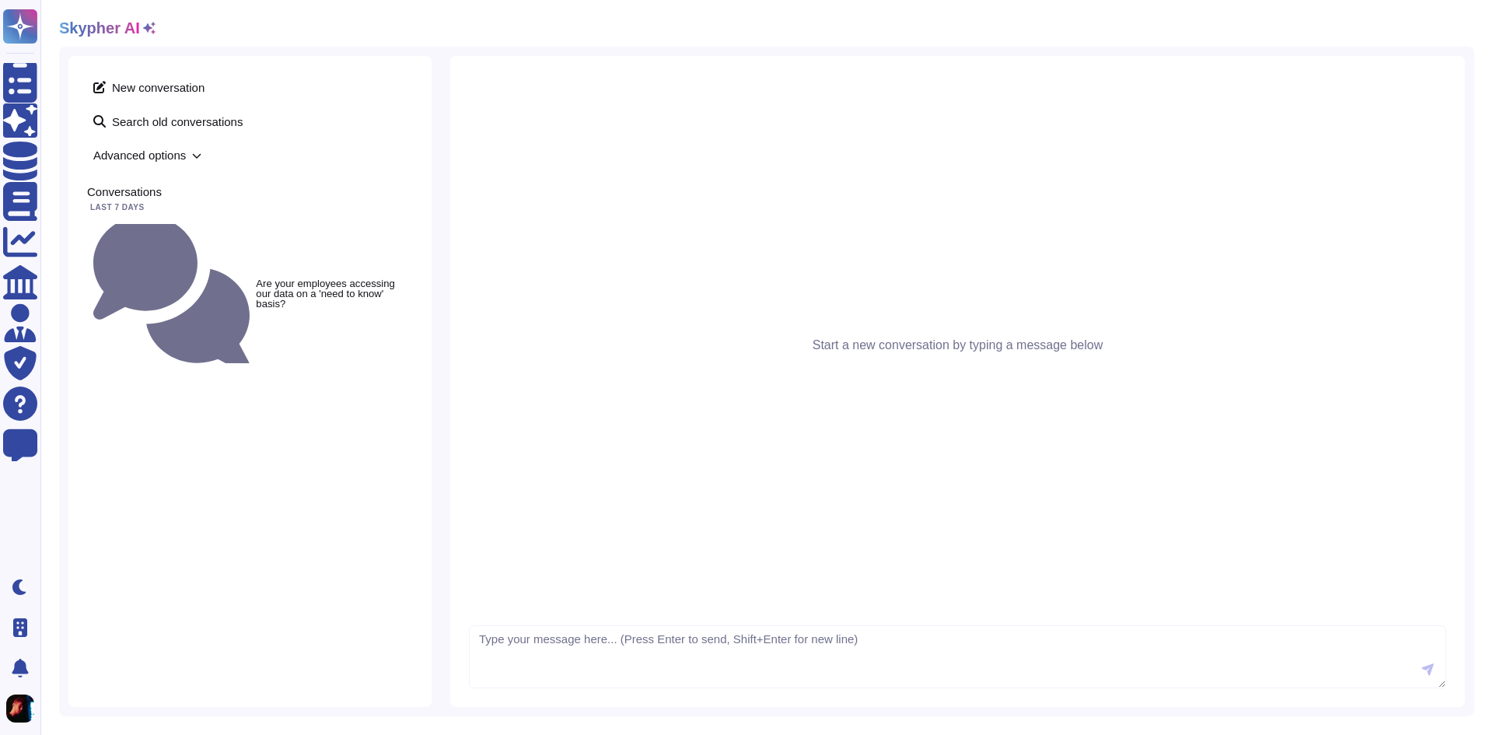
click at [151, 27] on div "Skypher AI" at bounding box center [766, 28] width 1415 height 19
drag, startPoint x: 165, startPoint y: 14, endPoint x: 142, endPoint y: 33, distance: 29.8
click at [160, 13] on div "Skypher AI New conversation Search old conversations Advanced options Conversat…" at bounding box center [766, 367] width 1453 height 735
click at [143, 33] on icon at bounding box center [149, 28] width 12 height 12
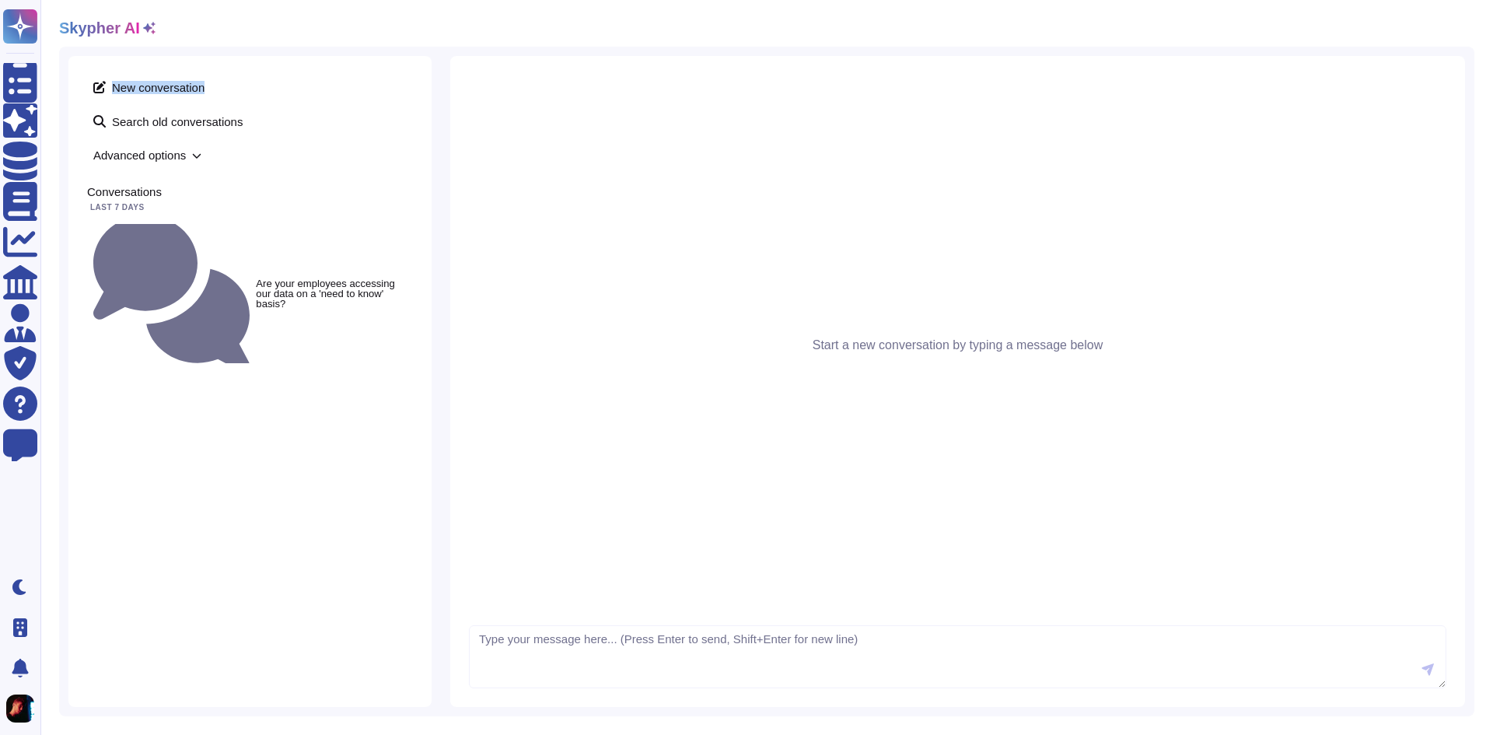
click at [143, 33] on icon at bounding box center [149, 28] width 12 height 12
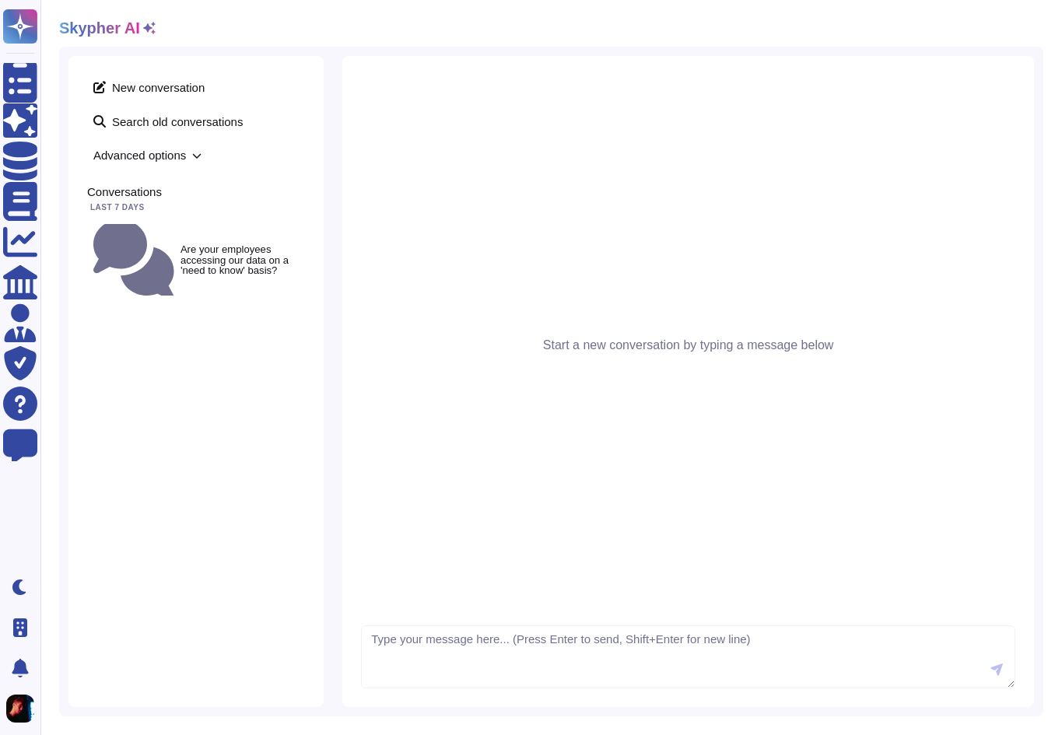
click at [145, 33] on div "Skypher AI" at bounding box center [107, 28] width 96 height 19
click at [143, 27] on icon at bounding box center [149, 28] width 12 height 12
click at [145, 25] on icon at bounding box center [149, 28] width 12 height 12
click at [213, 485] on div "New conversation Search old conversations Advanced options Conversations Last 7…" at bounding box center [195, 381] width 255 height 651
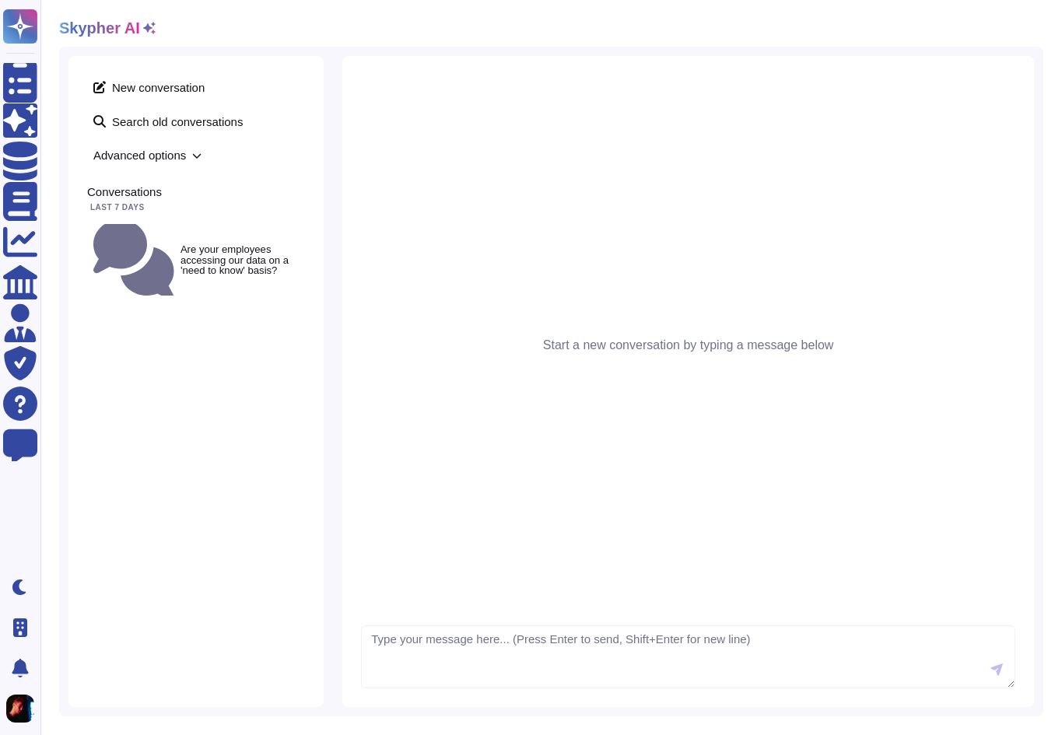
click at [214, 485] on div "New conversation Search old conversations Advanced options Conversations Last 7…" at bounding box center [195, 381] width 255 height 651
click at [172, 398] on div "New conversation Search old conversations Advanced options Conversations Last 7…" at bounding box center [195, 381] width 255 height 651
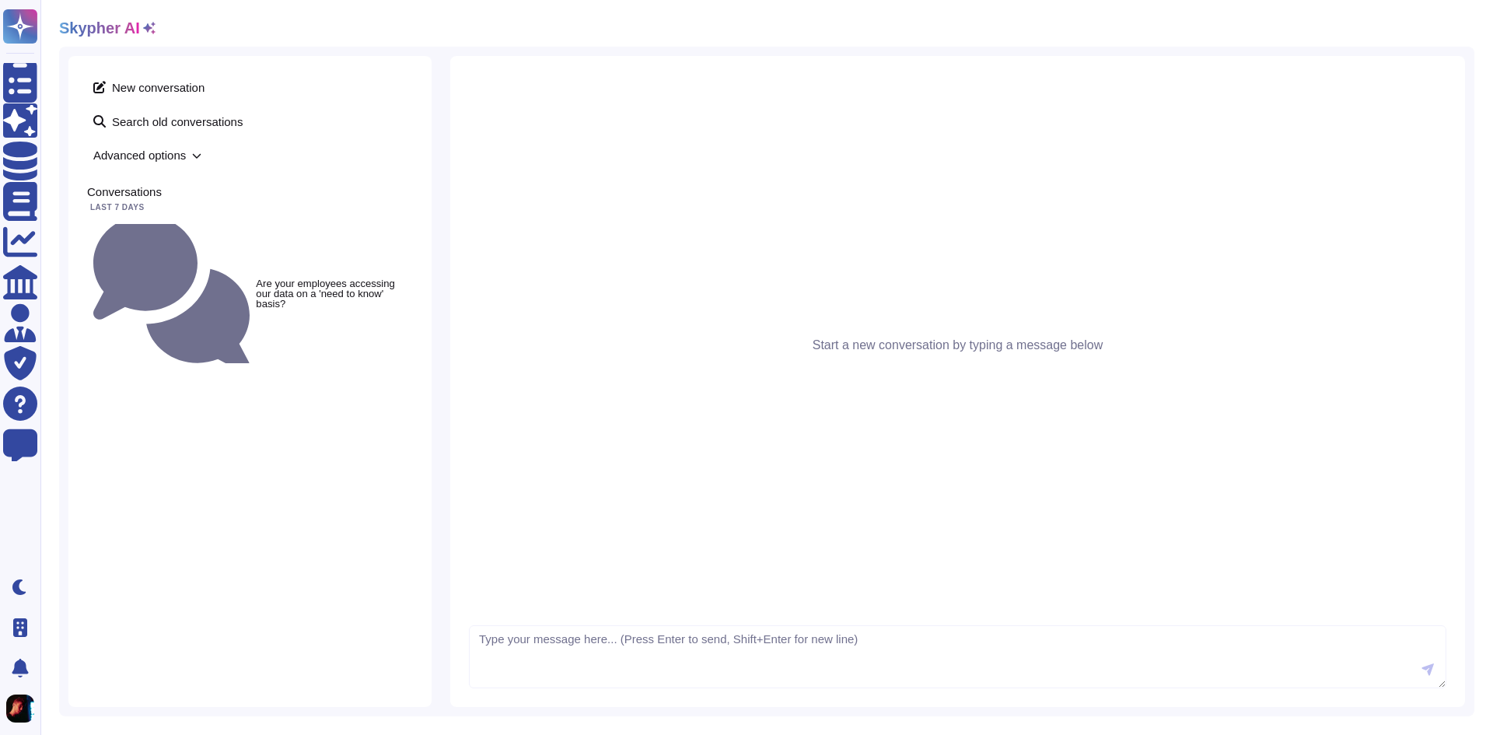
click at [116, 394] on div "New conversation Search old conversations Advanced options Conversations Last 7…" at bounding box center [249, 381] width 363 height 651
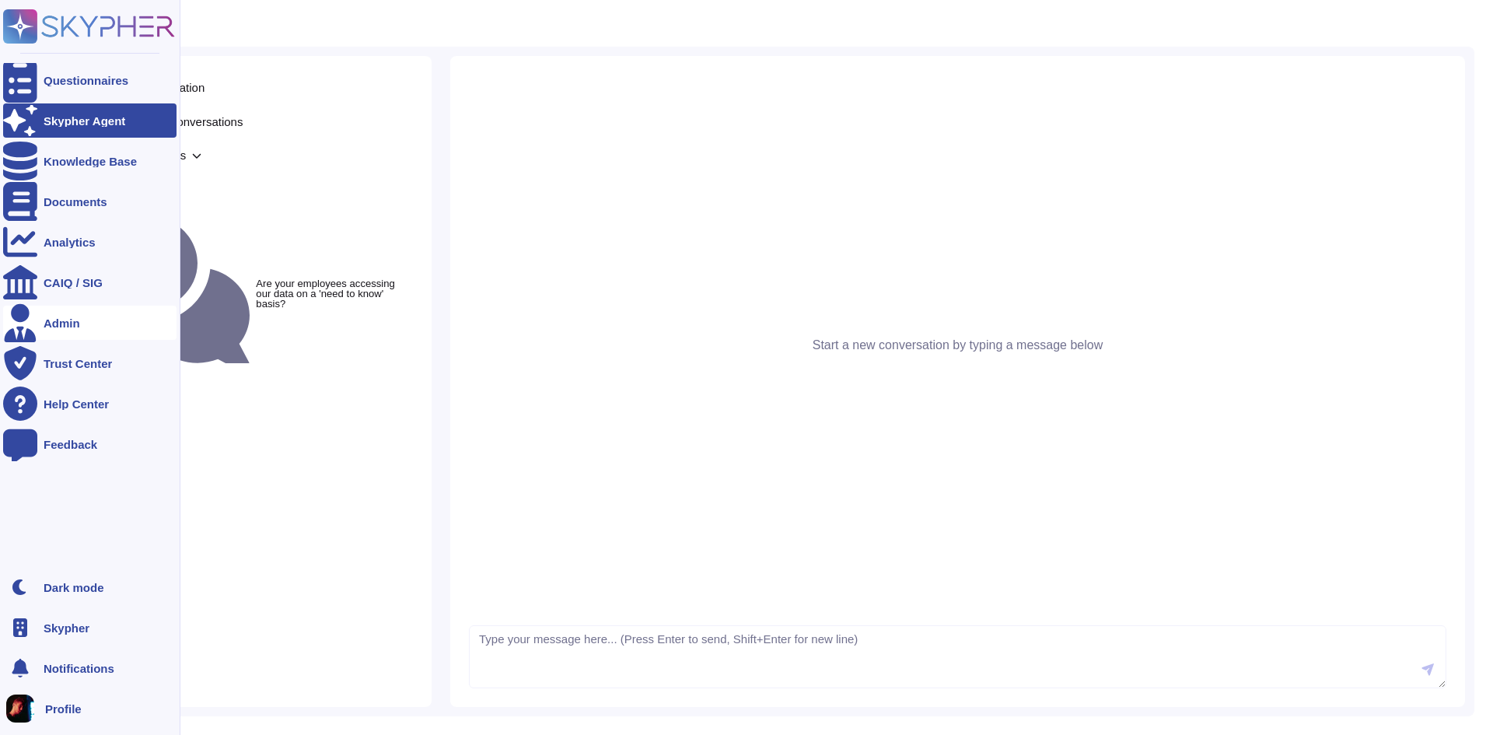
click at [61, 317] on div "Admin" at bounding box center [62, 323] width 37 height 12
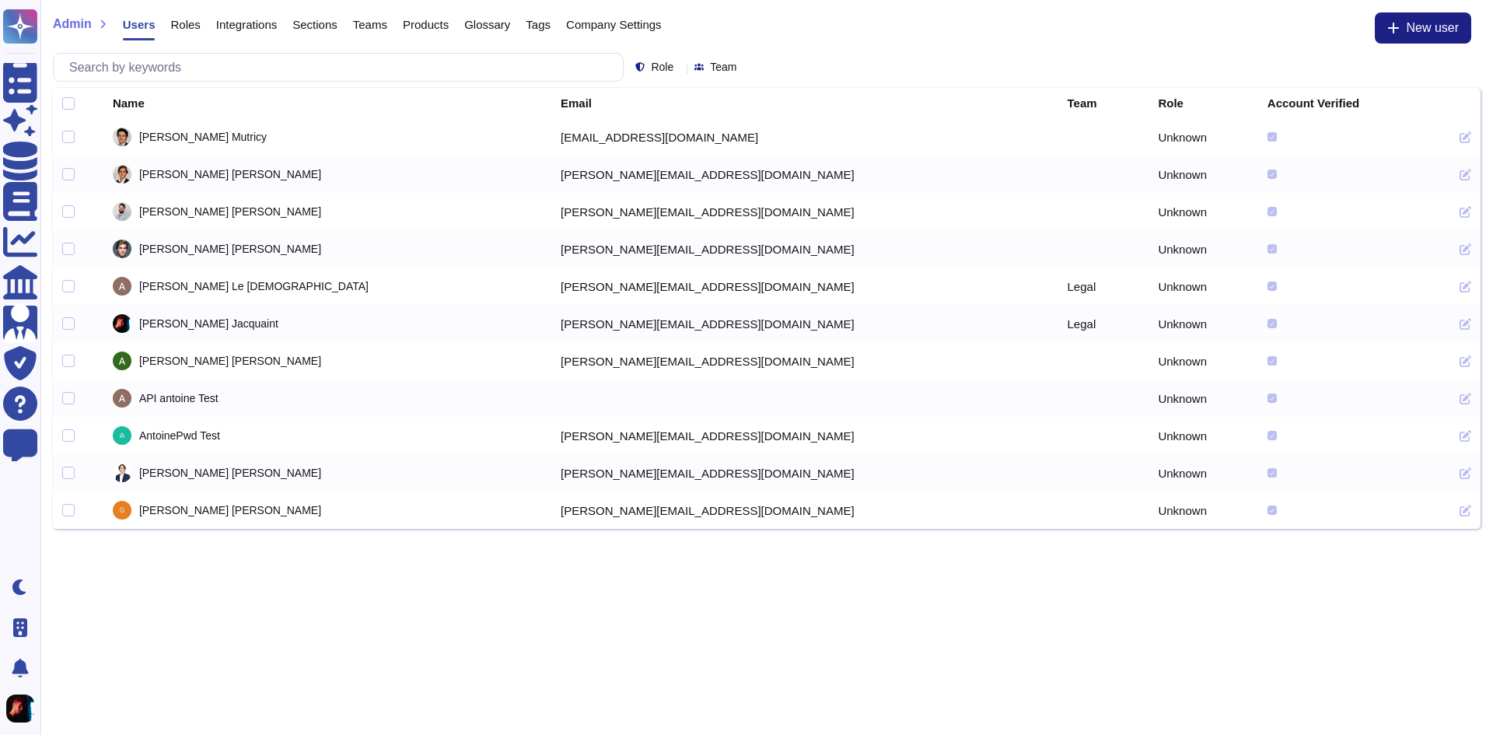
click at [605, 19] on span "Company Settings" at bounding box center [614, 25] width 96 height 12
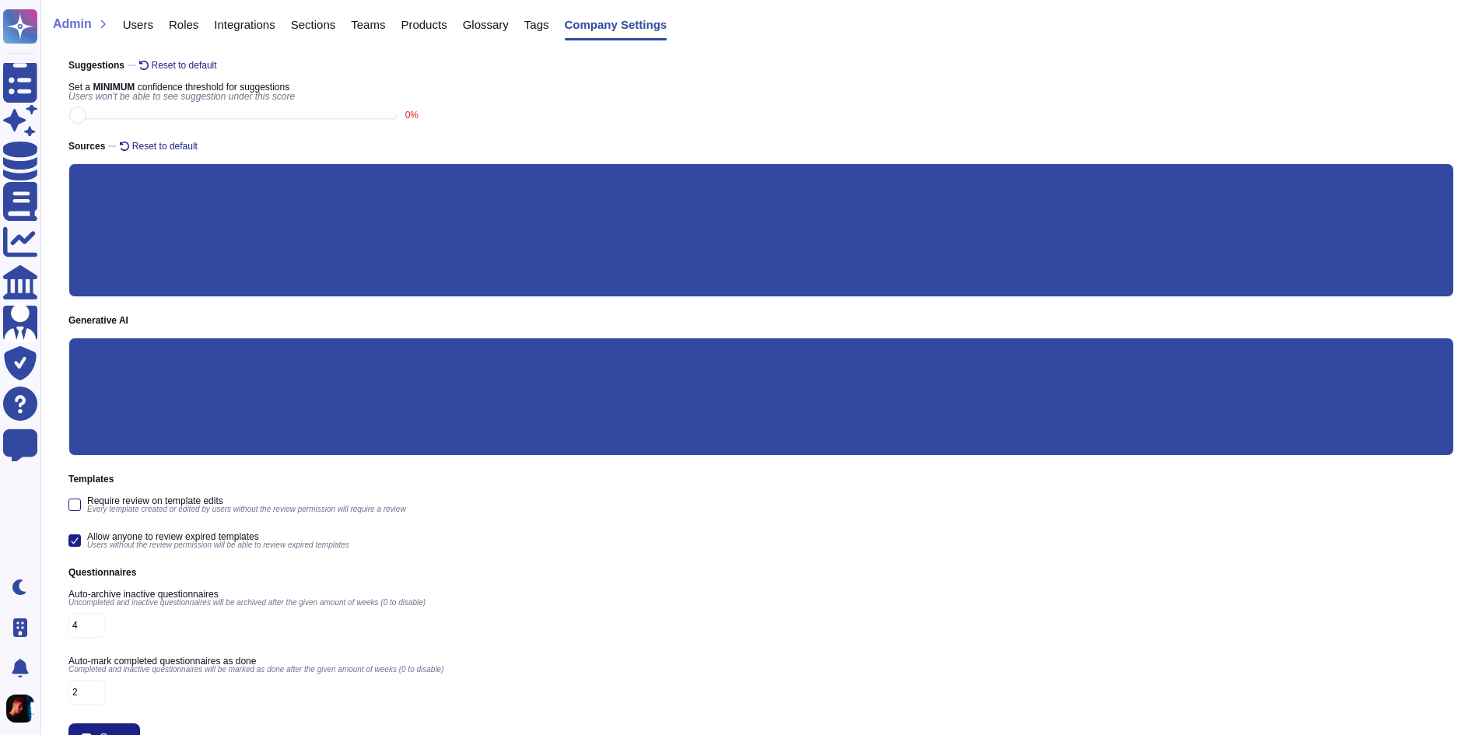
scroll to position [188, 0]
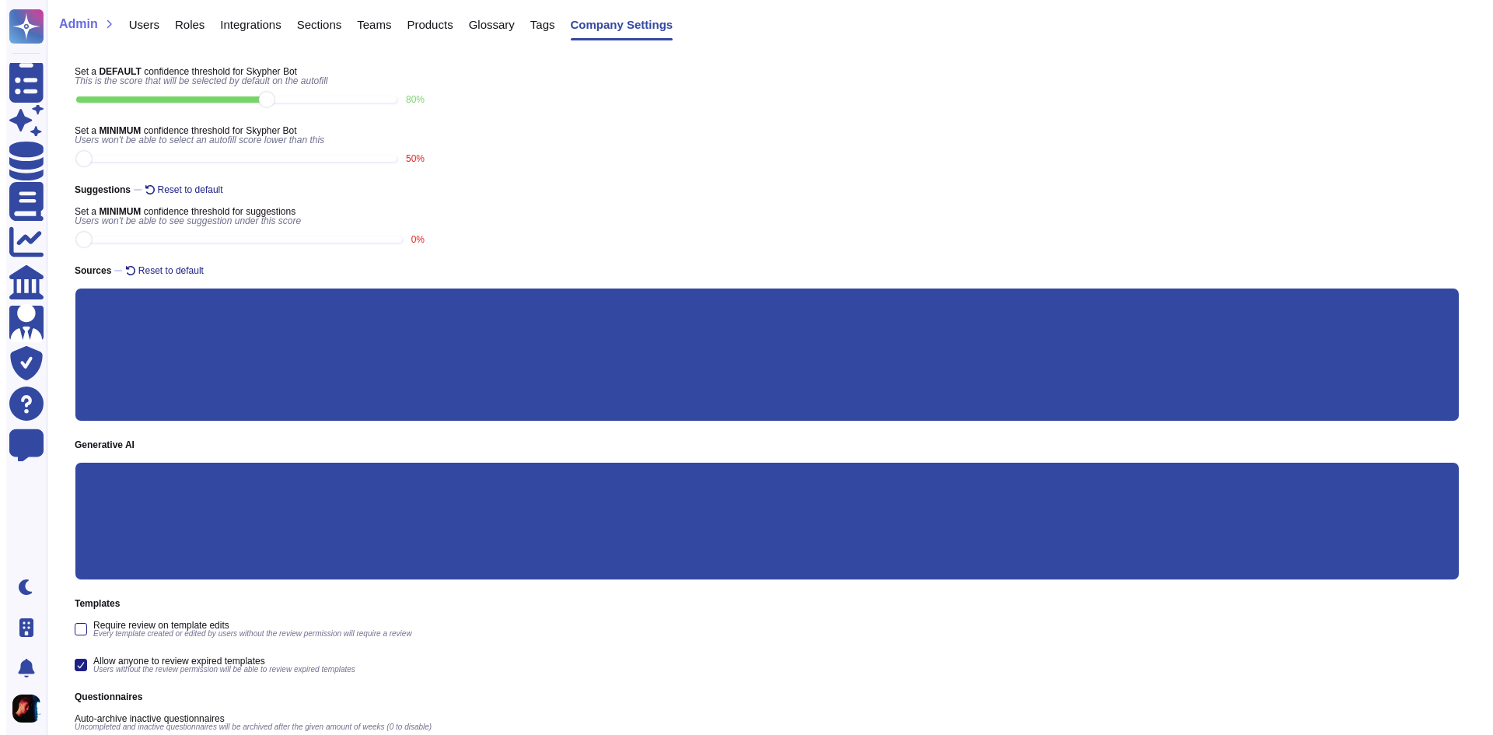
scroll to position [0, 0]
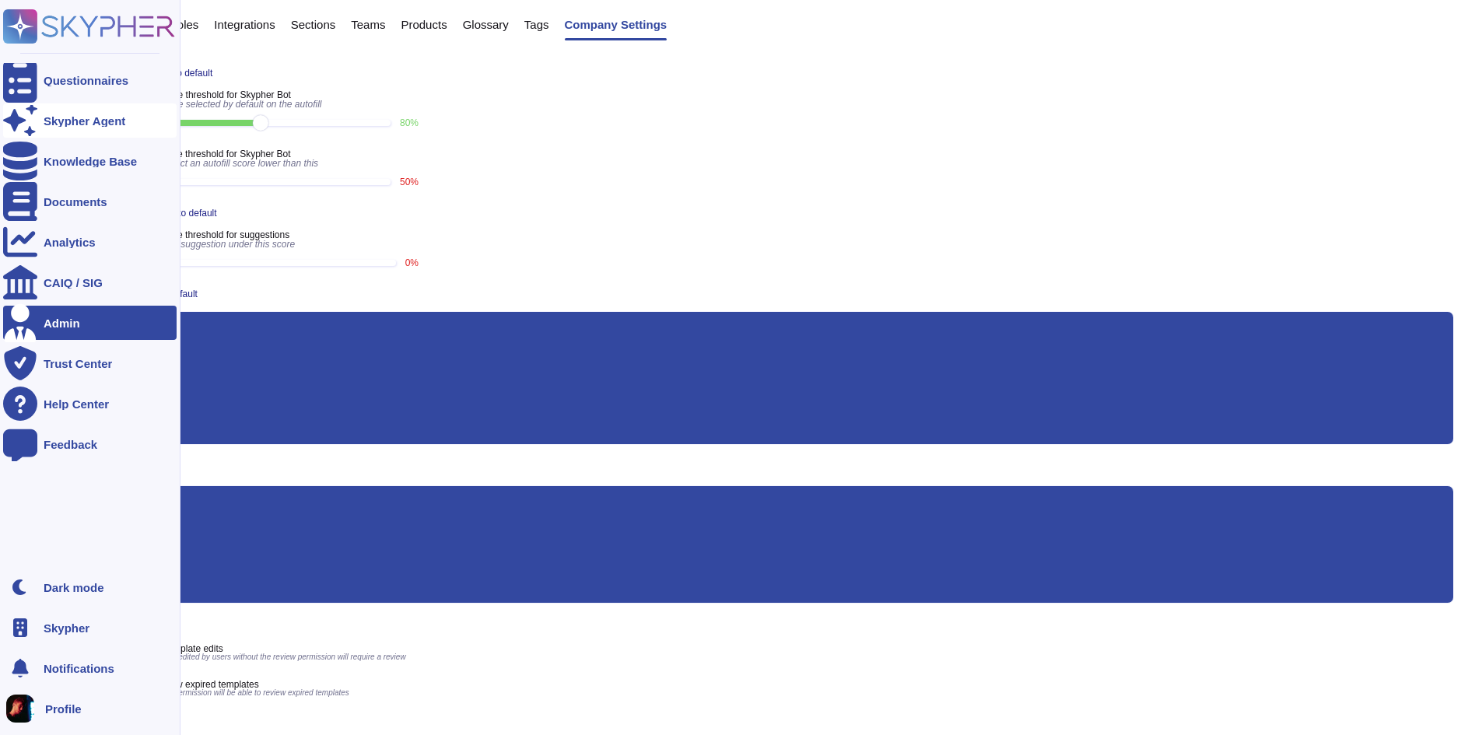
click at [29, 114] on icon at bounding box center [20, 120] width 34 height 30
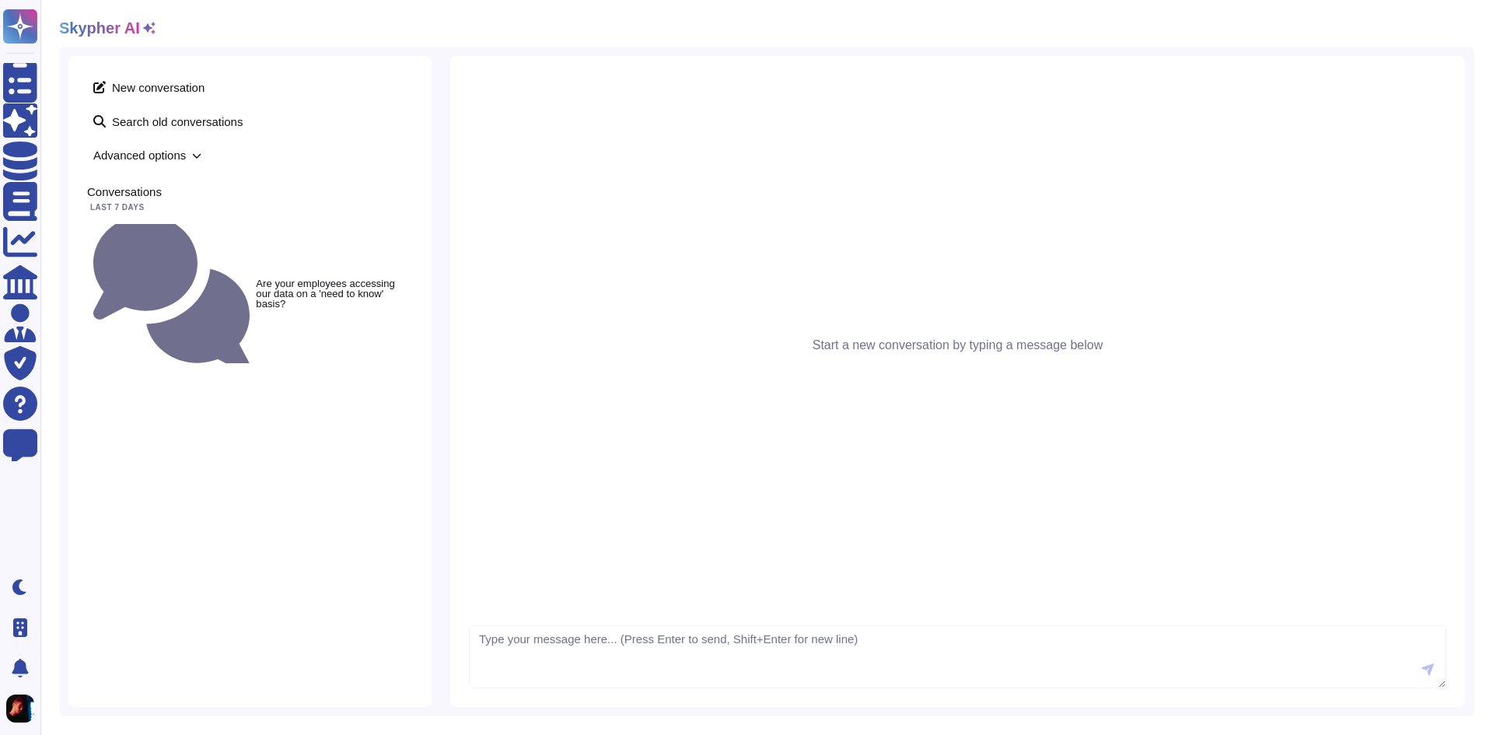
click at [339, 372] on div "New conversation Search old conversations Advanced options Conversations Last 7…" at bounding box center [249, 381] width 363 height 651
click at [291, 470] on div "New conversation Search old conversations Advanced options Conversations Last 7…" at bounding box center [249, 381] width 363 height 651
